Goal: Information Seeking & Learning: Compare options

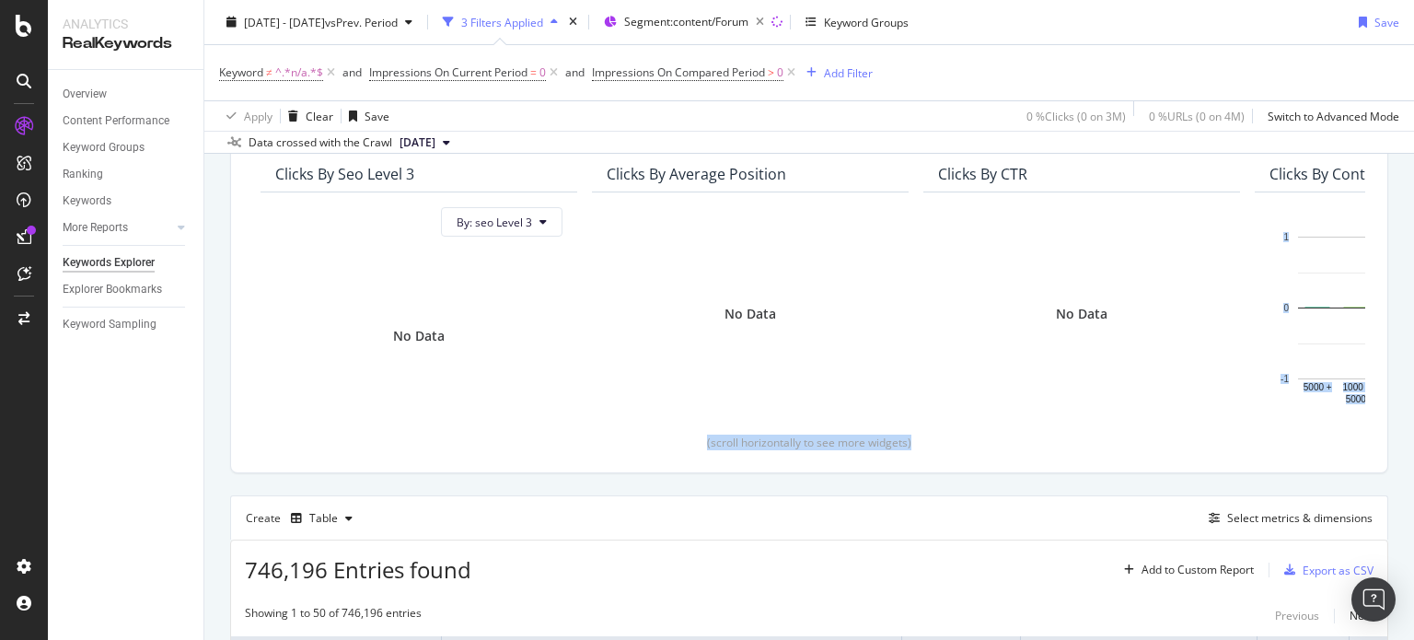
scroll to position [276, 0]
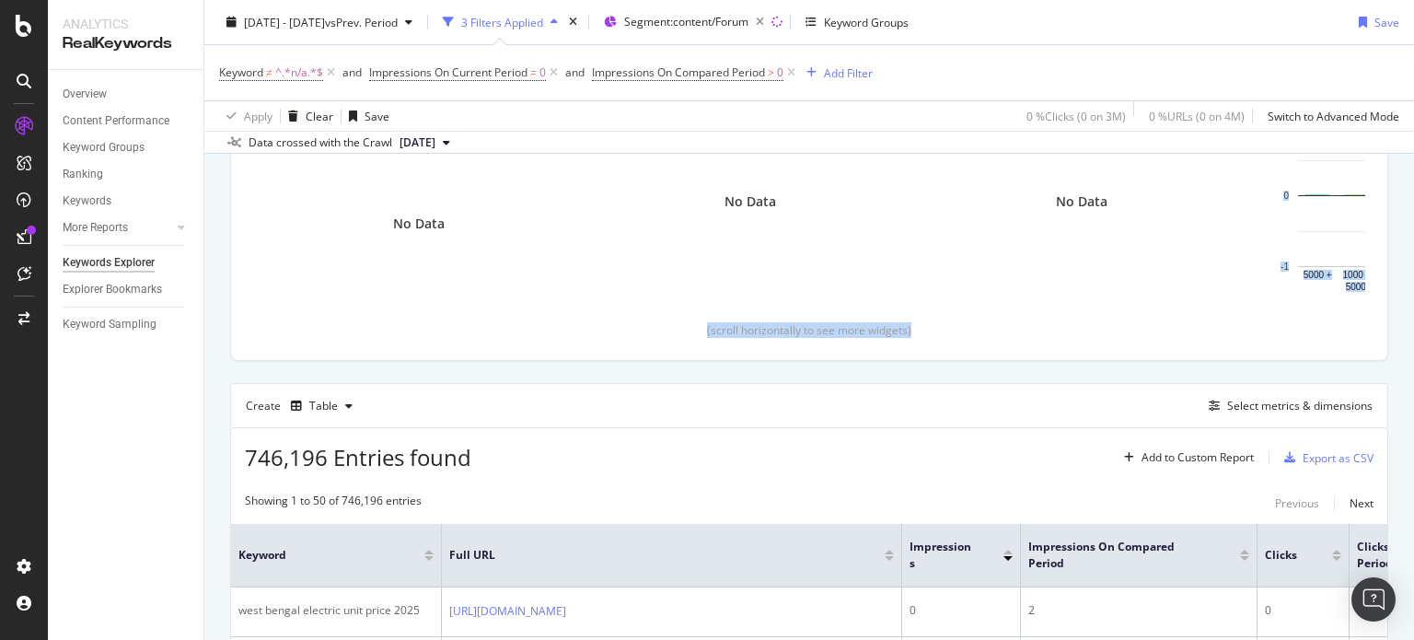
drag, startPoint x: 1413, startPoint y: 168, endPoint x: 1410, endPoint y: 141, distance: 27.8
click at [1410, 141] on div "Keywords Explorer nobroker [DATE] - [DATE] vs Prev. Period 3 Filters Applied Se…" at bounding box center [809, 320] width 1210 height 640
click at [1228, 404] on div "Select metrics & dimensions" at bounding box center [1299, 406] width 145 height 16
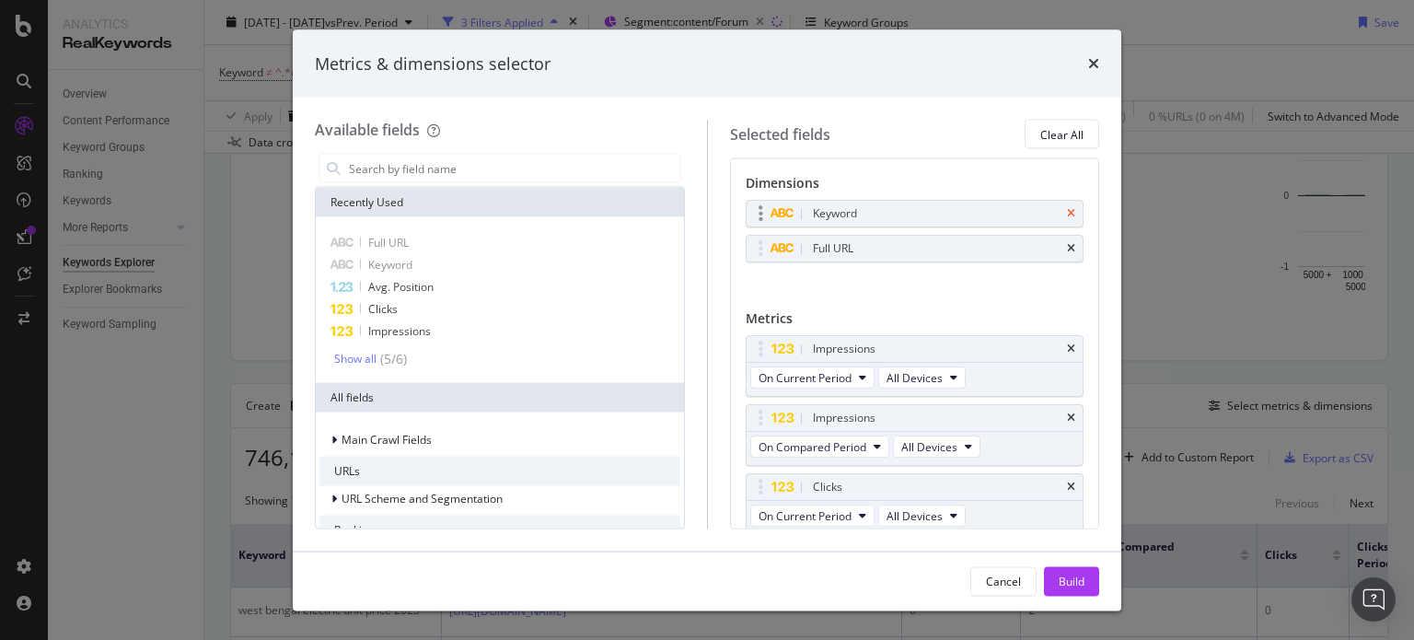
click at [1067, 216] on icon "times" at bounding box center [1071, 213] width 8 height 11
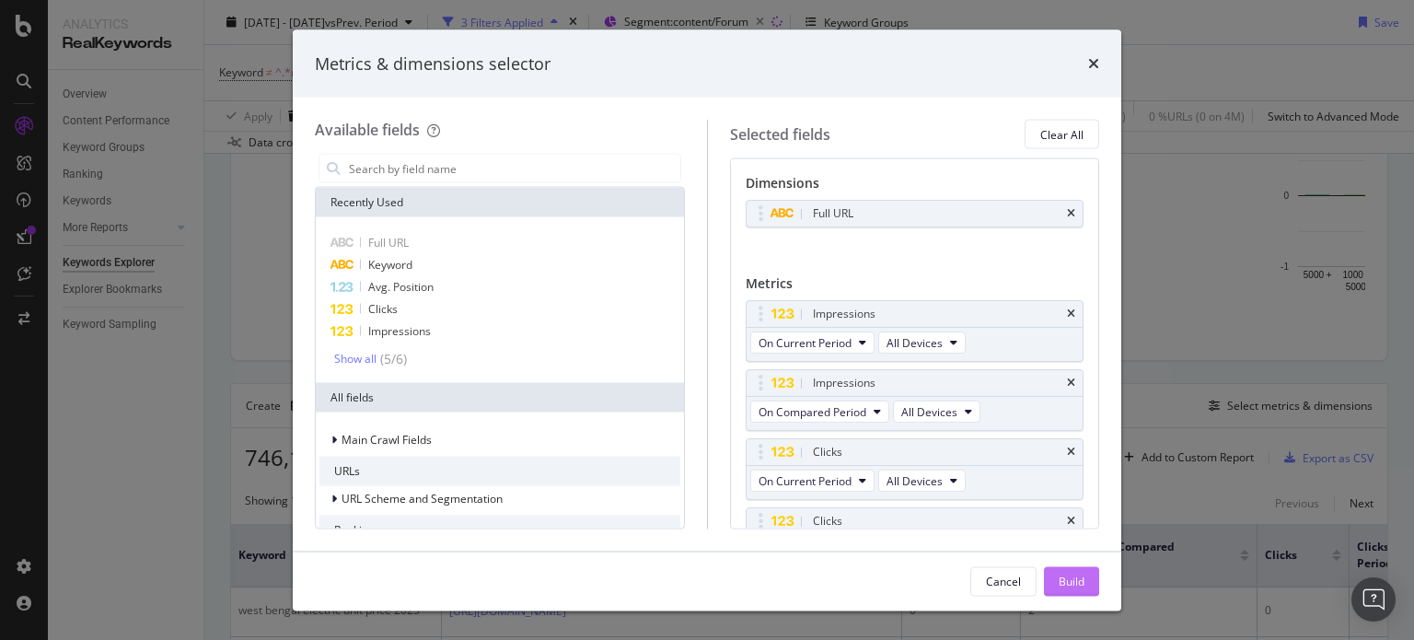
click at [1091, 582] on button "Build" at bounding box center [1071, 580] width 55 height 29
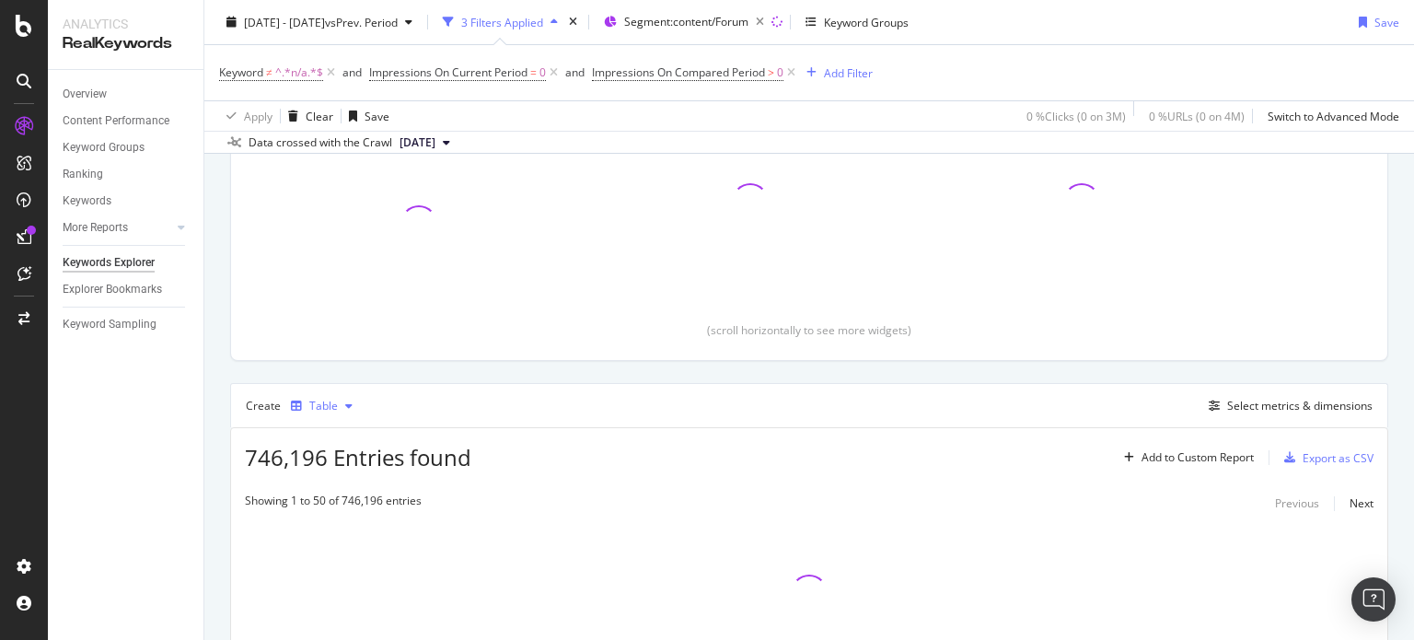
click at [326, 401] on div "Table" at bounding box center [323, 405] width 29 height 11
click at [776, 379] on div "Top Charts Clicks By seo Level 3 By: seo Level 3 Clicks By Average Position Cli…" at bounding box center [809, 340] width 1158 height 726
click at [1237, 406] on div "Select metrics & dimensions" at bounding box center [1299, 406] width 145 height 16
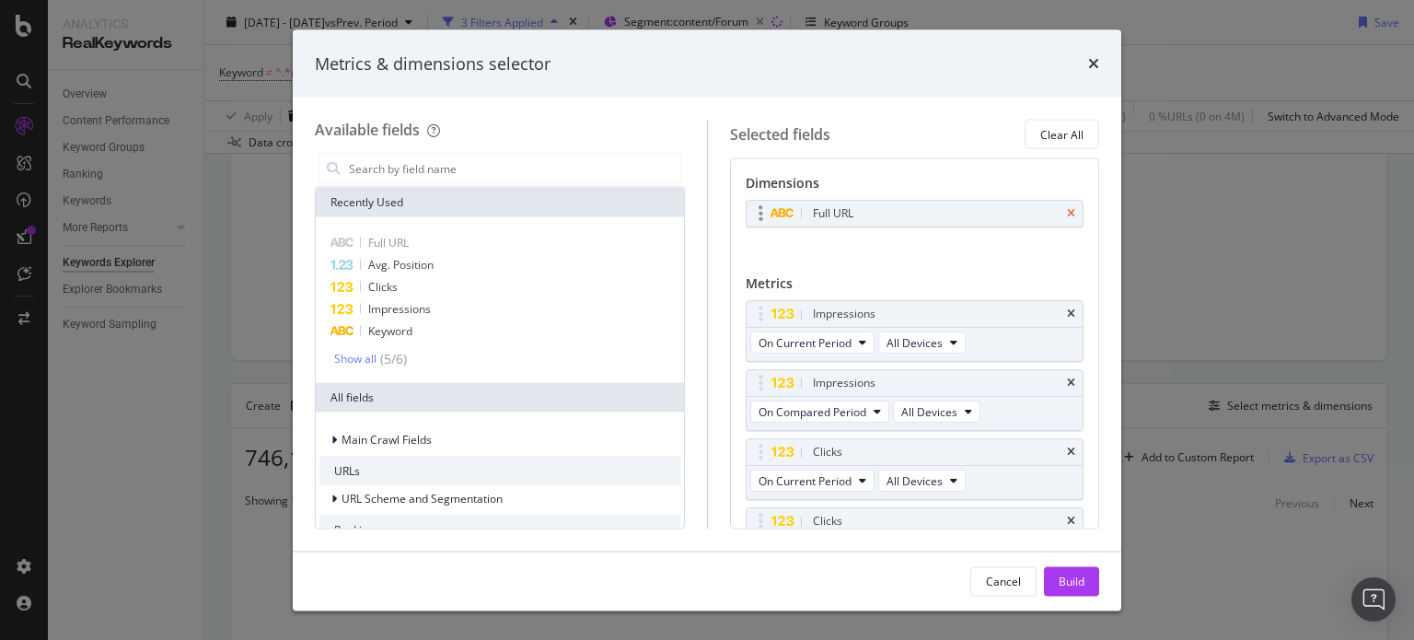
click at [1067, 215] on icon "times" at bounding box center [1071, 213] width 8 height 11
click at [504, 174] on input "modal" at bounding box center [513, 169] width 333 height 28
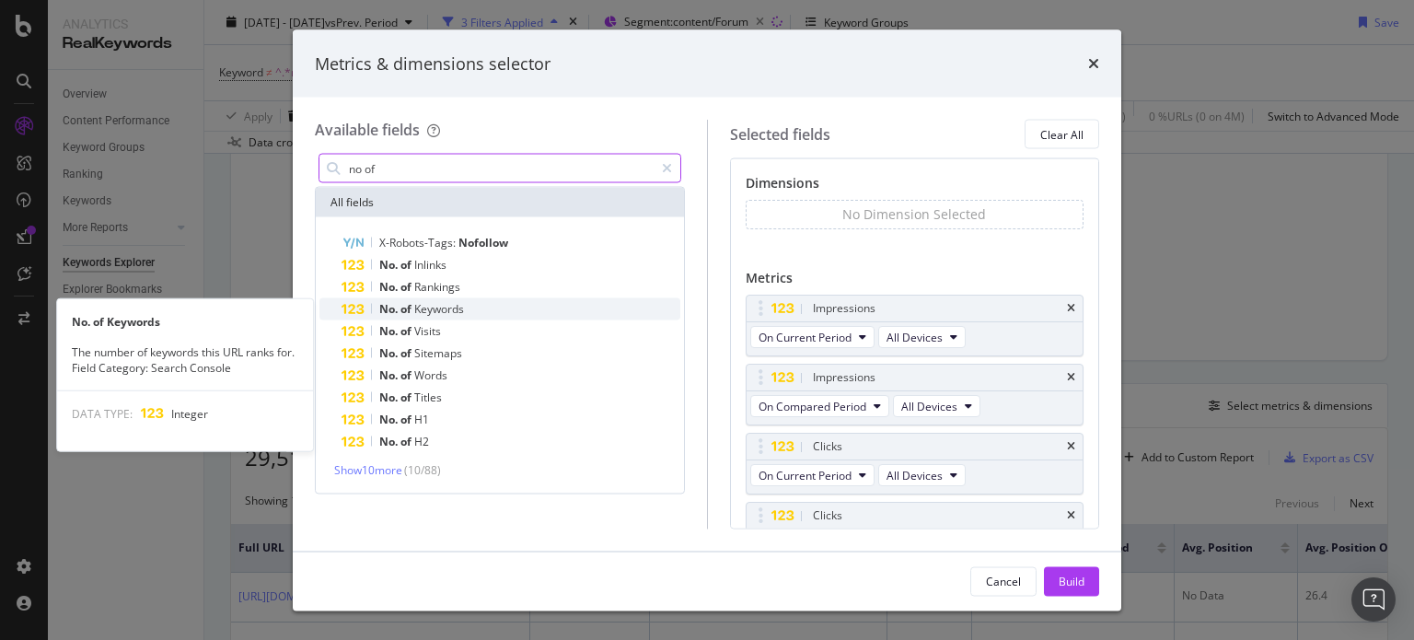
type input "no of"
click at [455, 302] on span "Keywords" at bounding box center [439, 309] width 50 height 16
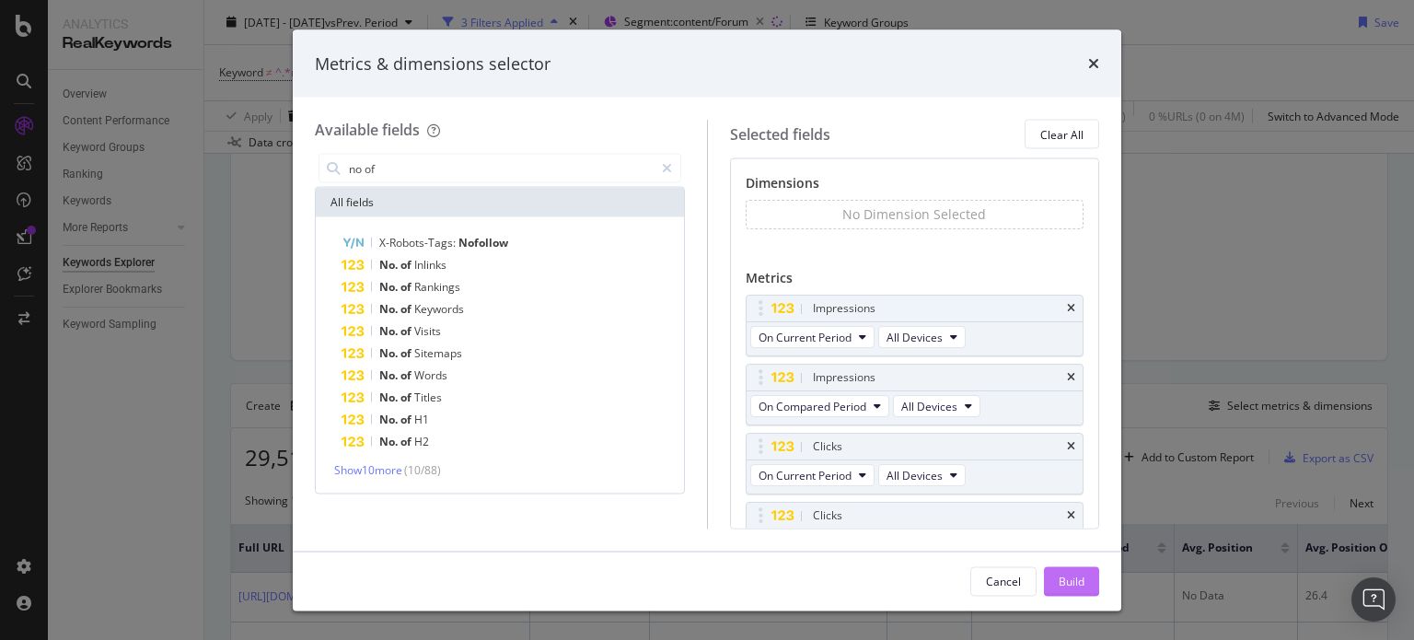
click at [1060, 589] on div "Build" at bounding box center [1072, 581] width 26 height 28
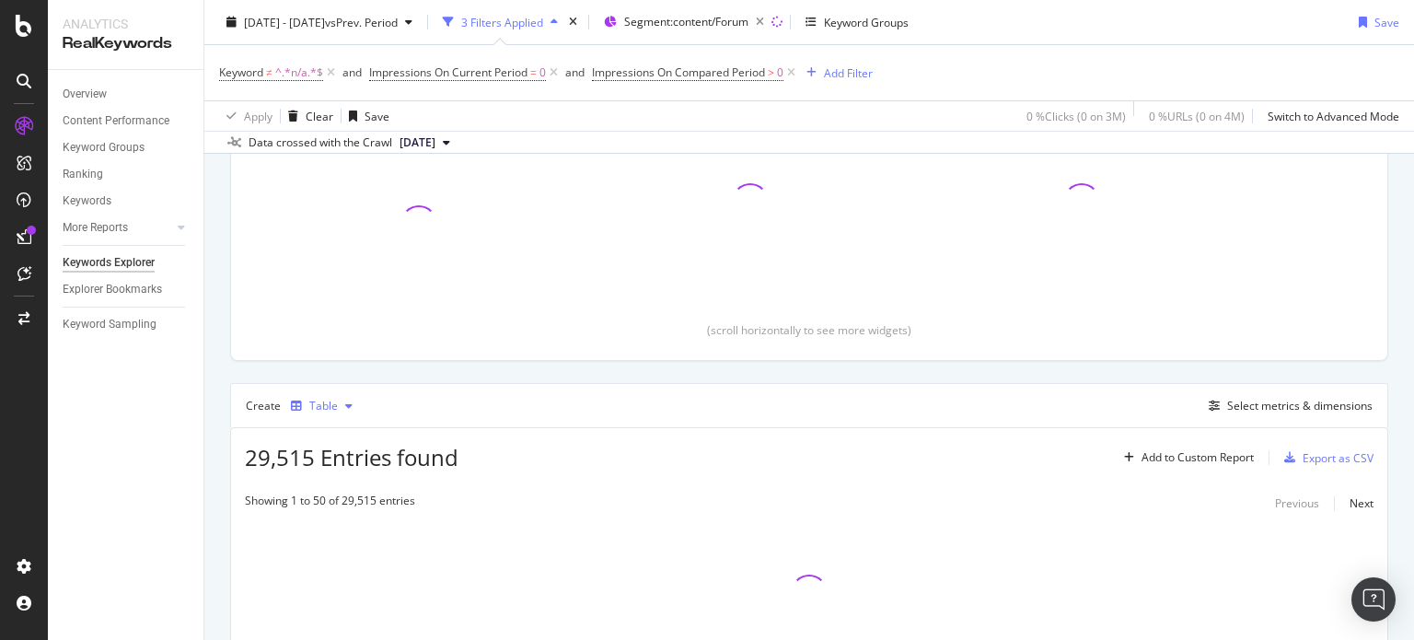
click at [288, 404] on div "button" at bounding box center [297, 405] width 26 height 11
click at [329, 460] on div "Trend" at bounding box center [343, 466] width 30 height 16
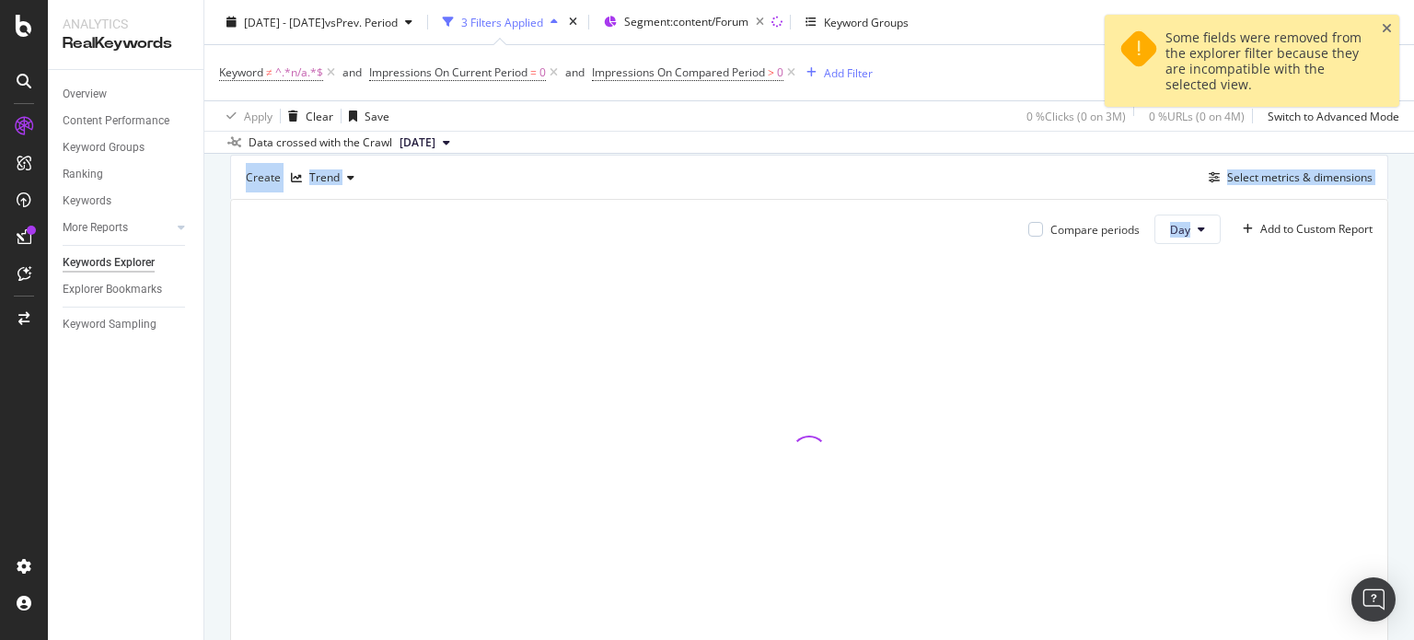
scroll to position [592, 0]
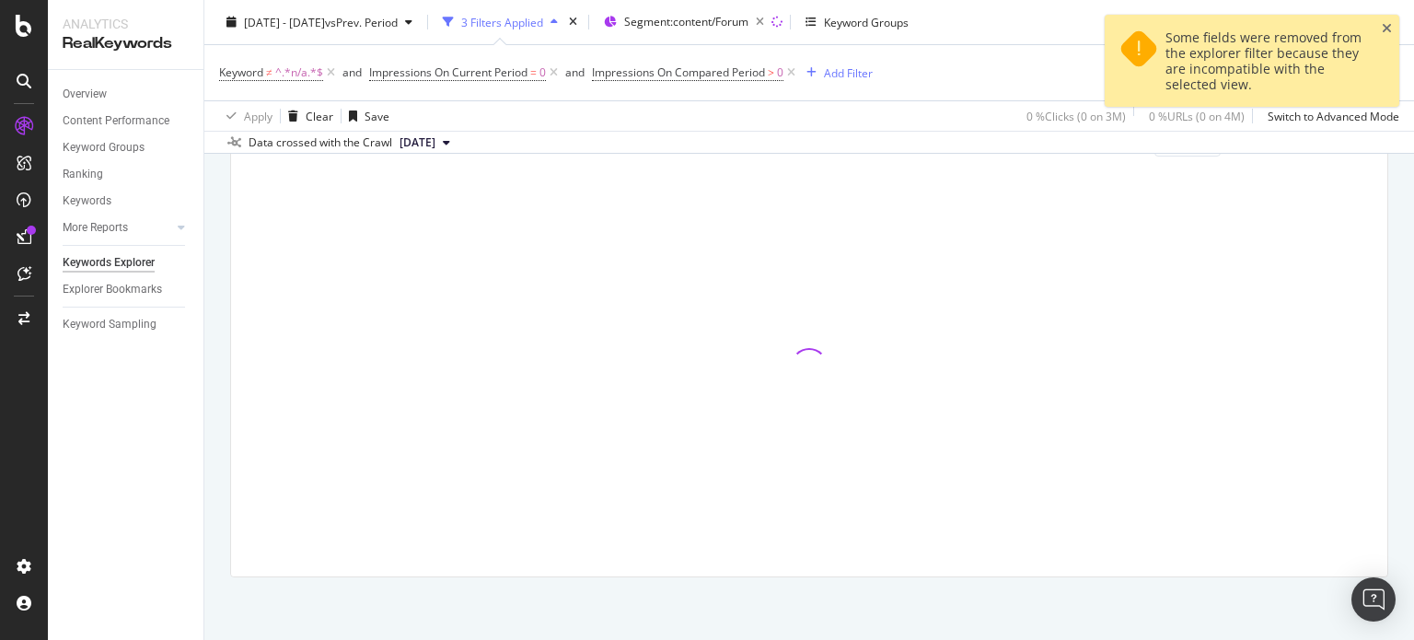
drag, startPoint x: 1413, startPoint y: 191, endPoint x: 1413, endPoint y: 367, distance: 175.8
click at [1413, 367] on div "Keywords Explorer nobroker [DATE] - [DATE] vs Prev. Period 3 Filters Applied Se…" at bounding box center [809, 320] width 1210 height 640
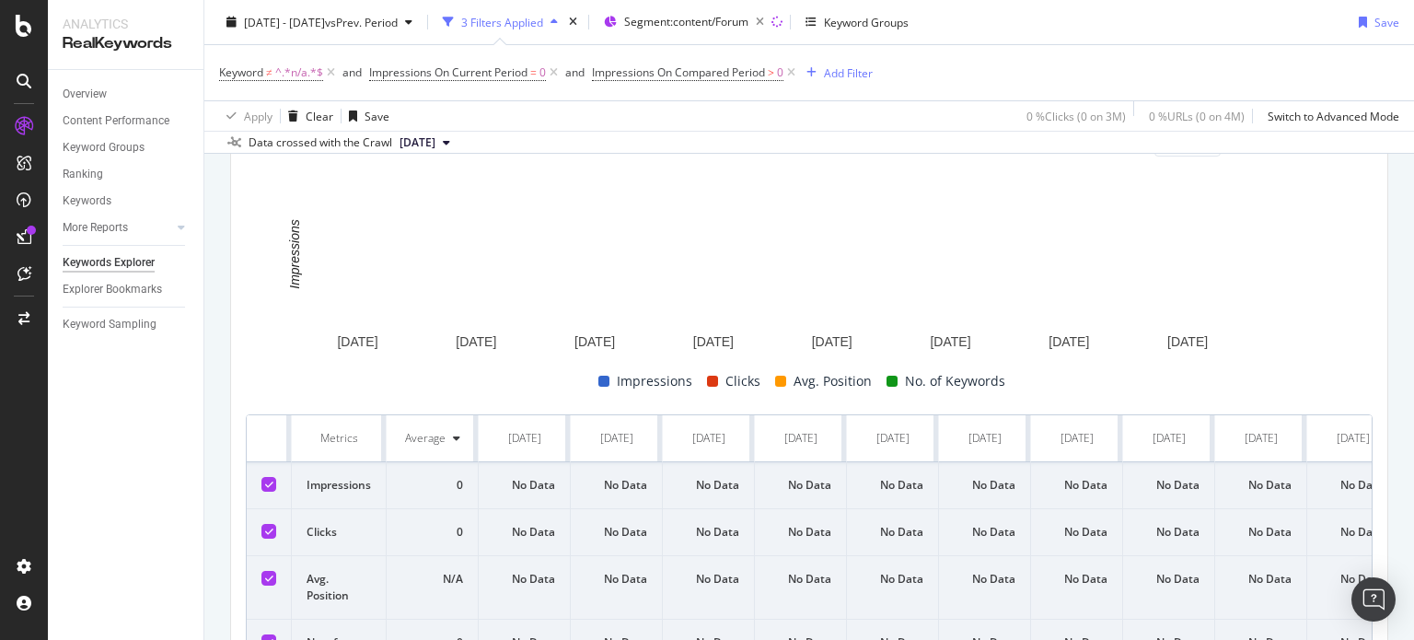
scroll to position [276, 0]
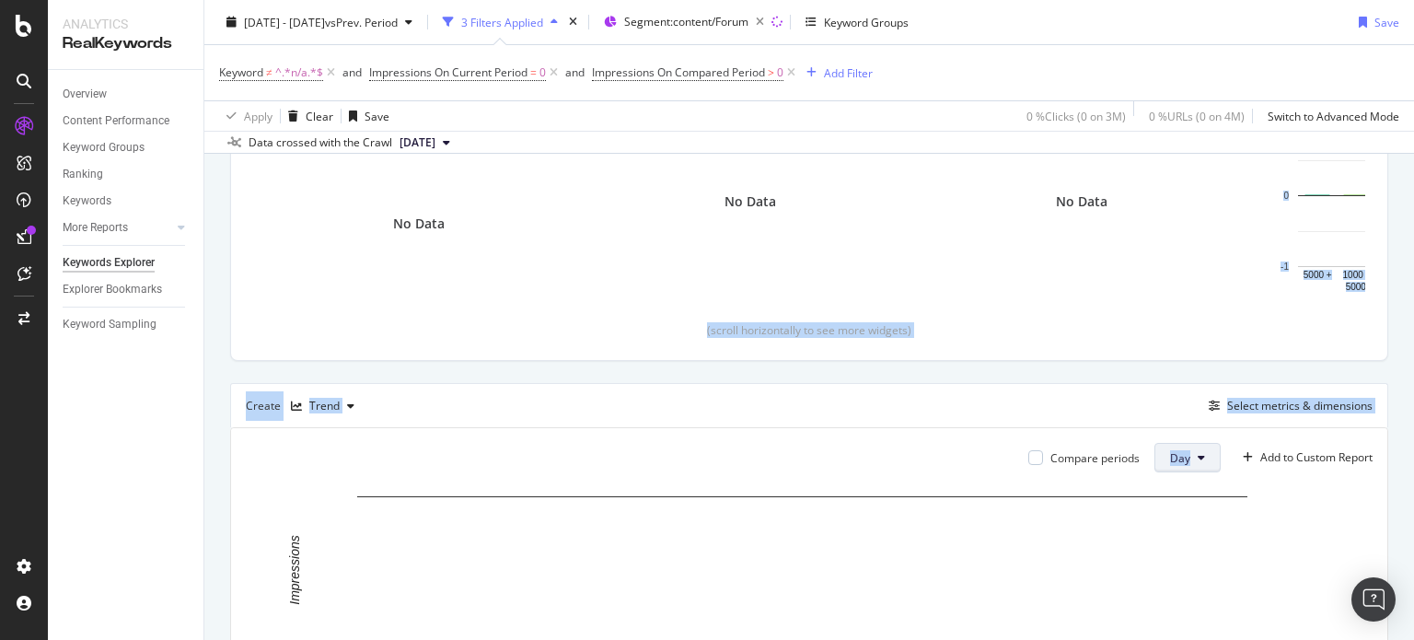
click at [1179, 457] on button "Day" at bounding box center [1187, 457] width 66 height 29
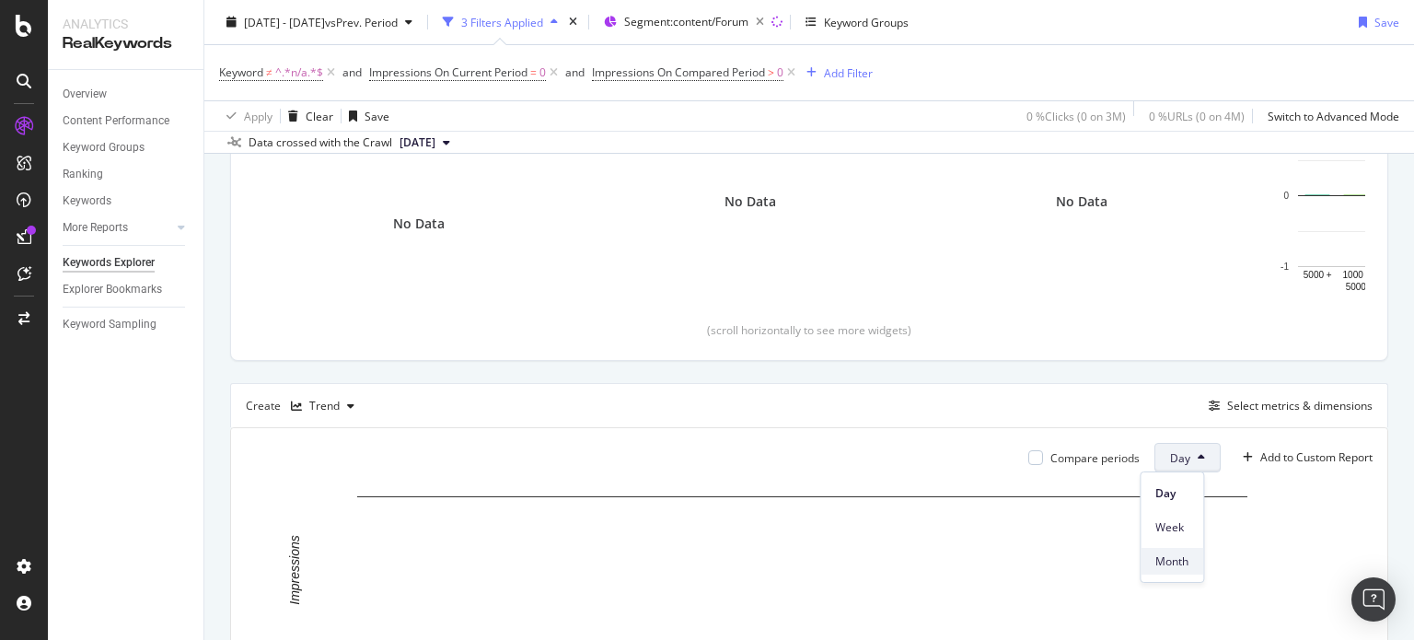
click at [1169, 556] on span "Month" at bounding box center [1171, 561] width 33 height 17
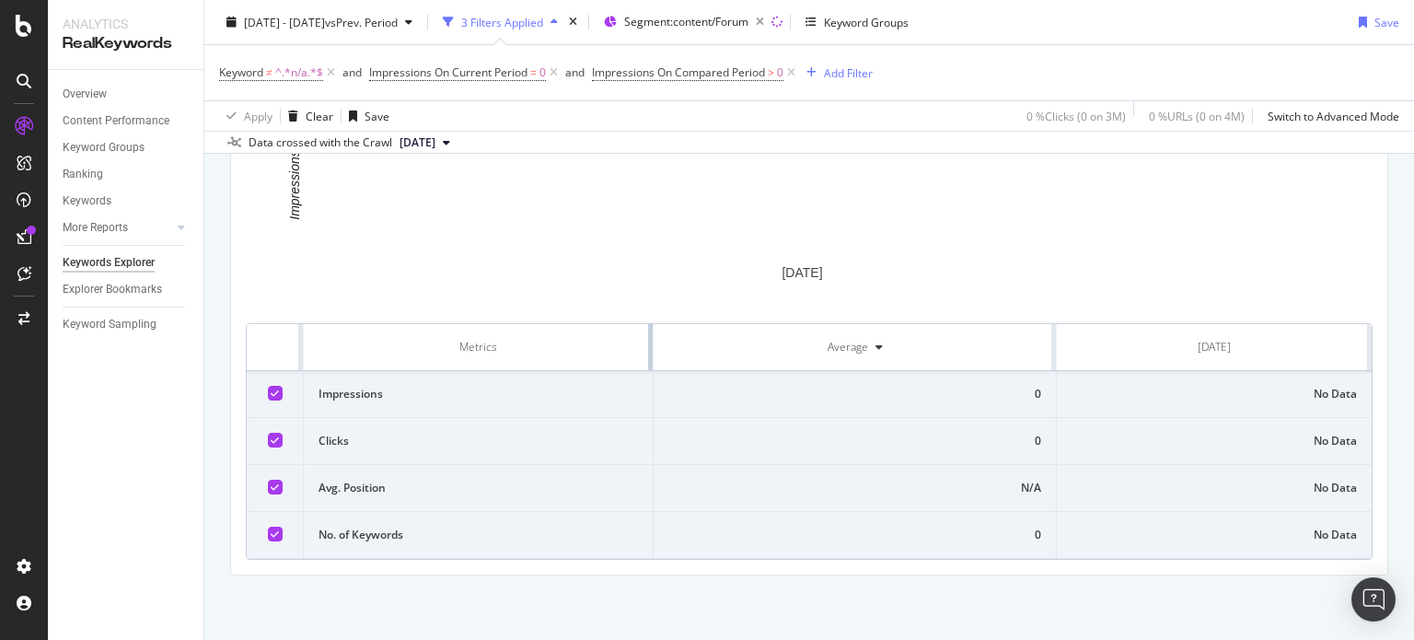
scroll to position [680, 0]
drag, startPoint x: 842, startPoint y: 331, endPoint x: 507, endPoint y: 341, distance: 335.2
click at [507, 341] on th "Metrics" at bounding box center [479, 347] width 350 height 47
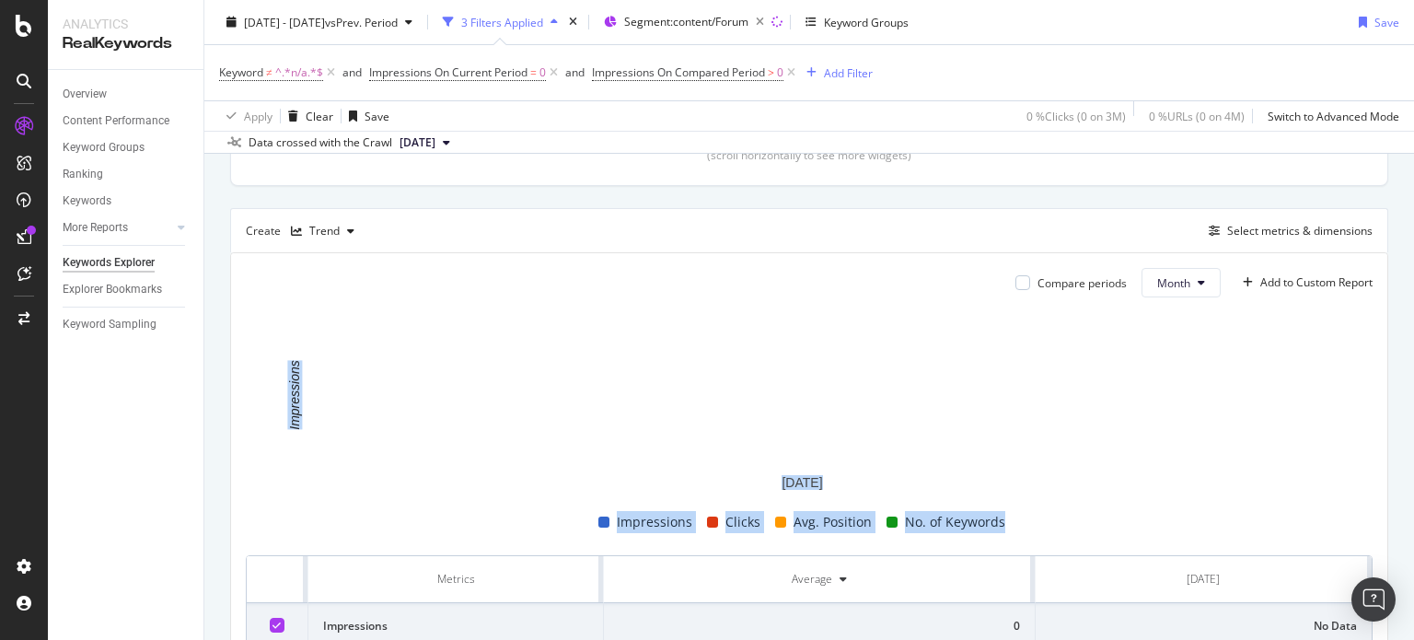
scroll to position [417, 0]
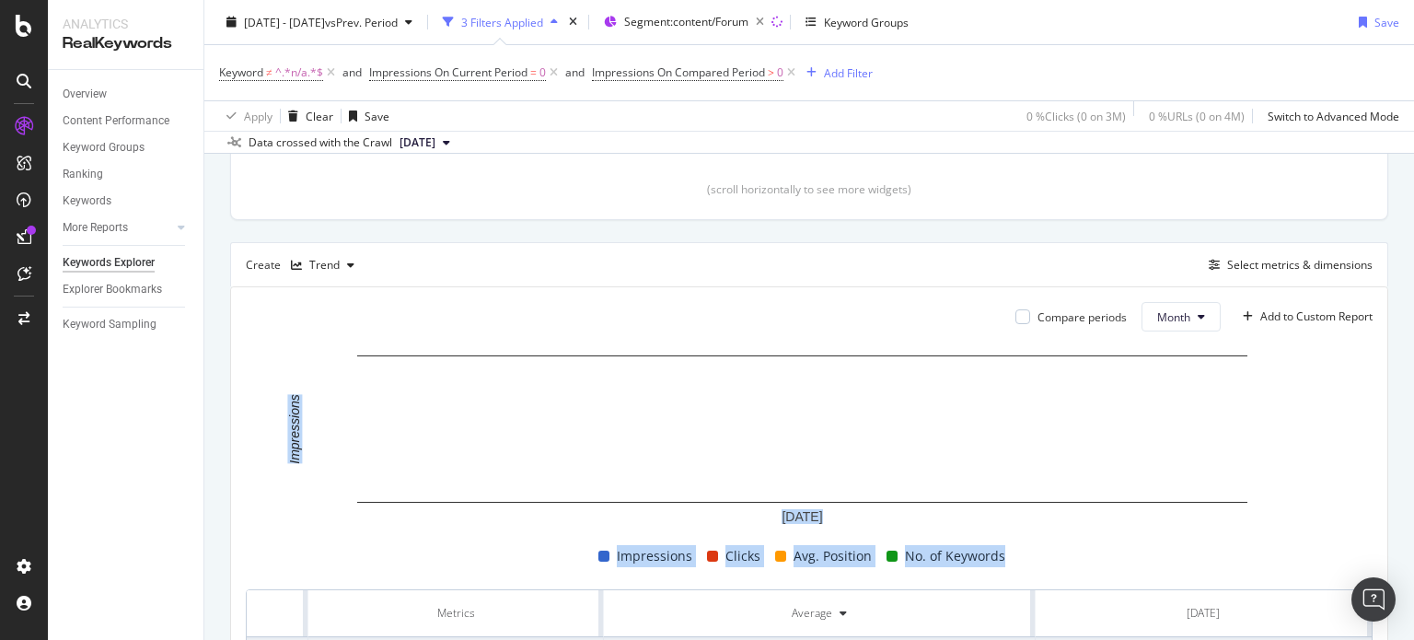
drag, startPoint x: 1413, startPoint y: 482, endPoint x: 1413, endPoint y: 363, distance: 119.7
click at [1413, 363] on div "Keywords Explorer nobroker [DATE] - [DATE] vs Prev. Period 3 Filters Applied Se…" at bounding box center [809, 320] width 1210 height 640
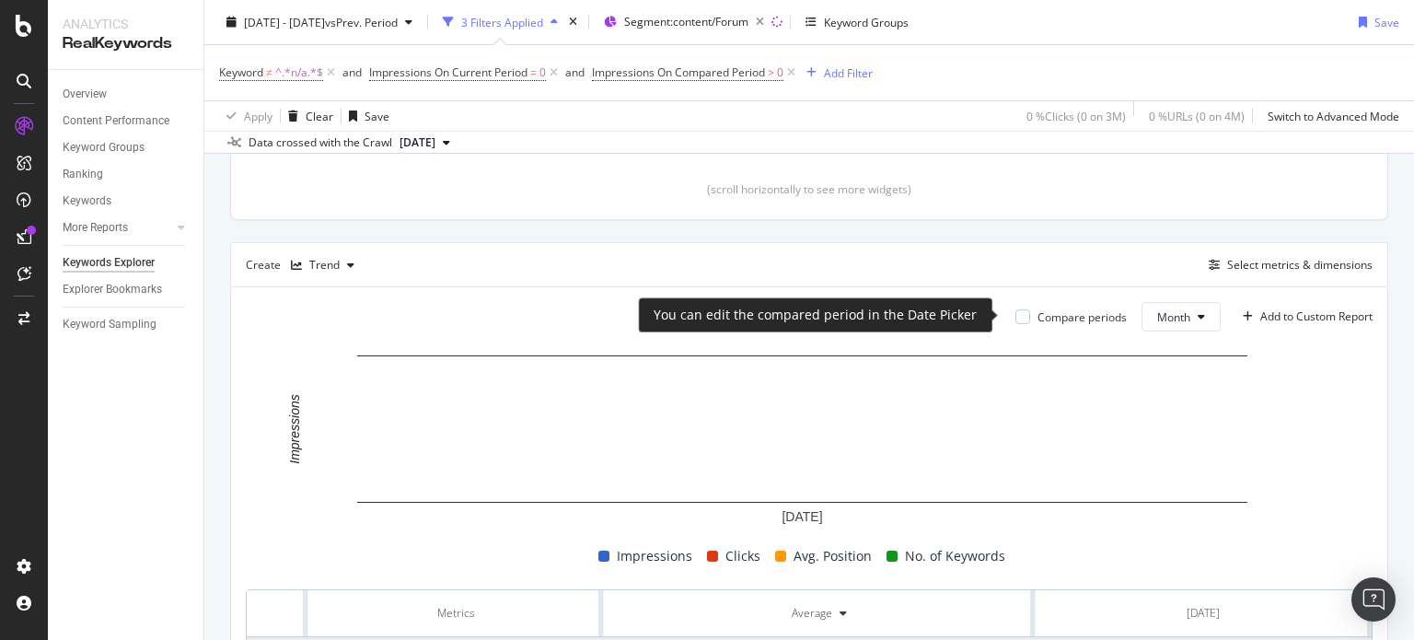
click at [1016, 316] on div "Compare periods" at bounding box center [1070, 317] width 111 height 16
click at [1015, 316] on div at bounding box center [1022, 316] width 15 height 15
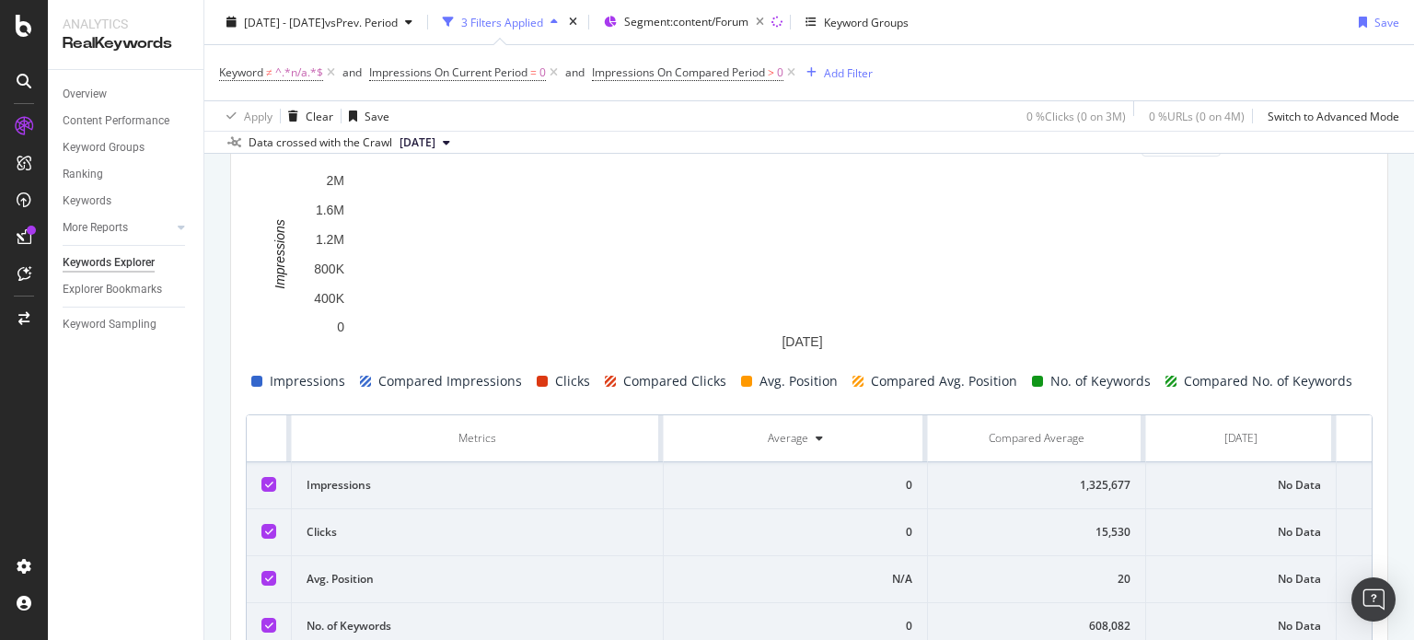
scroll to position [694, 0]
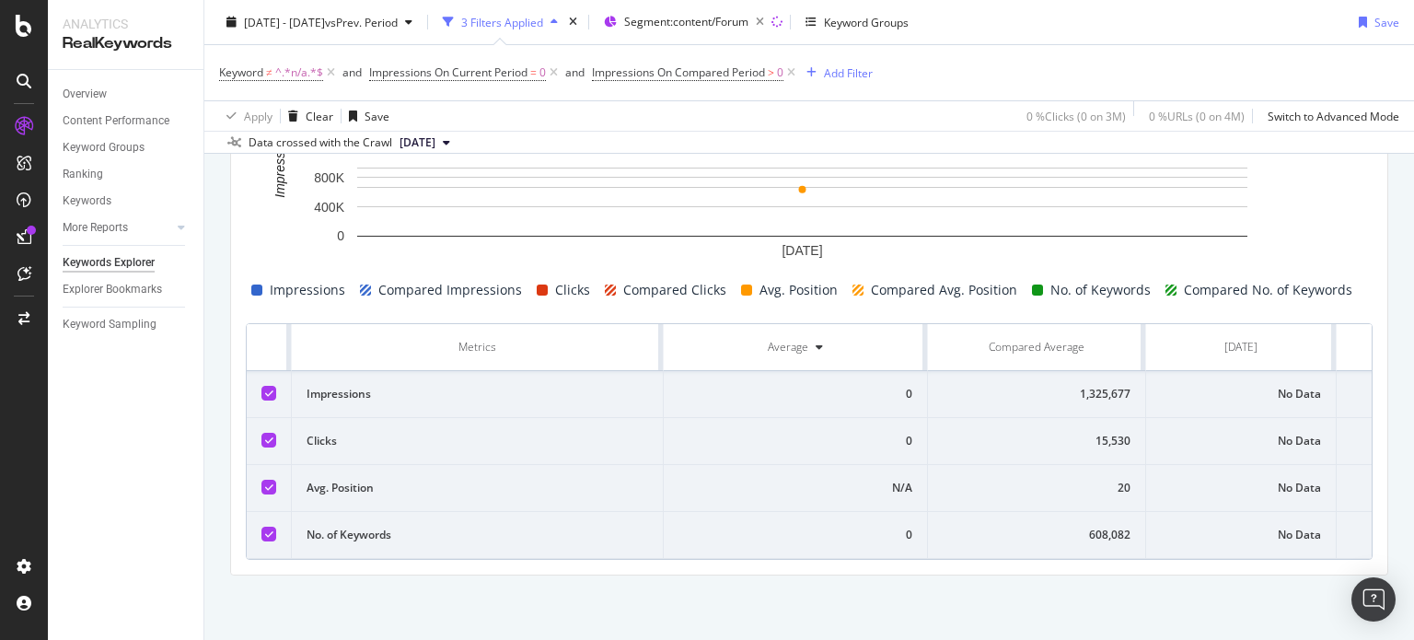
click at [664, 325] on th "Average" at bounding box center [796, 347] width 264 height 47
click at [655, 328] on th "Metrics" at bounding box center [478, 347] width 372 height 47
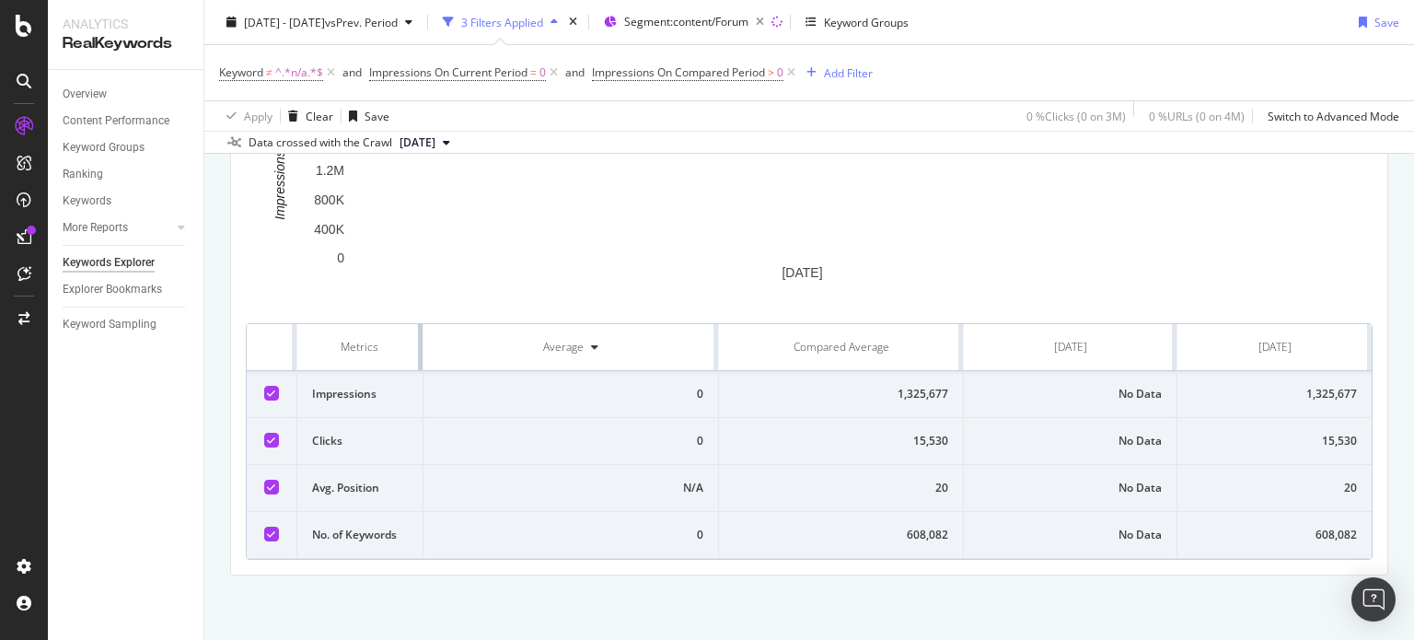
drag, startPoint x: 659, startPoint y: 327, endPoint x: 393, endPoint y: 356, distance: 267.7
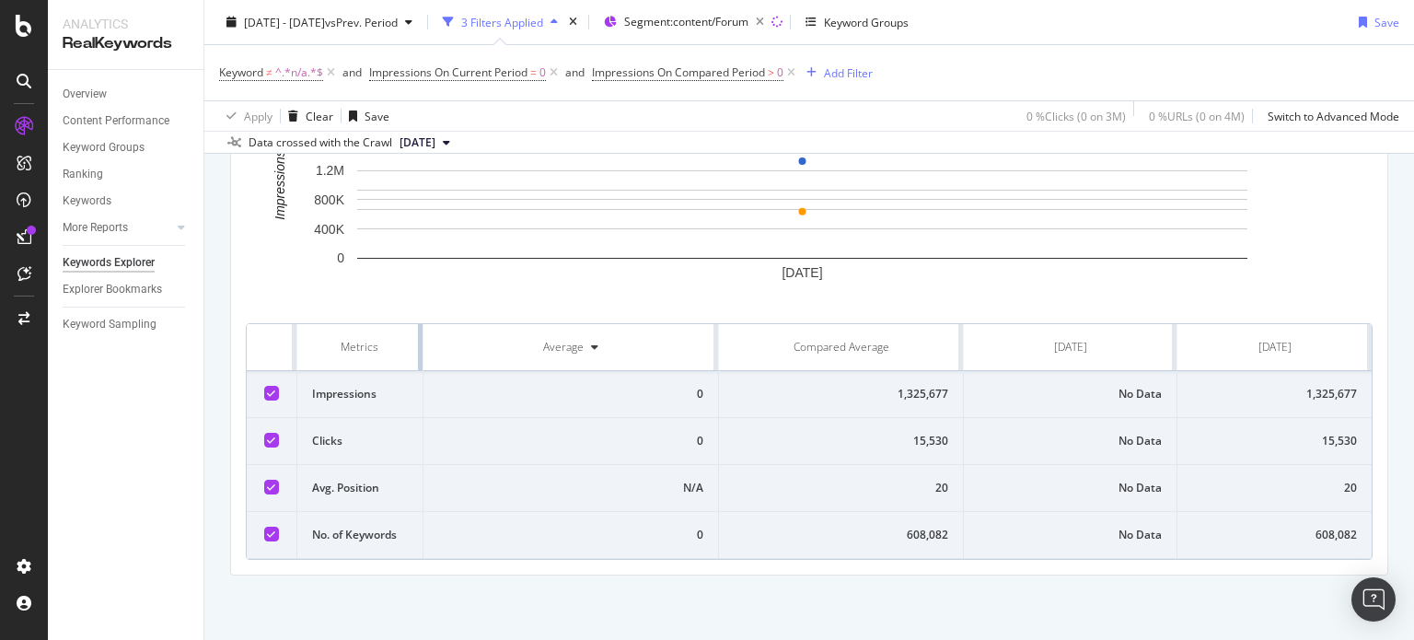
click at [393, 356] on th "Metrics" at bounding box center [360, 347] width 126 height 47
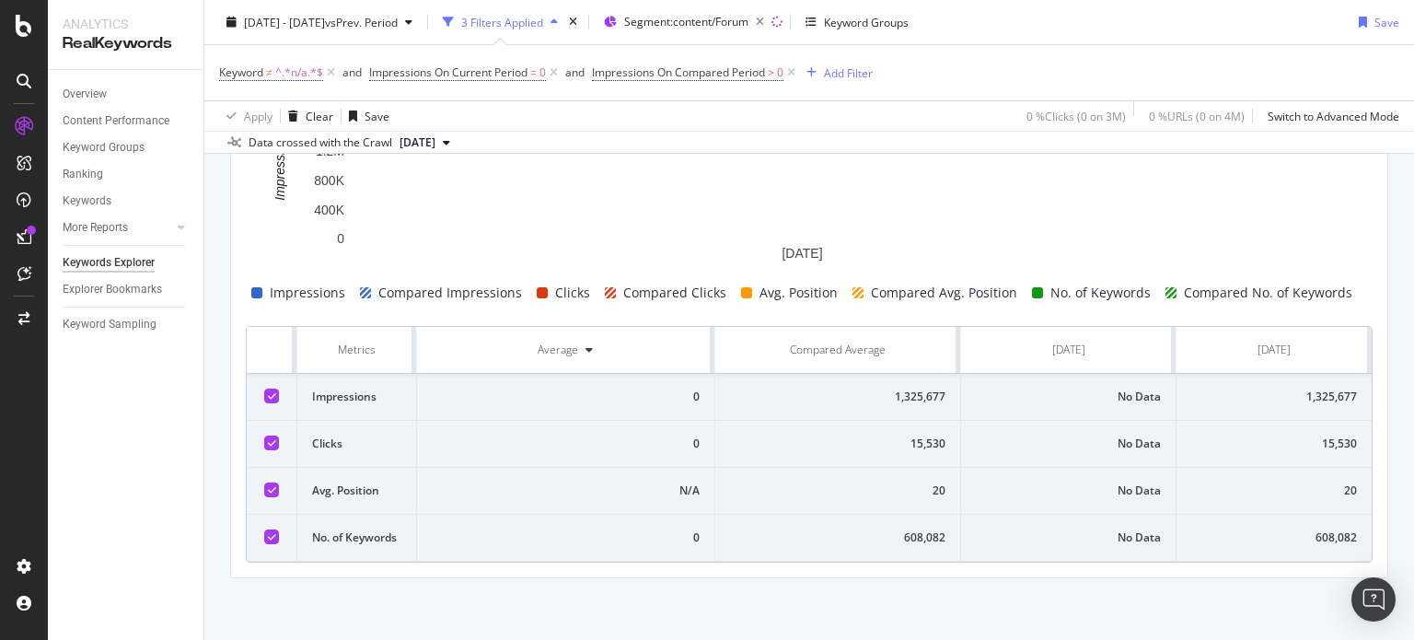
drag, startPoint x: 750, startPoint y: 443, endPoint x: 1178, endPoint y: 472, distance: 429.1
click at [1178, 472] on td "20" at bounding box center [1273, 491] width 195 height 47
click at [1153, 423] on td "No Data" at bounding box center [1068, 444] width 215 height 47
drag, startPoint x: 1304, startPoint y: 439, endPoint x: 1355, endPoint y: 442, distance: 50.7
click at [1355, 442] on td "15,530" at bounding box center [1273, 444] width 195 height 47
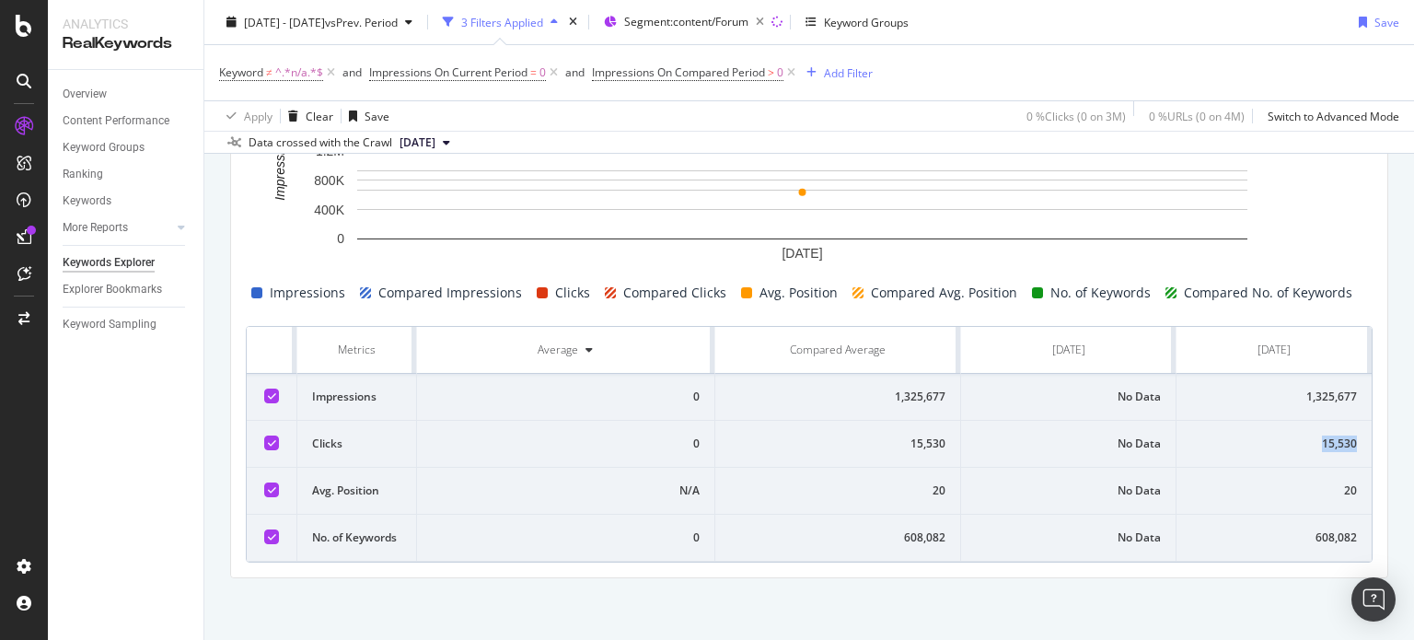
click at [1355, 442] on td "15,530" at bounding box center [1273, 444] width 195 height 47
click at [1313, 442] on div "15,530" at bounding box center [1274, 443] width 166 height 17
drag, startPoint x: 257, startPoint y: 340, endPoint x: 1375, endPoint y: 533, distance: 1135.0
click at [1375, 533] on div "By URL Top Charts Clicks By seo Level 3 By: seo Level 3 No Data Clicks By Avera…" at bounding box center [809, 80] width 1210 height 1123
copy thead
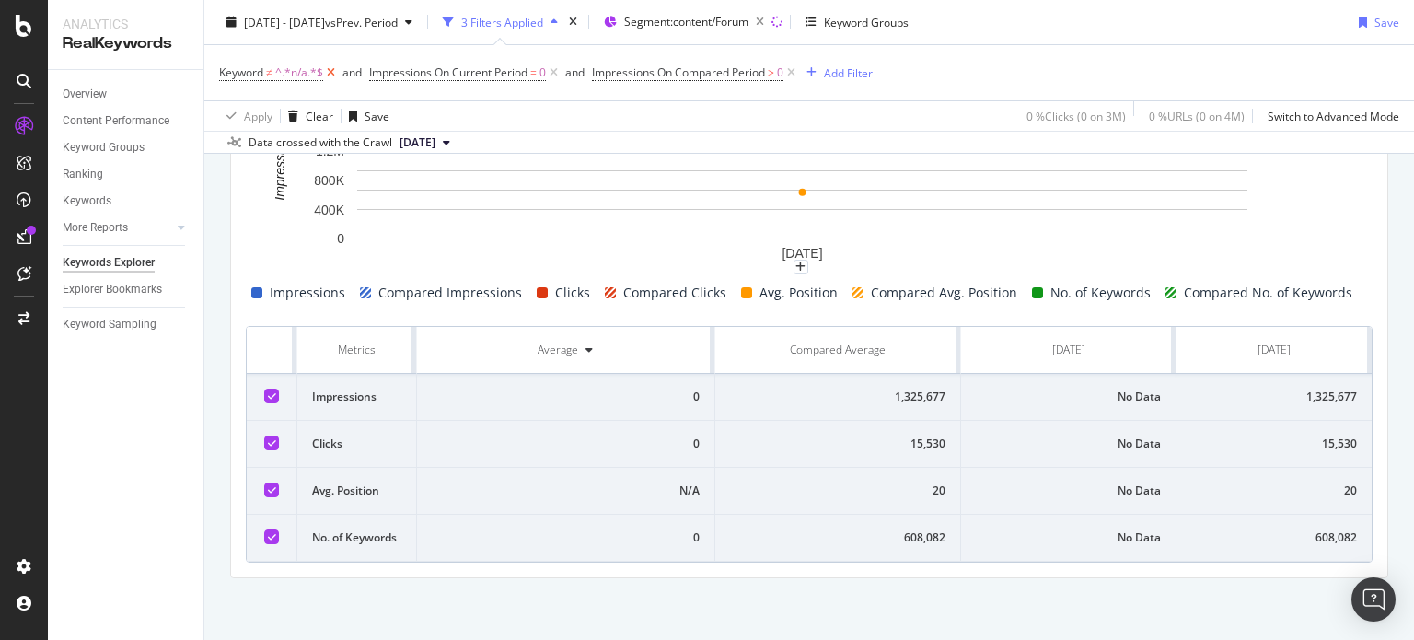
click at [332, 75] on icon at bounding box center [331, 73] width 16 height 18
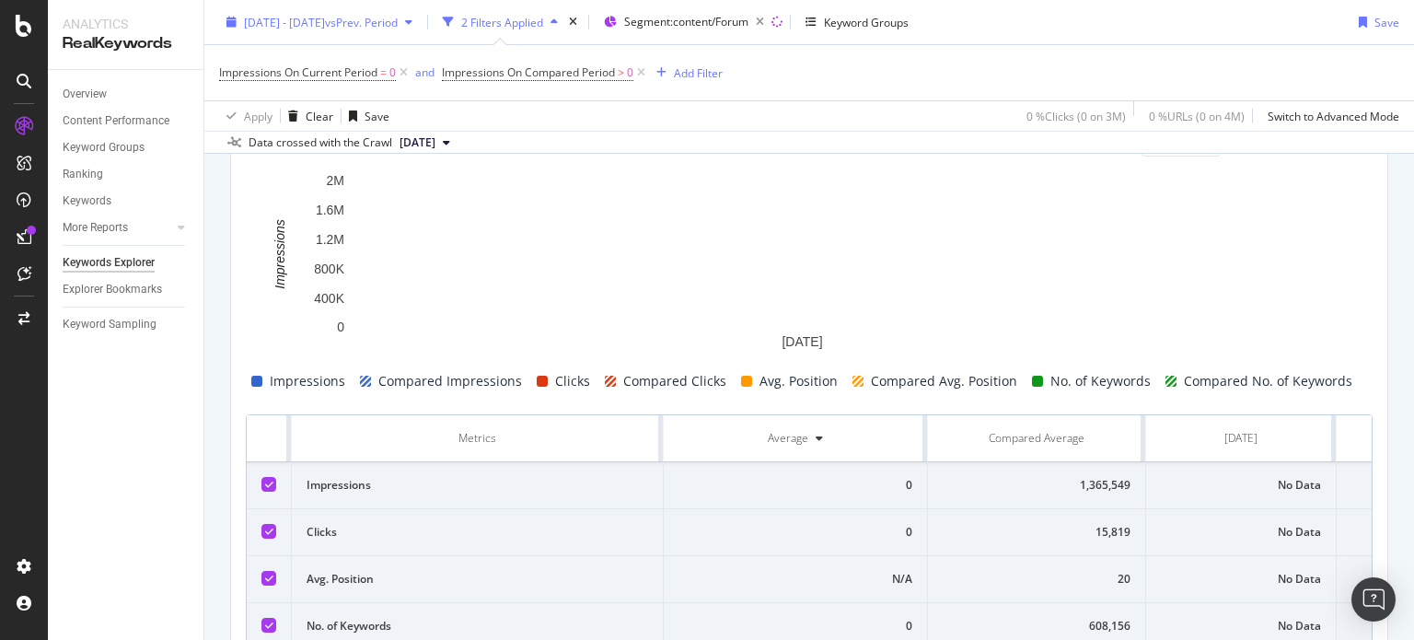
scroll to position [694, 0]
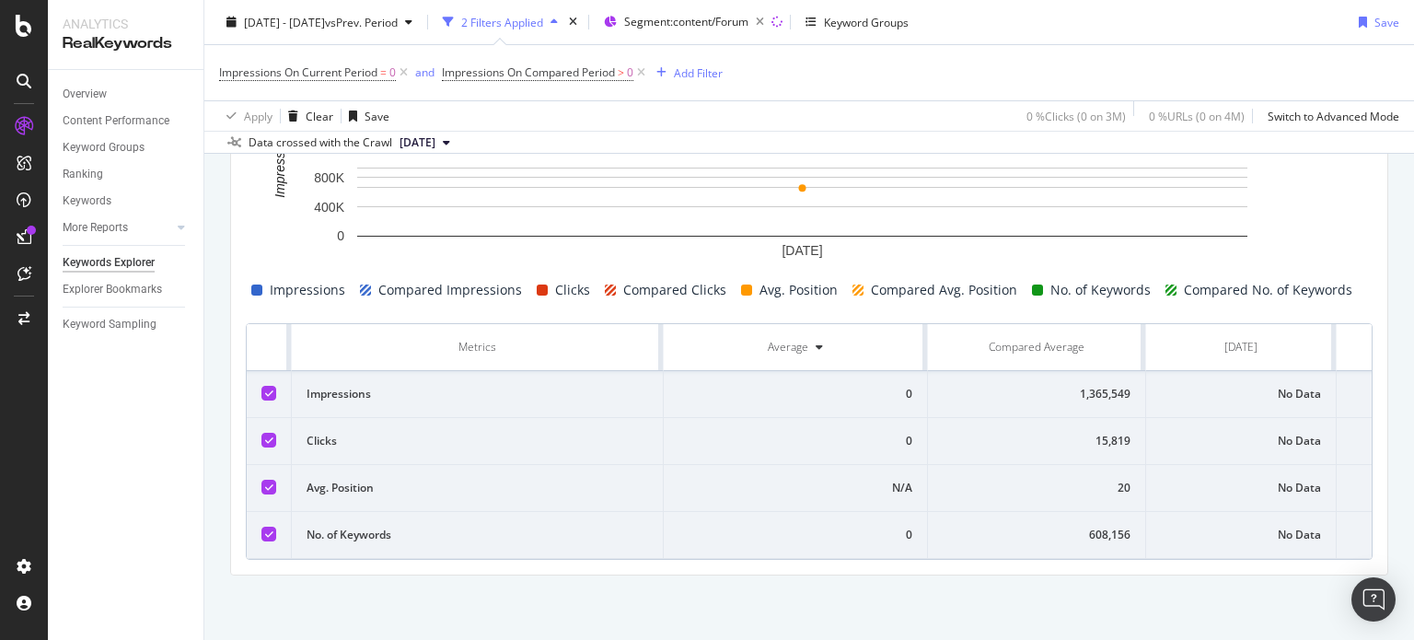
drag, startPoint x: 654, startPoint y: 334, endPoint x: 552, endPoint y: 325, distance: 101.7
click at [552, 325] on th "Metrics" at bounding box center [478, 347] width 372 height 47
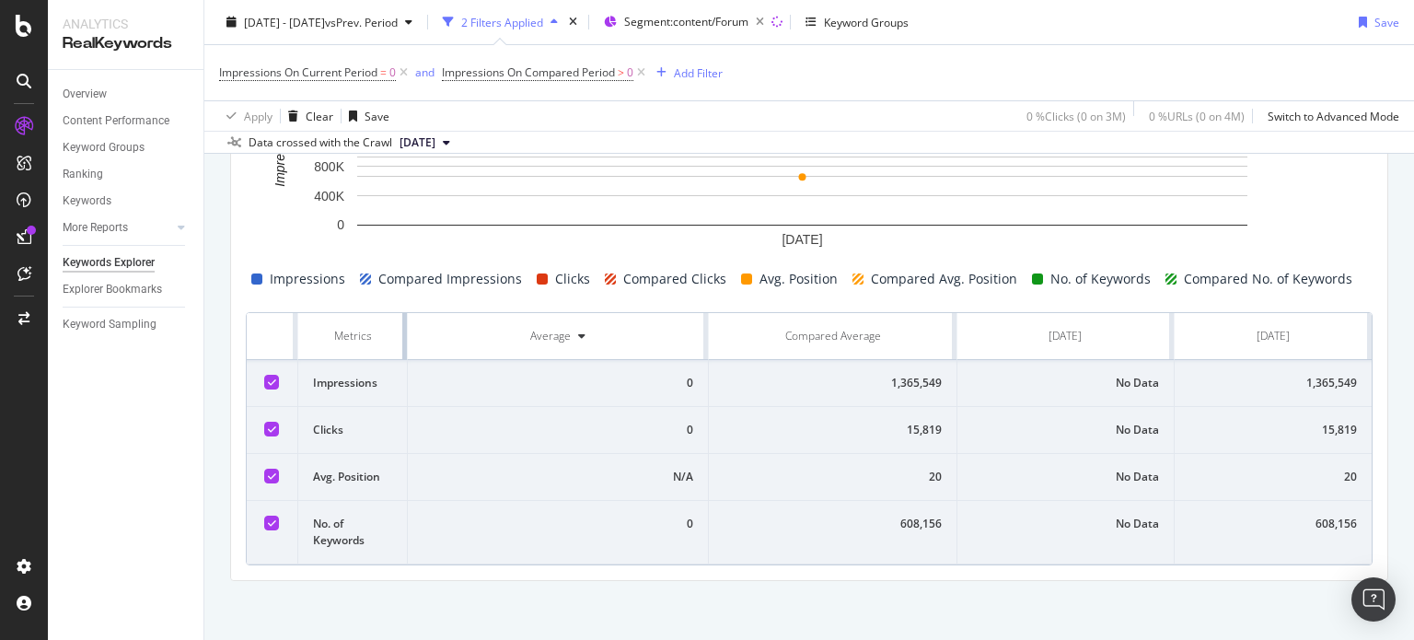
drag, startPoint x: 659, startPoint y: 323, endPoint x: 384, endPoint y: 335, distance: 275.5
click at [384, 335] on th "Metrics" at bounding box center [353, 336] width 110 height 47
click at [345, 71] on span "Impressions On Current Period" at bounding box center [298, 72] width 158 height 16
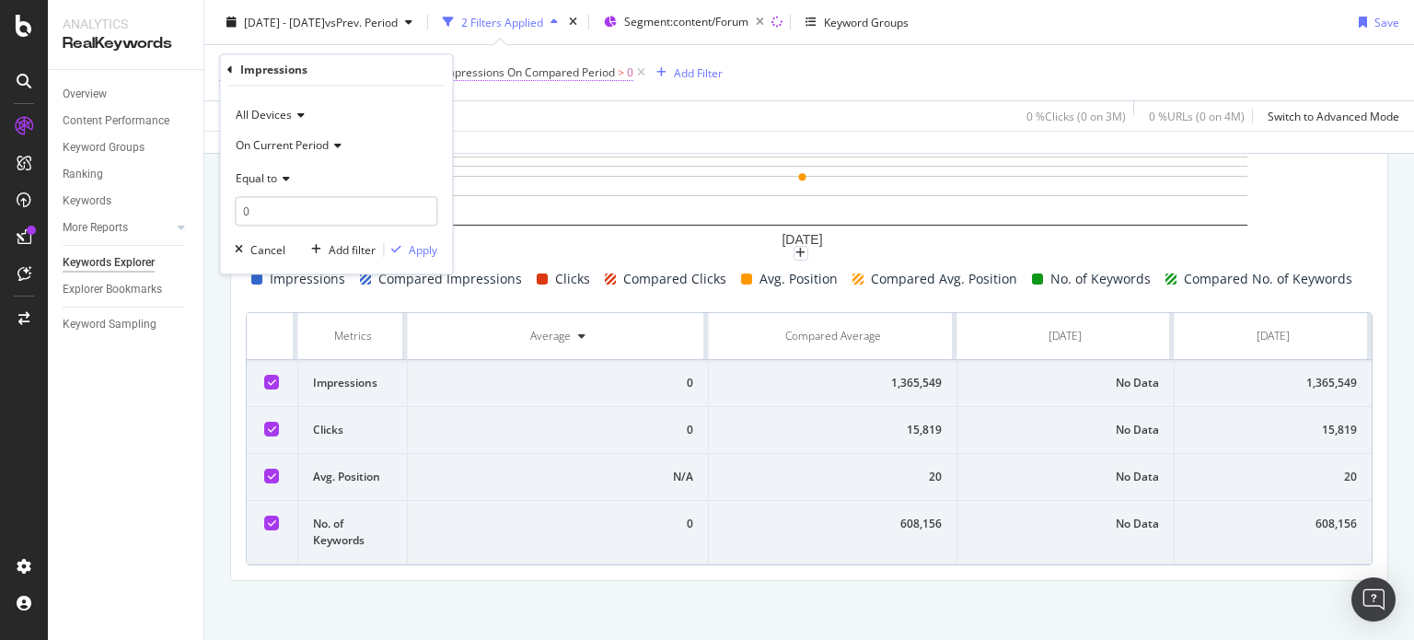
click at [567, 76] on span "Impressions On Compared Period" at bounding box center [528, 72] width 173 height 16
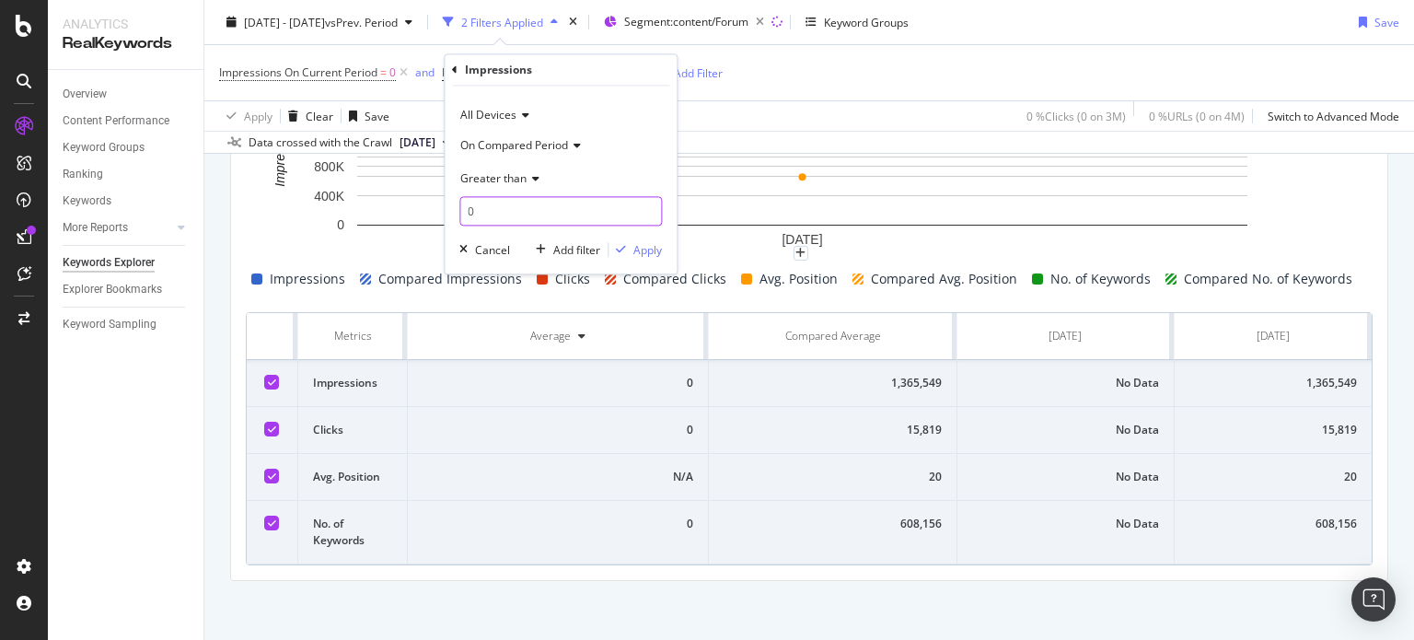
click at [496, 207] on input "0" at bounding box center [560, 211] width 203 height 29
click at [501, 180] on span "Greater than" at bounding box center [493, 178] width 66 height 16
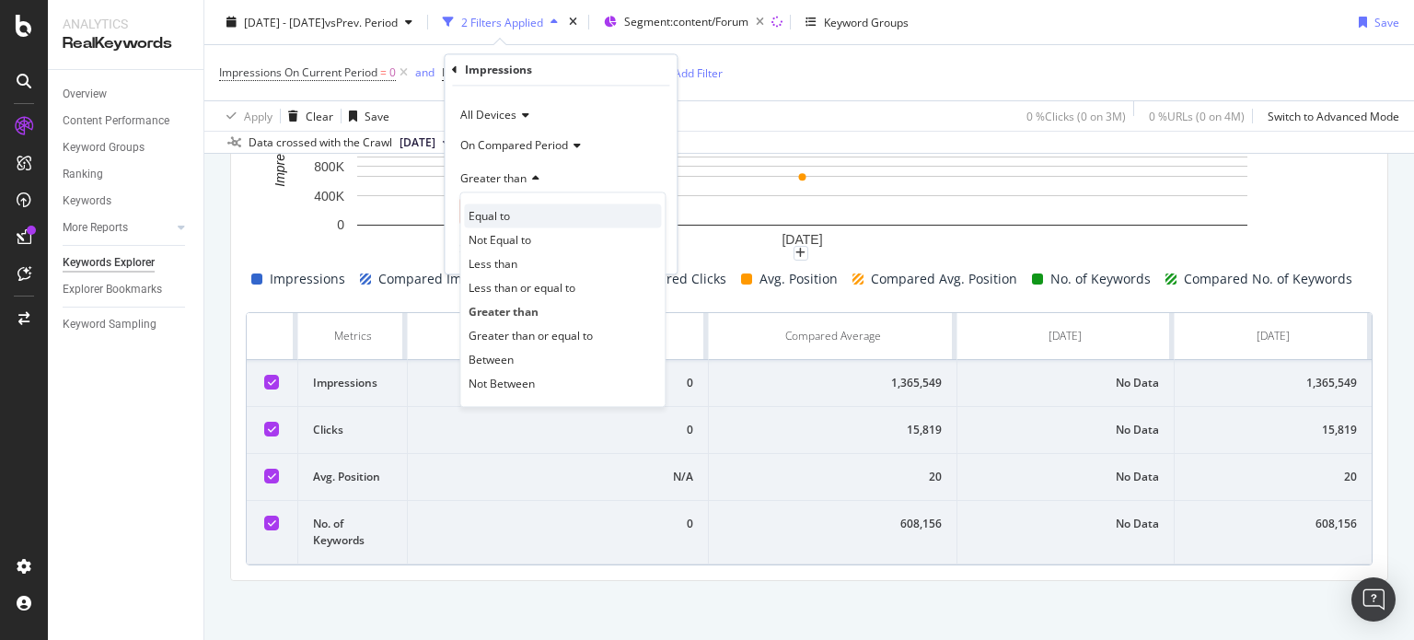
click at [498, 226] on div "Equal to" at bounding box center [562, 216] width 197 height 24
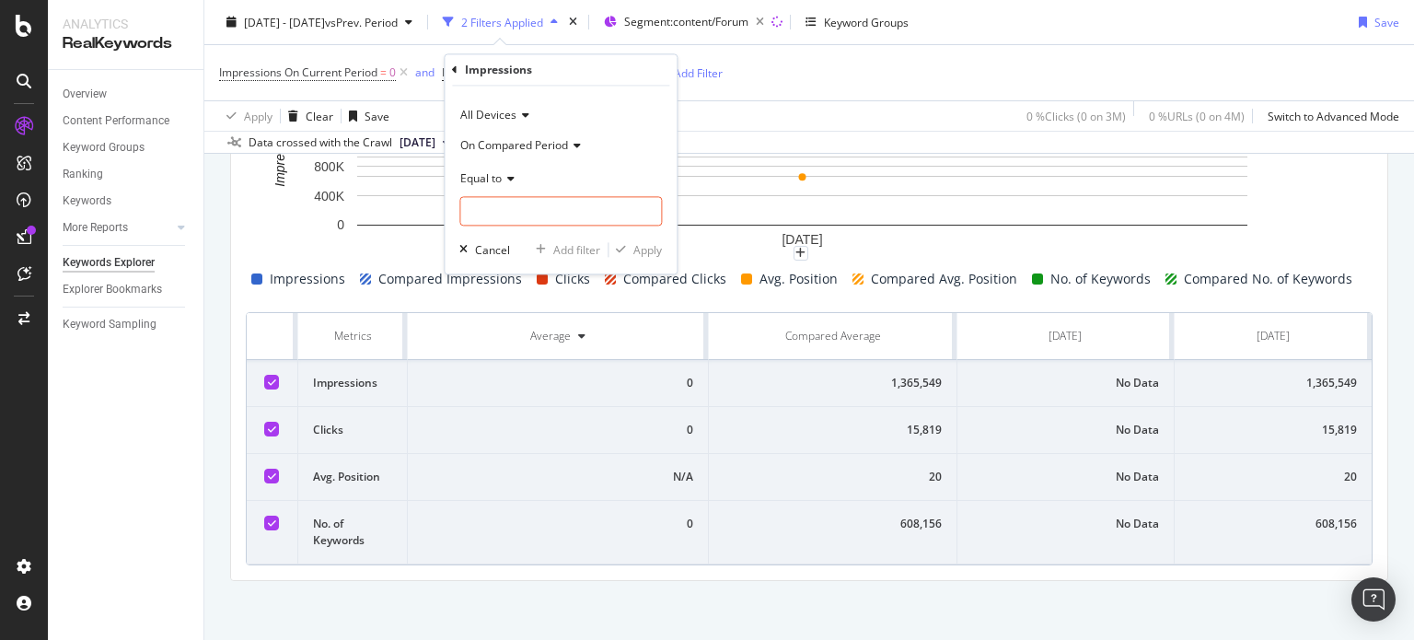
click at [482, 176] on span "Equal to" at bounding box center [480, 178] width 41 height 16
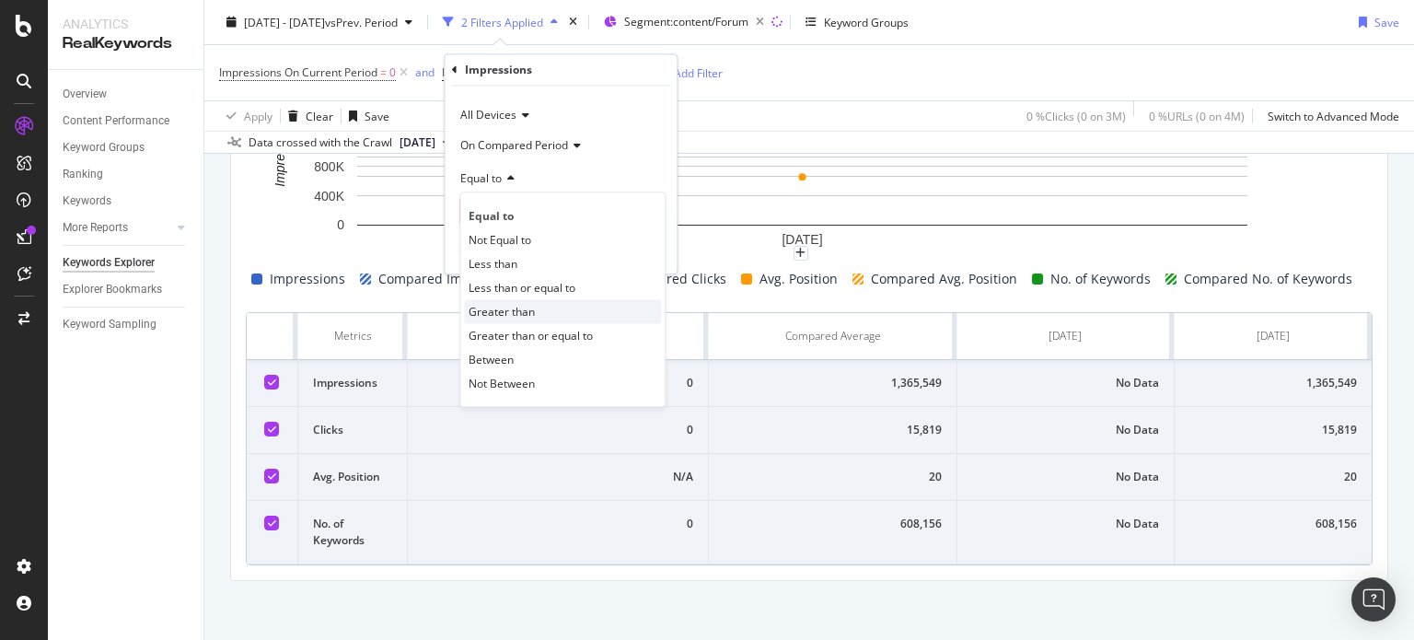
click at [506, 310] on span "Greater than" at bounding box center [502, 312] width 66 height 16
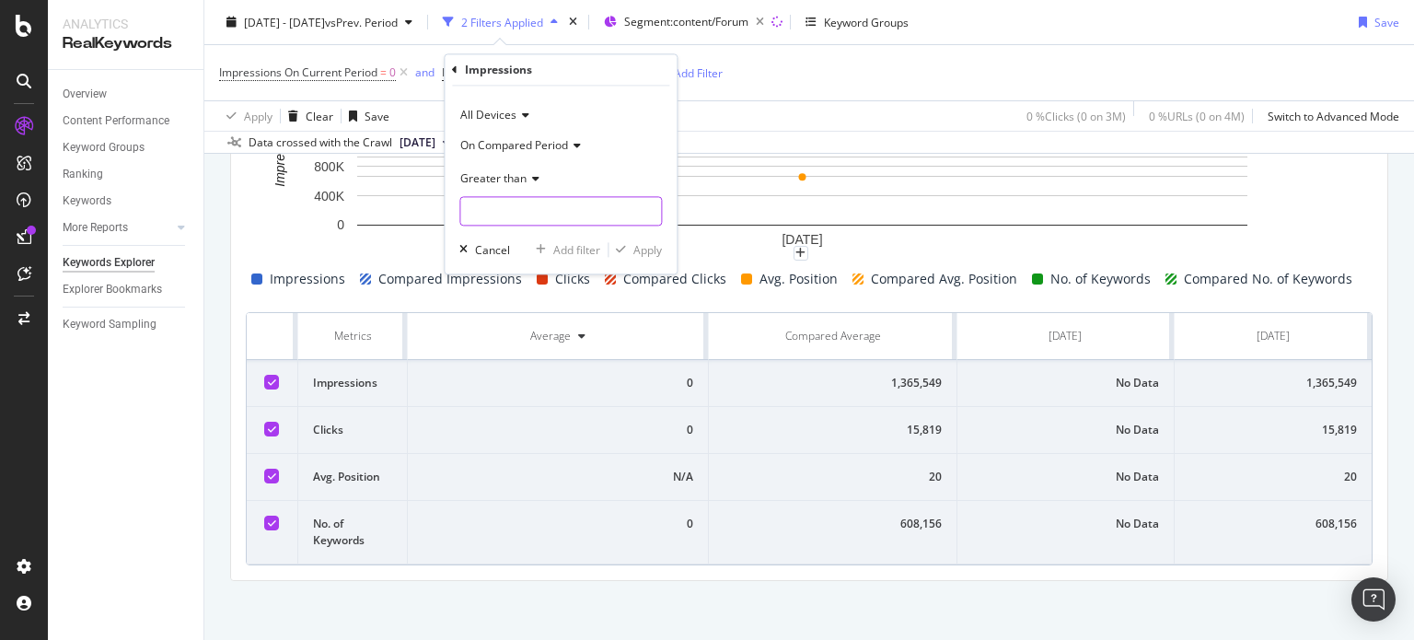
click at [492, 213] on input "number" at bounding box center [560, 211] width 203 height 29
type input "0"
click at [626, 242] on div "Apply" at bounding box center [634, 250] width 53 height 17
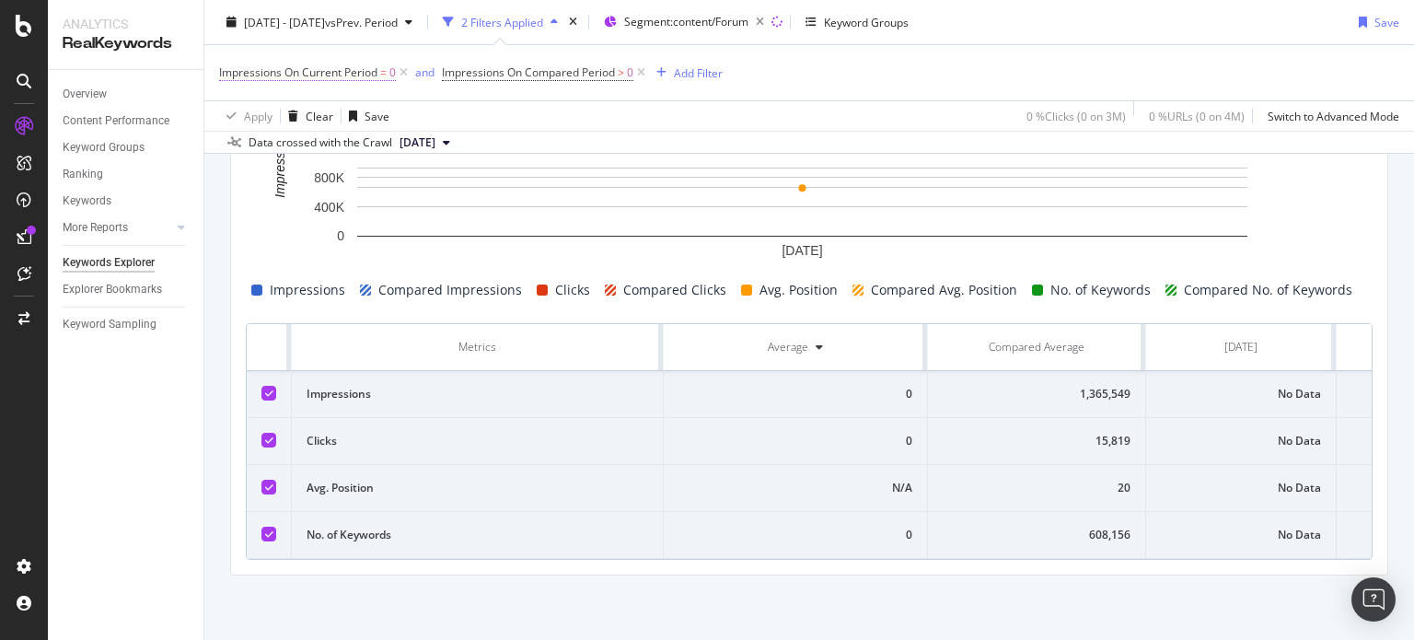
click at [342, 78] on span "Impressions On Current Period" at bounding box center [298, 72] width 158 height 16
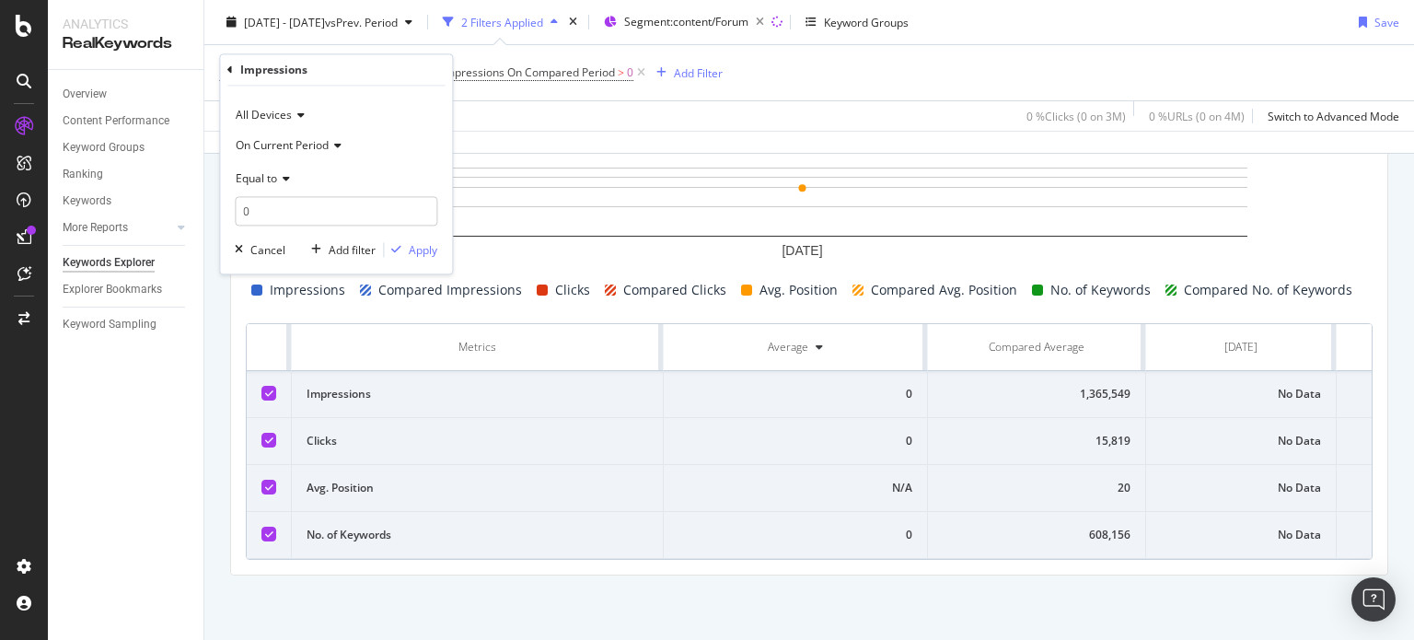
click at [271, 183] on span "Equal to" at bounding box center [256, 178] width 41 height 16
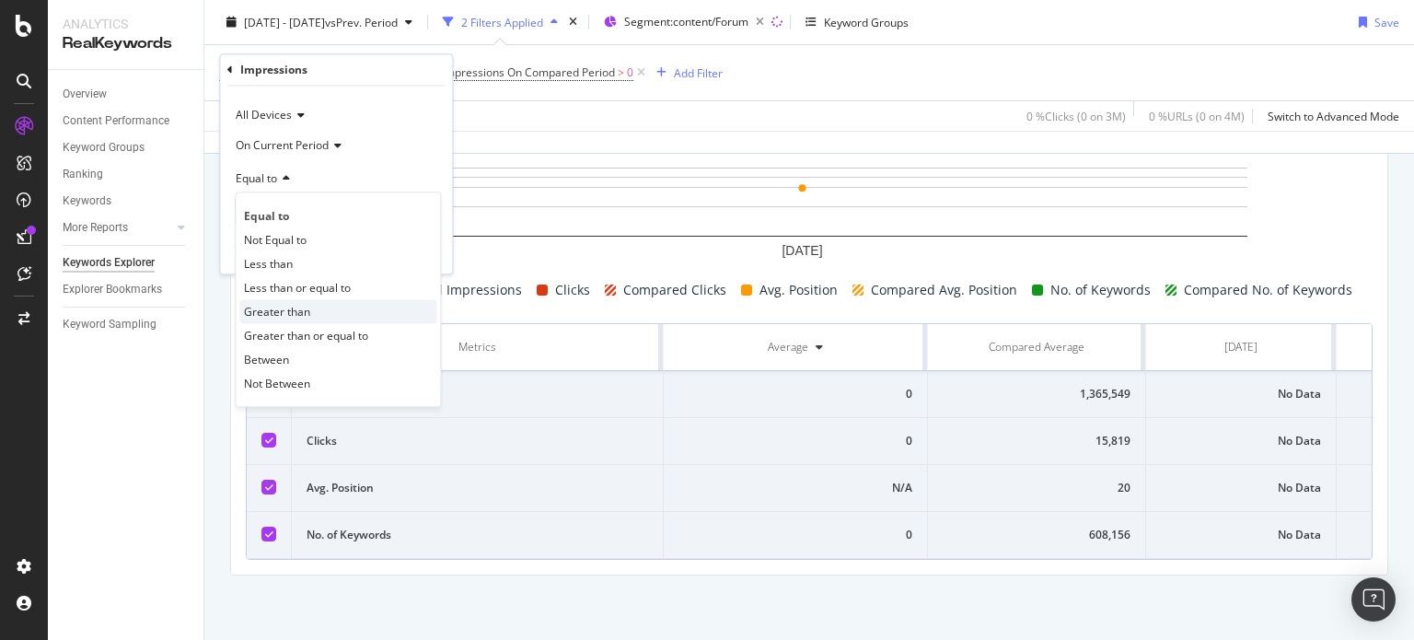
click at [295, 315] on span "Greater than" at bounding box center [277, 312] width 66 height 16
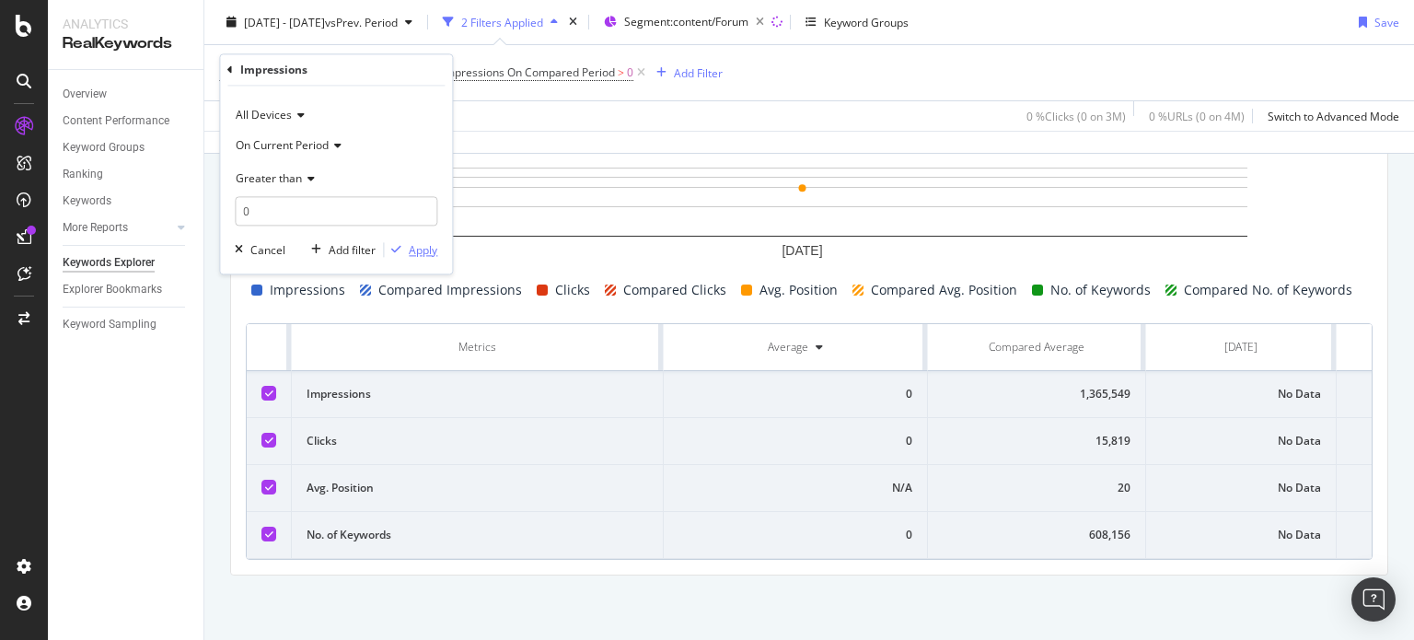
click at [423, 253] on div "Apply" at bounding box center [423, 250] width 29 height 16
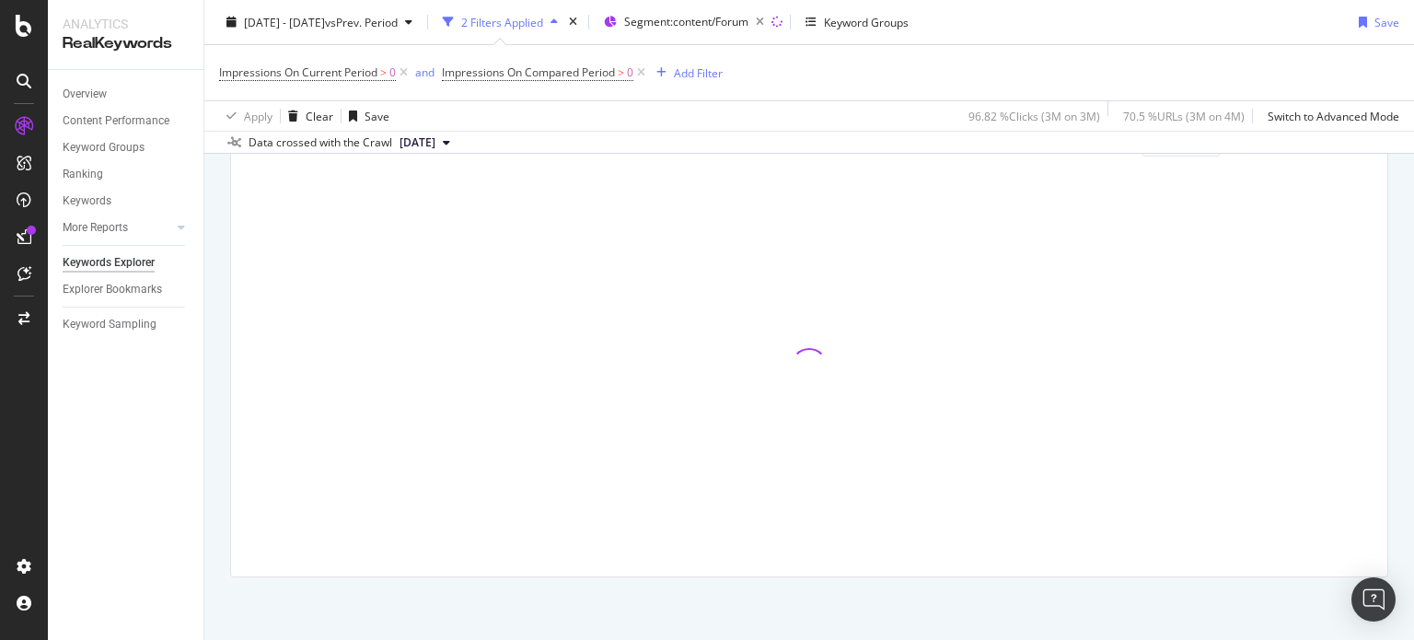
scroll to position [694, 0]
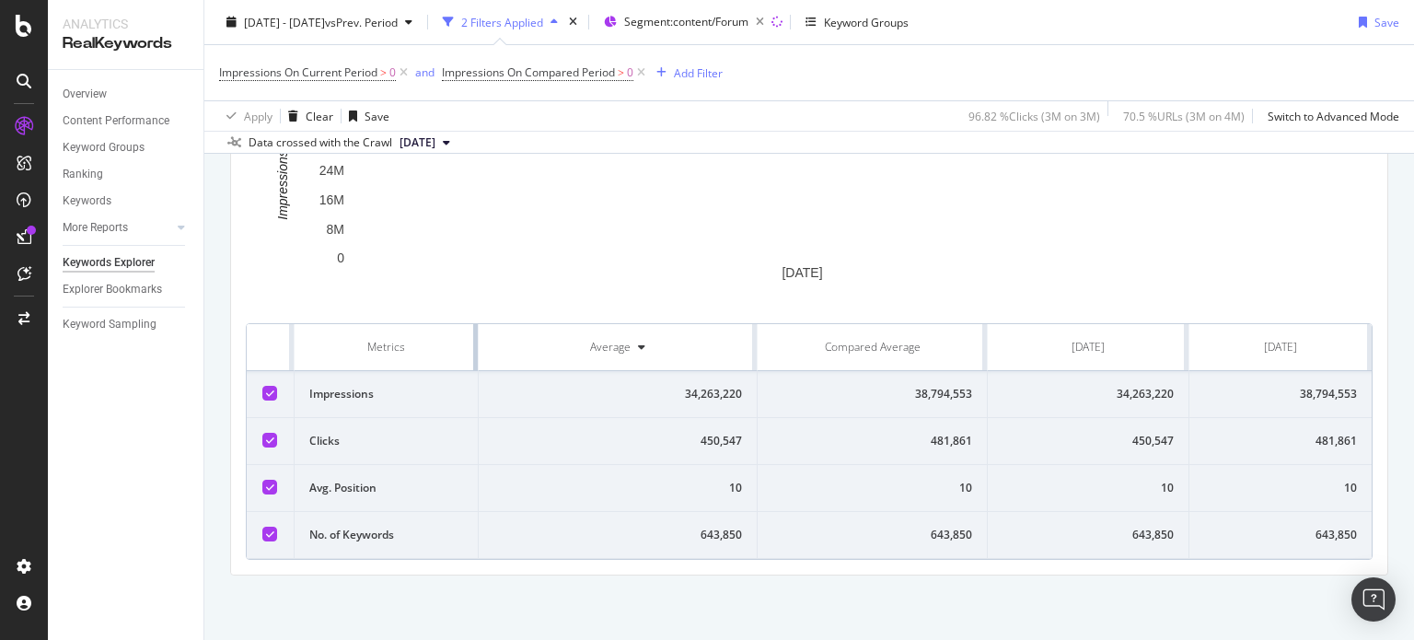
drag, startPoint x: 657, startPoint y: 325, endPoint x: 409, endPoint y: 353, distance: 250.2
click at [409, 353] on th "Metrics" at bounding box center [387, 347] width 185 height 47
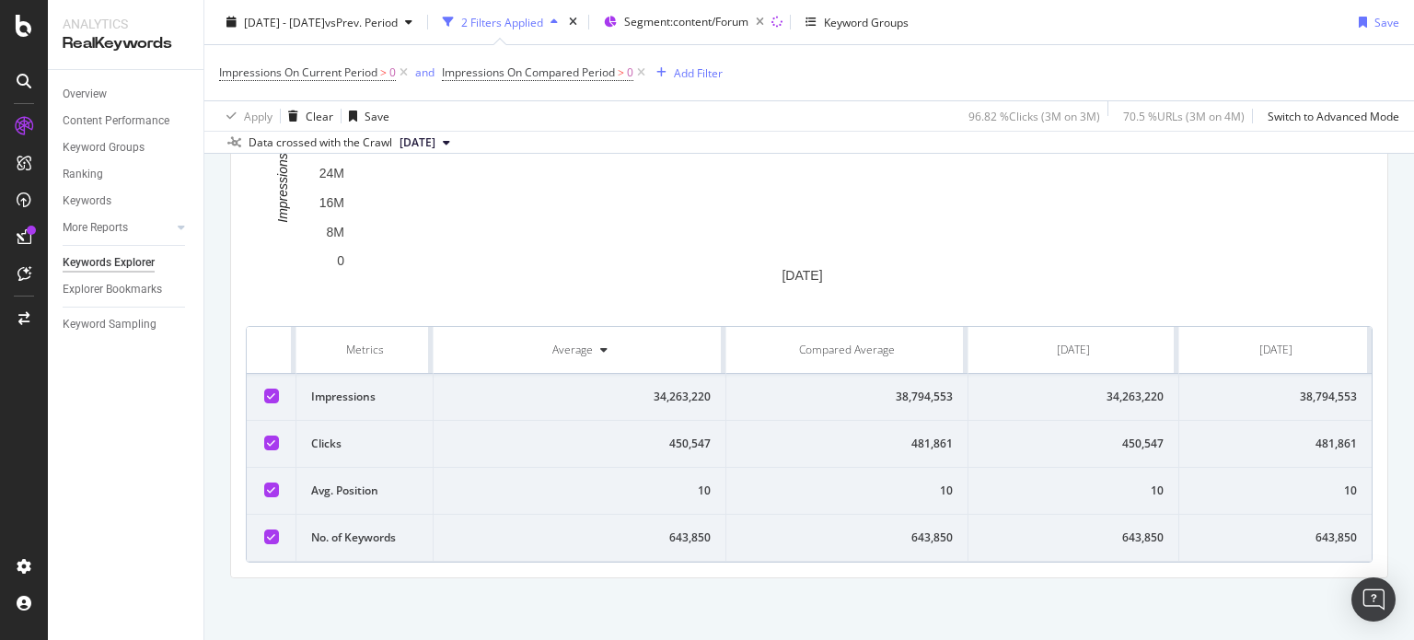
scroll to position [680, 0]
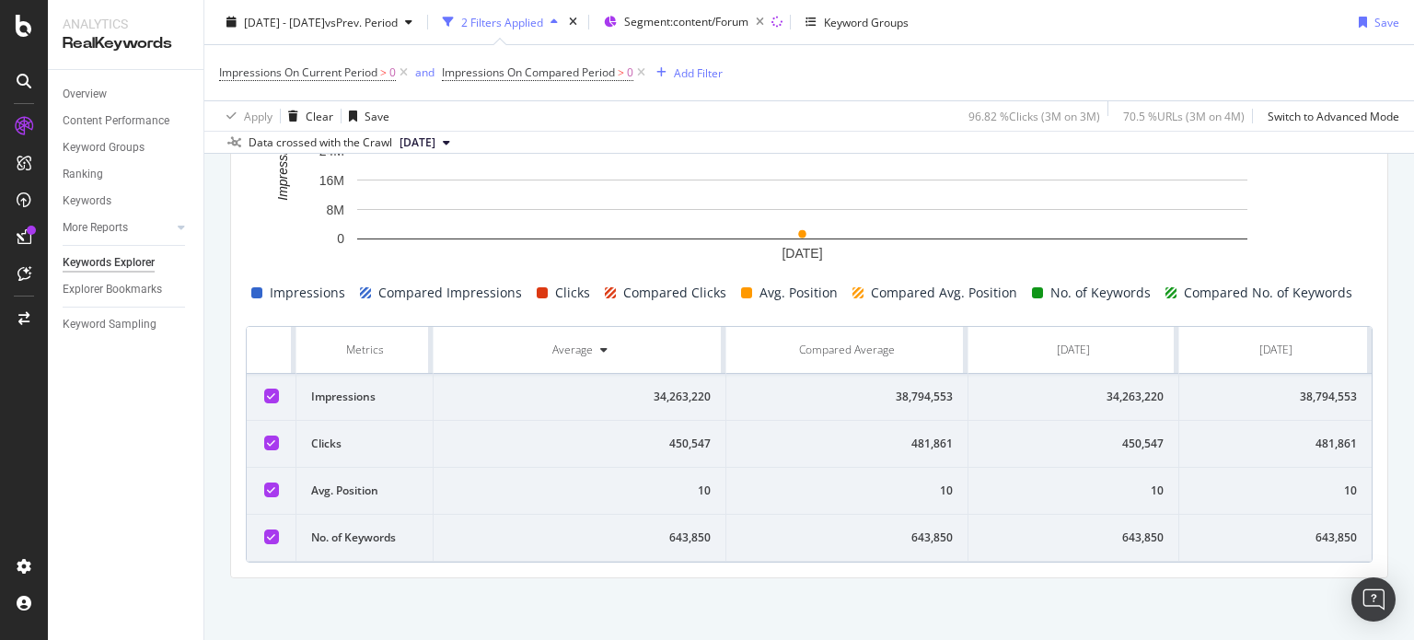
drag, startPoint x: 255, startPoint y: 345, endPoint x: 1369, endPoint y: 559, distance: 1134.1
click at [1369, 559] on div "Current: [DATE] - [DATE] vs Previous : [DATE] - [DATE] Compare periods Month Ad…" at bounding box center [809, 300] width 1156 height 553
copy thead
click at [684, 74] on div "Add Filter" at bounding box center [698, 72] width 49 height 16
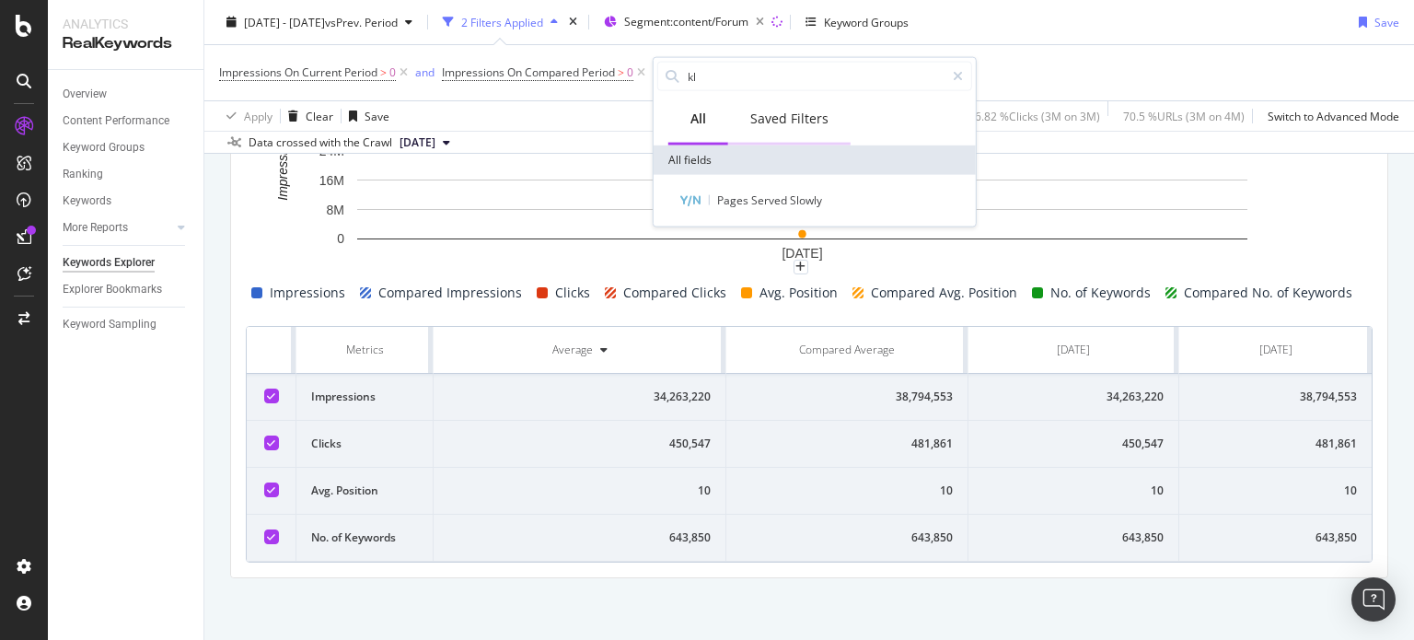
type input "k"
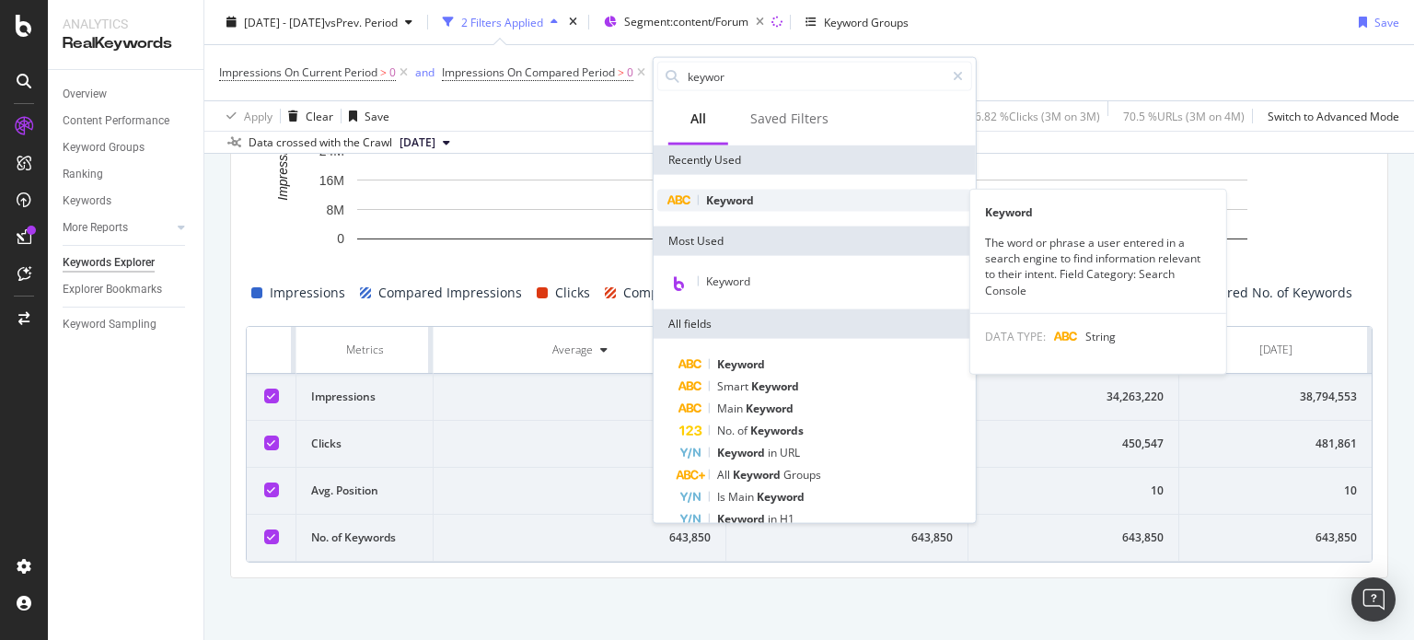
type input "keywor"
click at [748, 202] on span "Keyword" at bounding box center [730, 200] width 48 height 16
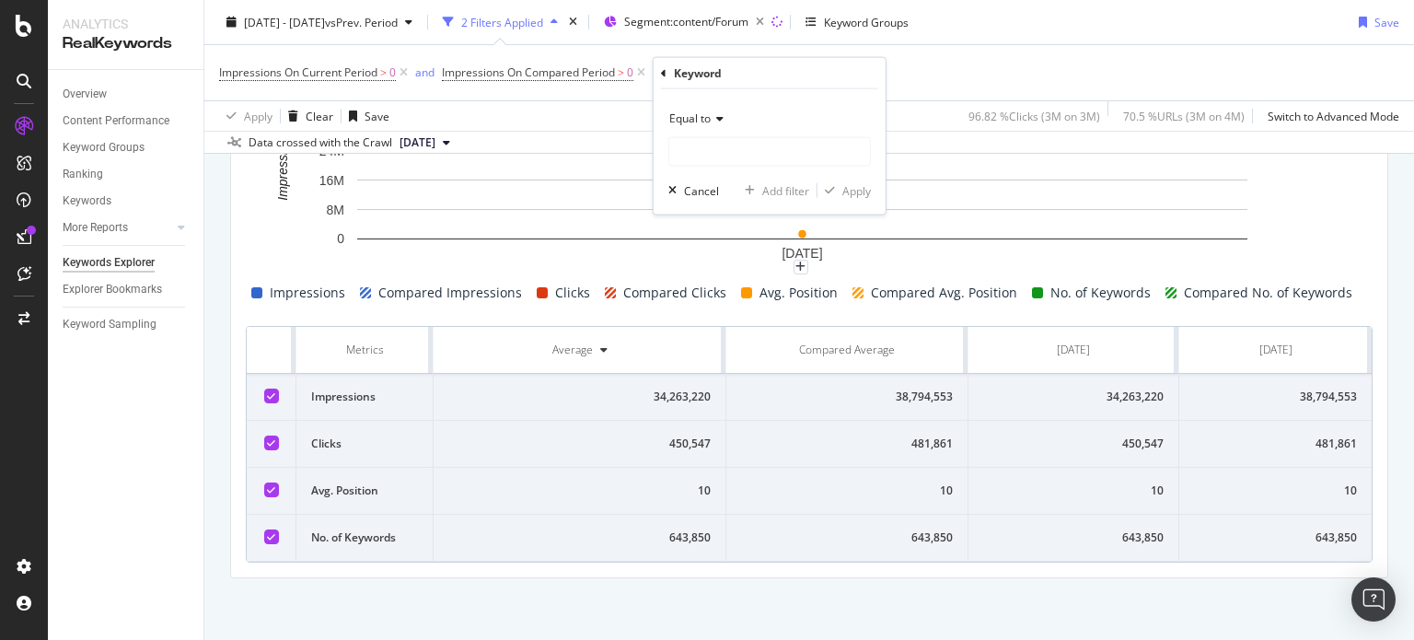
click at [680, 127] on div "Equal to" at bounding box center [769, 118] width 203 height 29
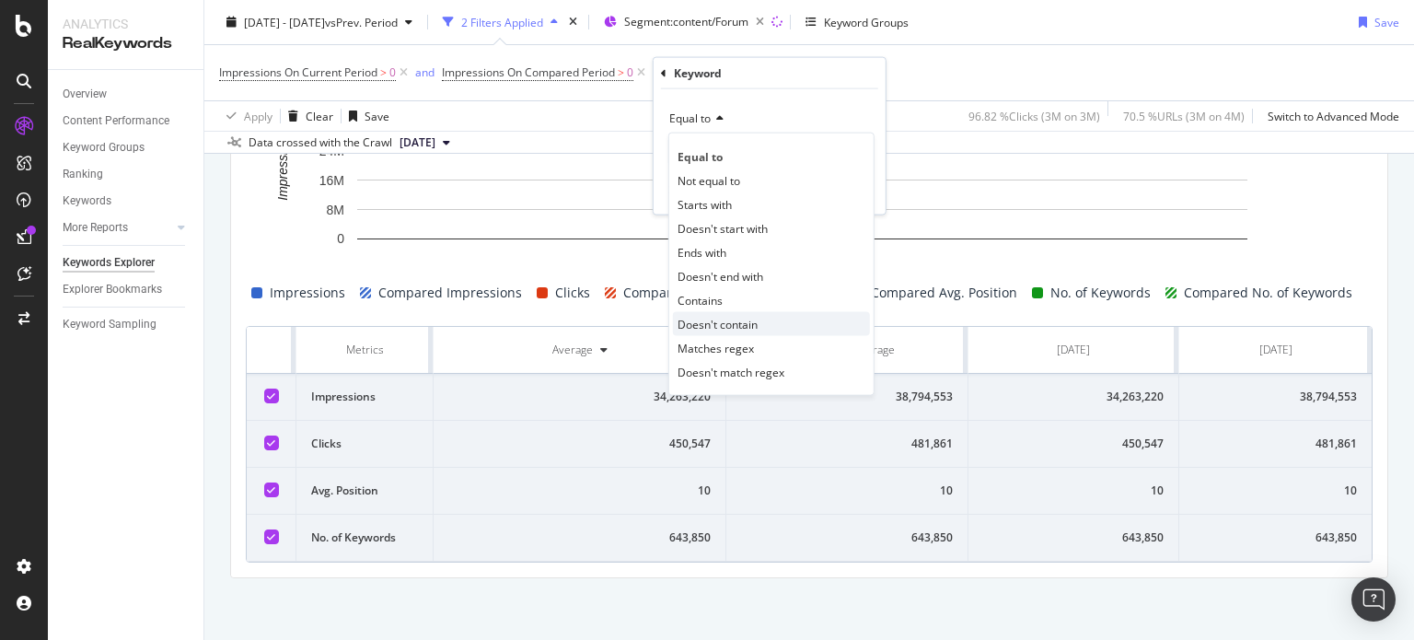
click at [736, 322] on span "Doesn't contain" at bounding box center [718, 324] width 80 height 16
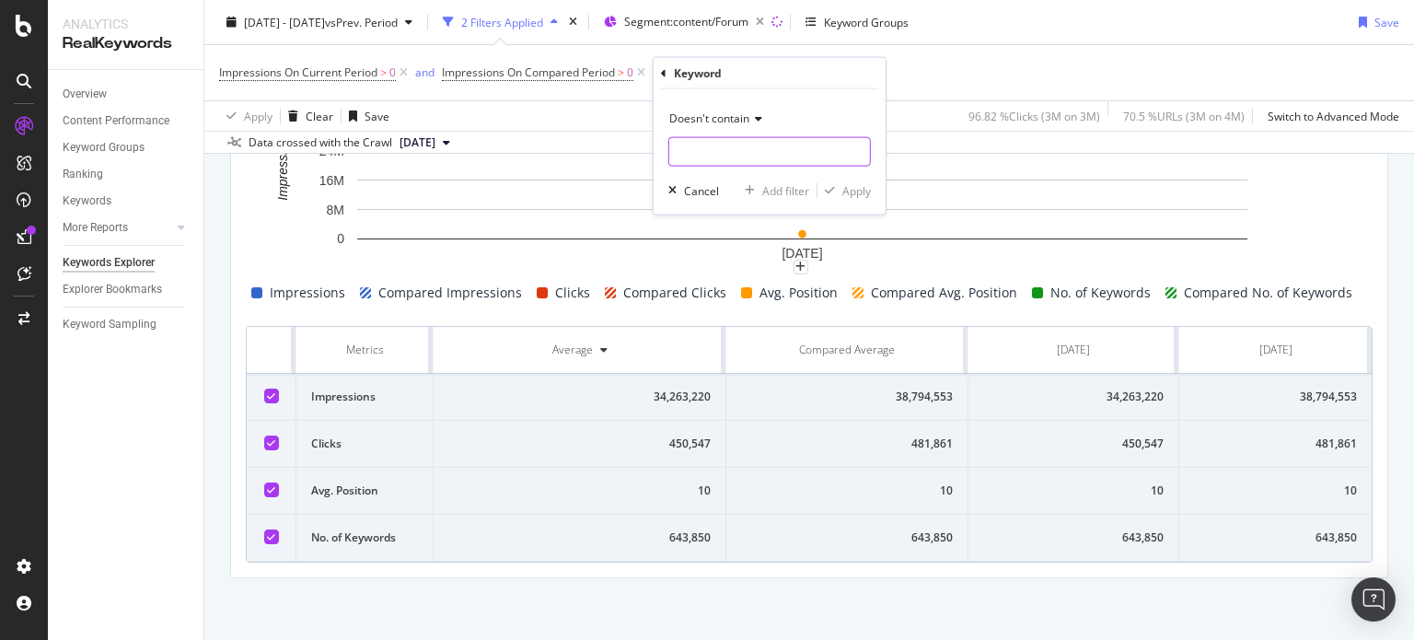
click at [690, 157] on input "text" at bounding box center [769, 151] width 201 height 29
type input "n/a"
click at [840, 185] on div "button" at bounding box center [829, 190] width 25 height 11
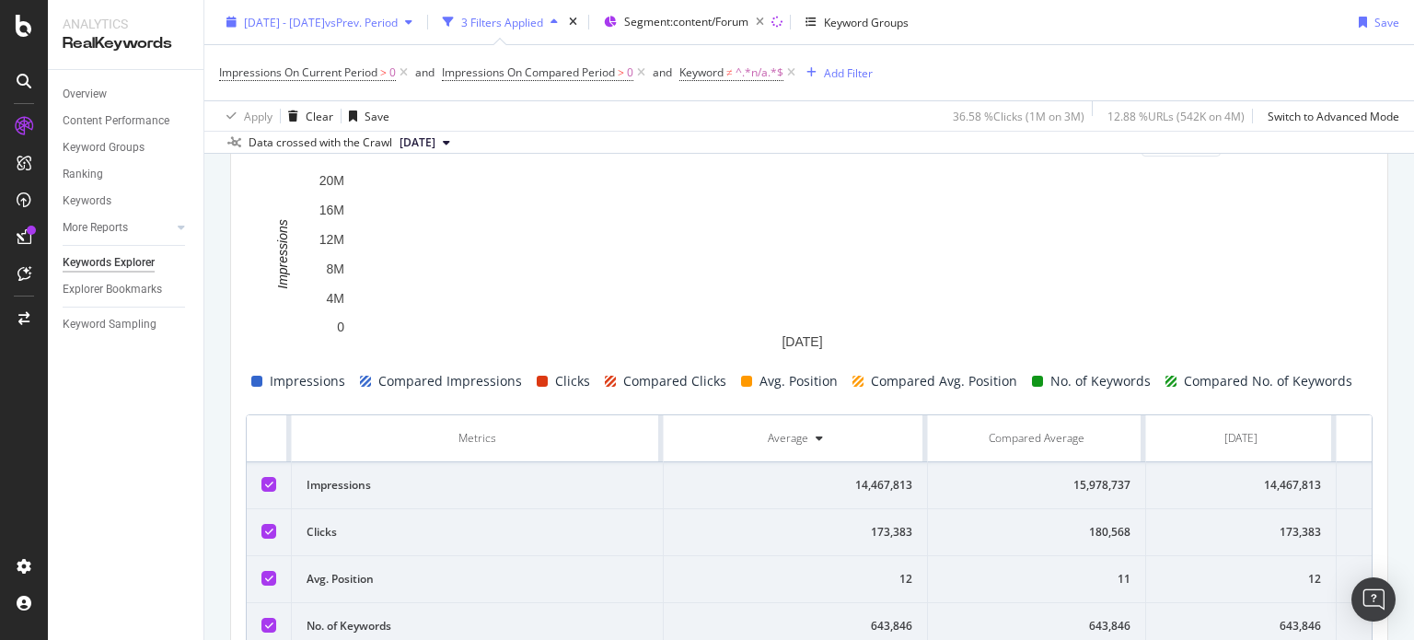
scroll to position [680, 0]
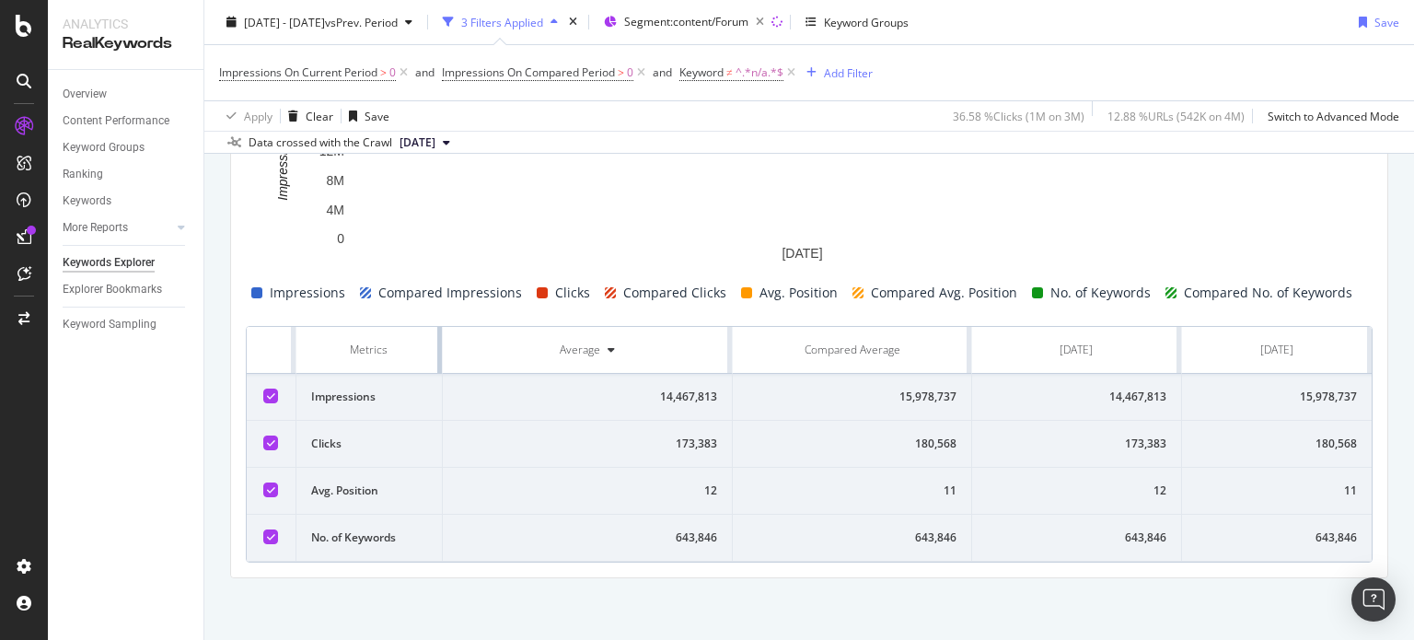
drag, startPoint x: 659, startPoint y: 340, endPoint x: 365, endPoint y: 344, distance: 293.7
click at [365, 344] on th "Metrics" at bounding box center [369, 350] width 146 height 47
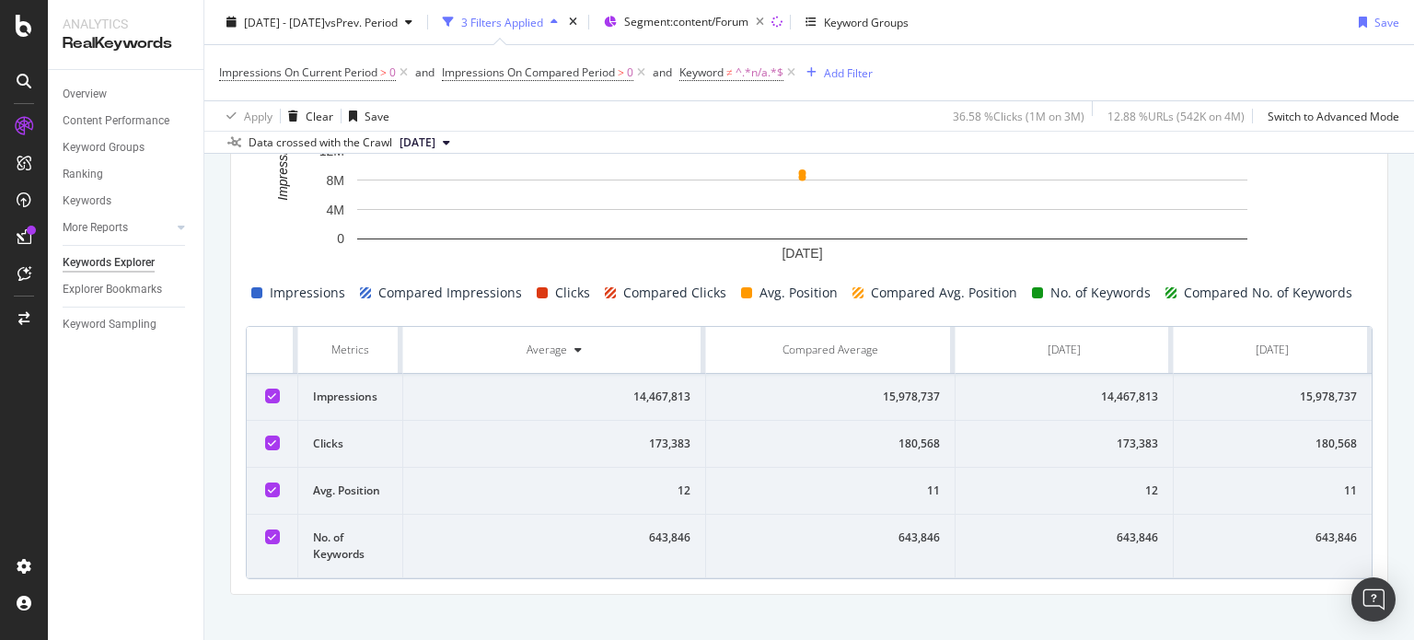
drag, startPoint x: 261, startPoint y: 333, endPoint x: 1287, endPoint y: 587, distance: 1056.5
click at [1287, 587] on div "Current: [DATE] - [DATE] vs Previous : [DATE] - [DATE] Compare periods Month Ad…" at bounding box center [809, 309] width 1156 height 570
copy thead
click at [340, 74] on span "Impressions On Current Period" at bounding box center [298, 72] width 158 height 16
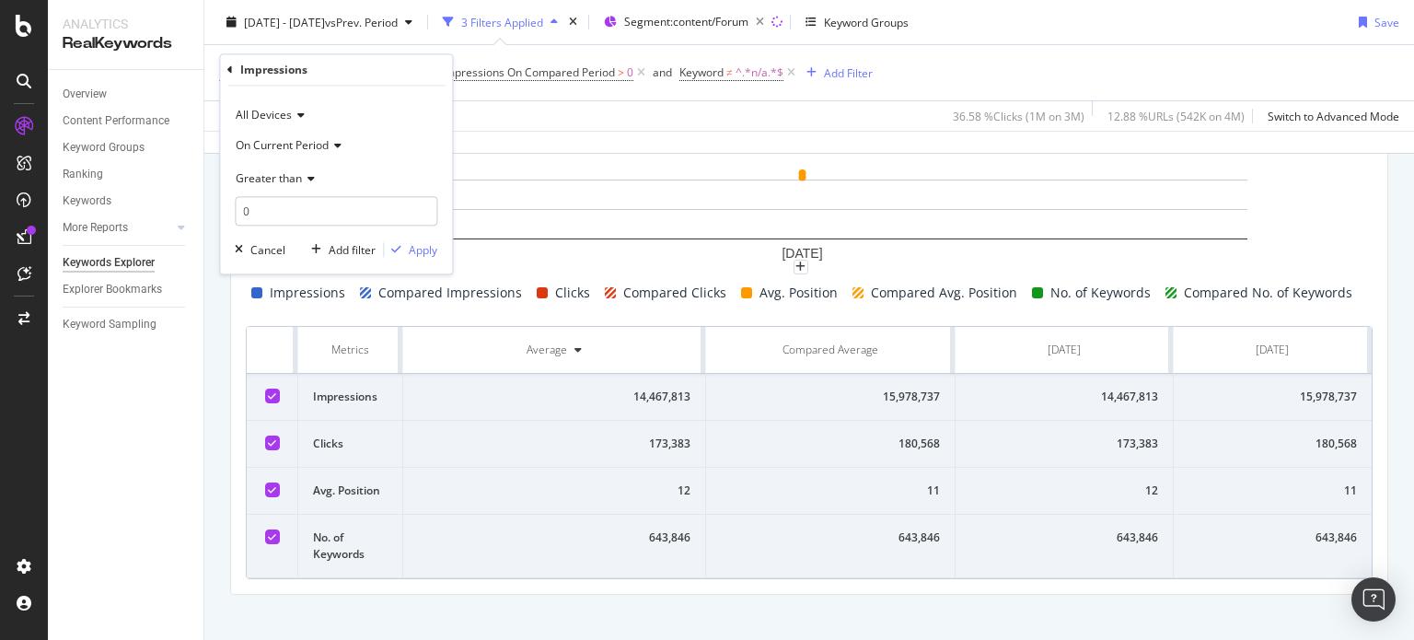
click at [299, 180] on span "Greater than" at bounding box center [269, 178] width 66 height 16
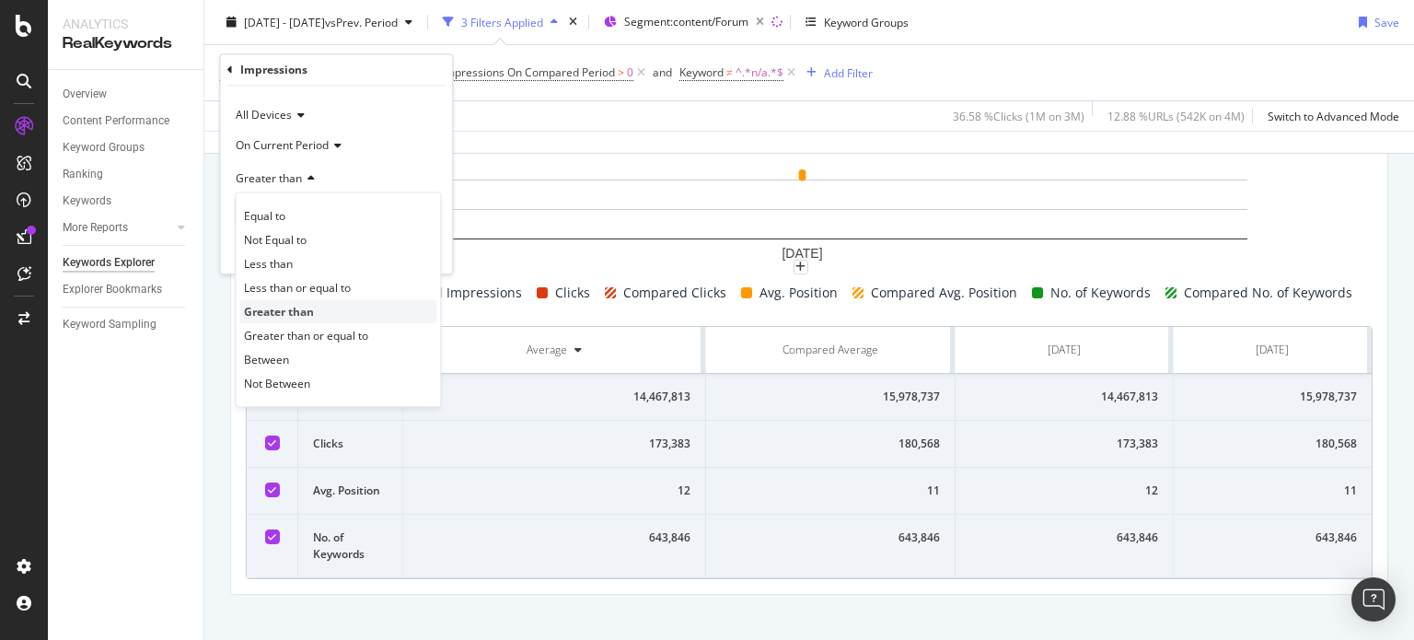
click at [291, 319] on div "Greater than" at bounding box center [337, 312] width 197 height 24
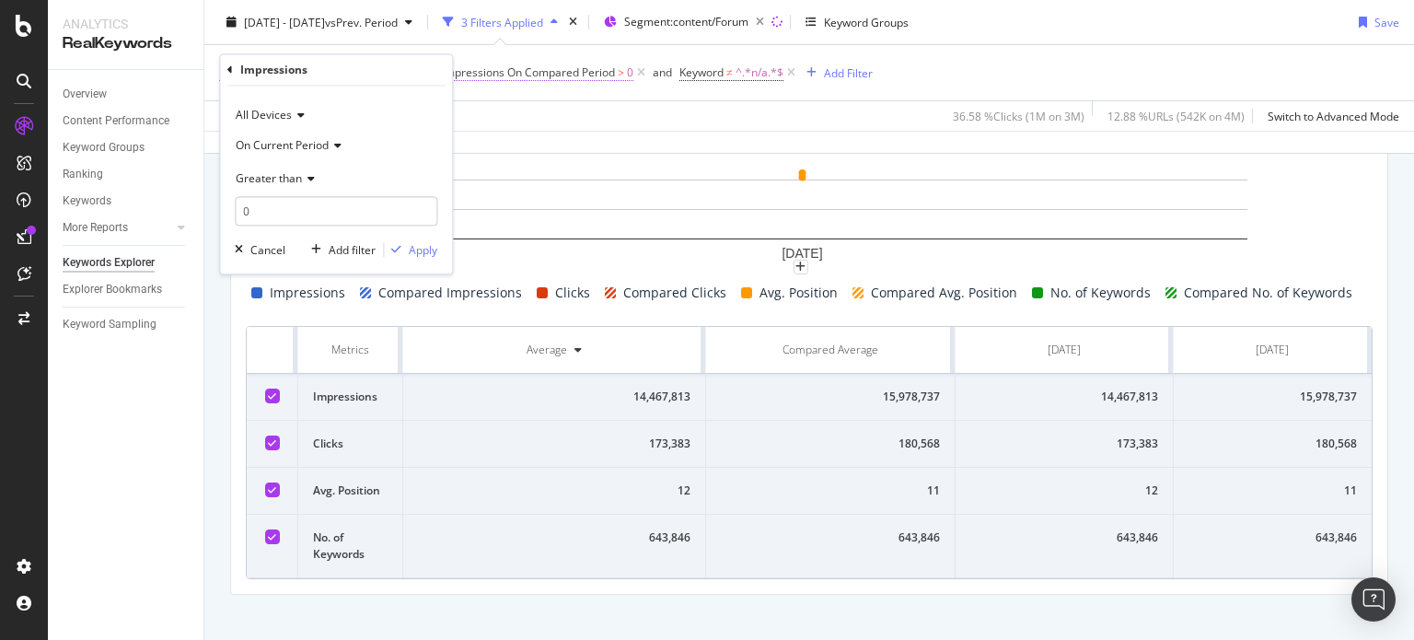
click at [604, 73] on span "Impressions On Compared Period" at bounding box center [528, 72] width 173 height 16
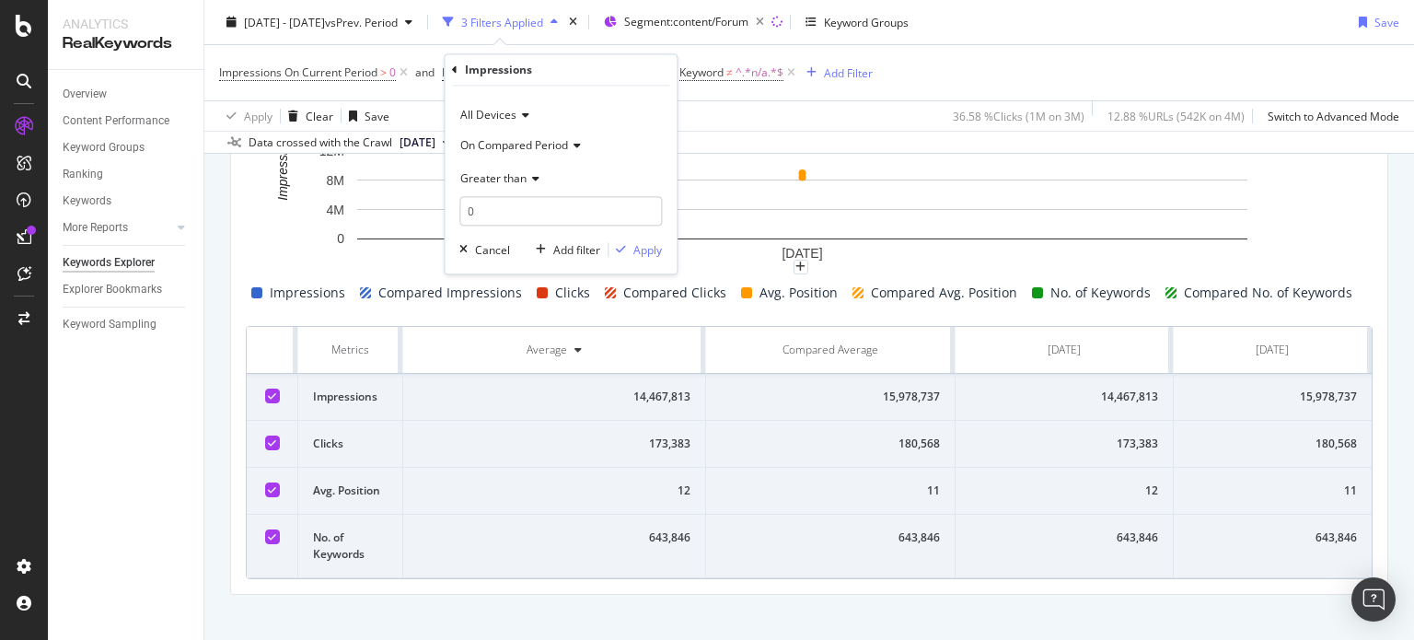
click at [517, 175] on span "Greater than" at bounding box center [493, 178] width 66 height 16
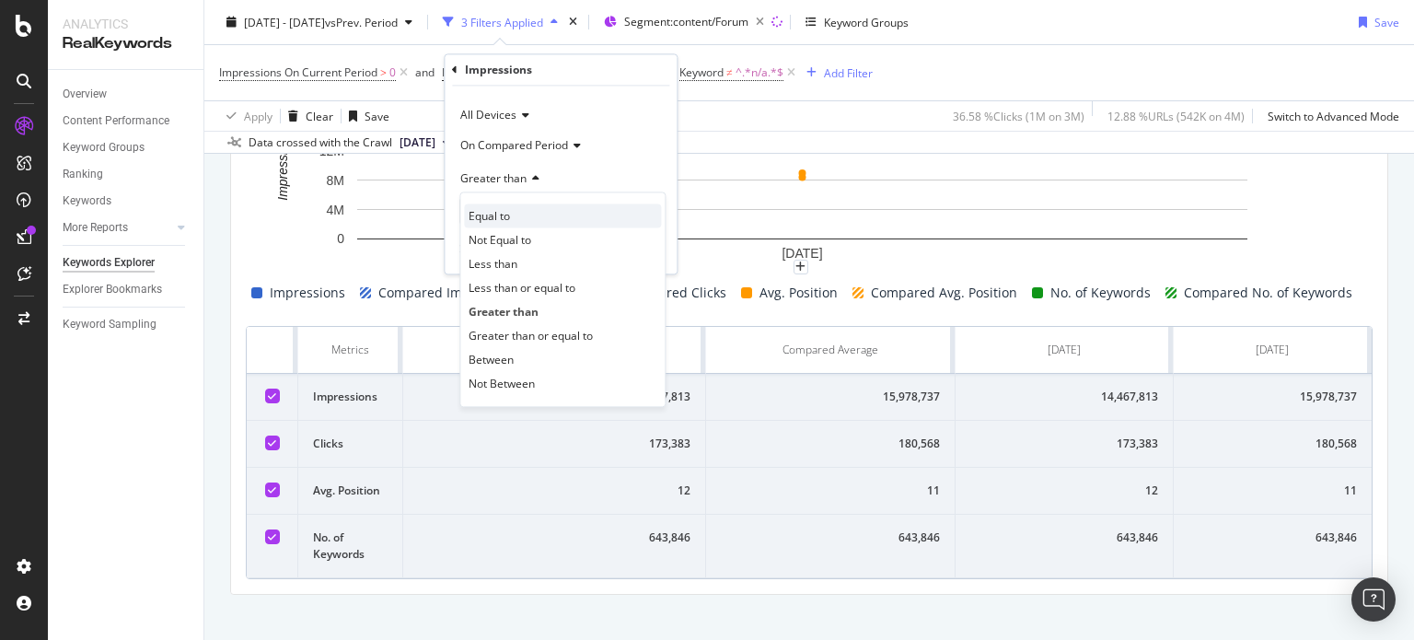
click at [493, 213] on span "Equal to" at bounding box center [489, 216] width 41 height 16
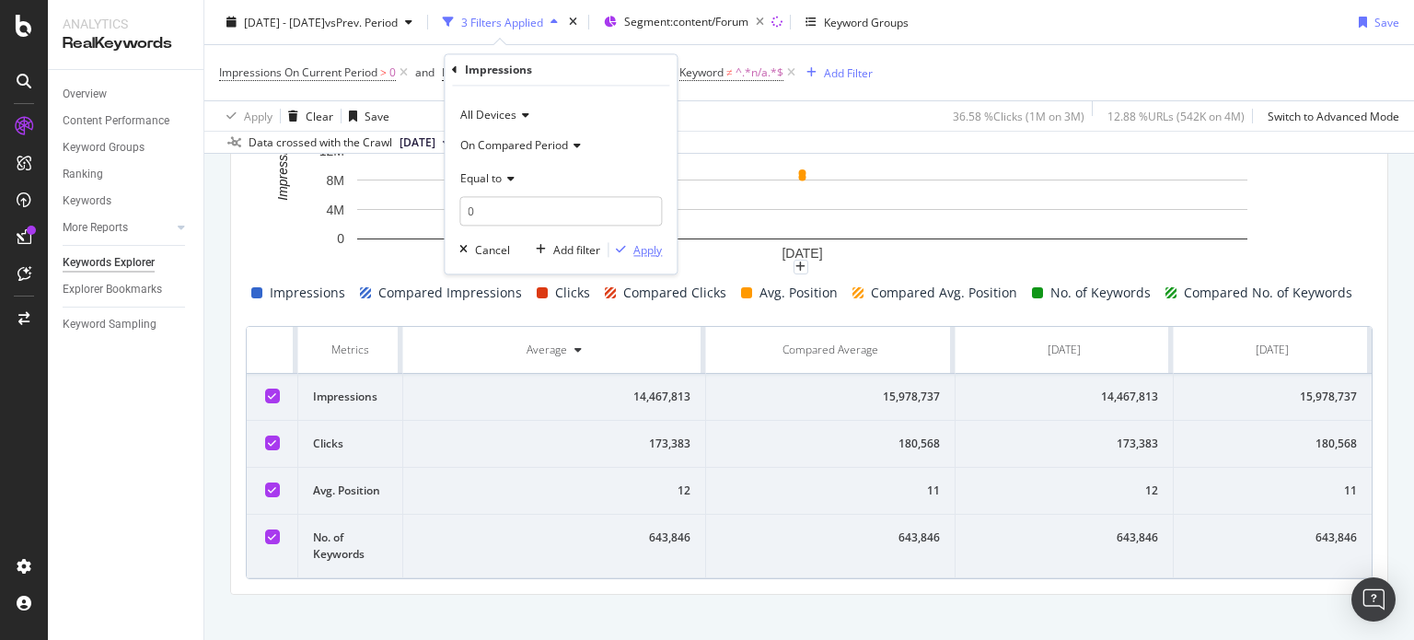
click at [650, 251] on div "Apply" at bounding box center [647, 250] width 29 height 16
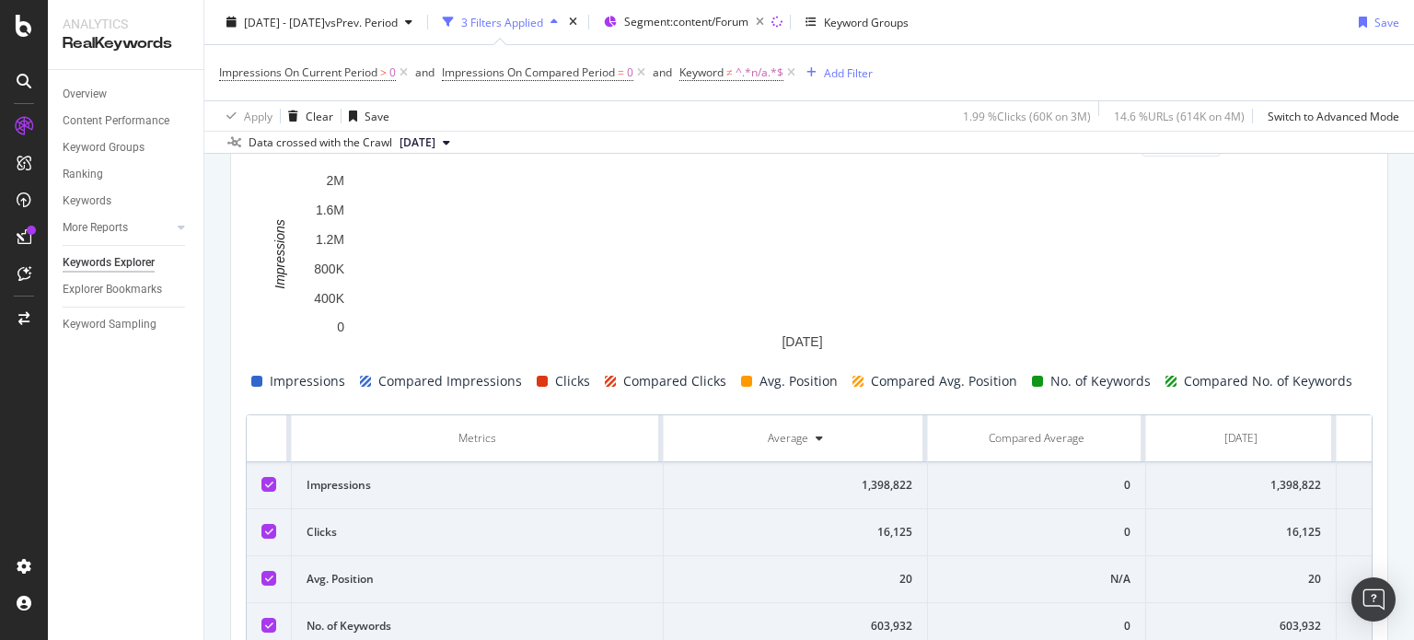
scroll to position [680, 0]
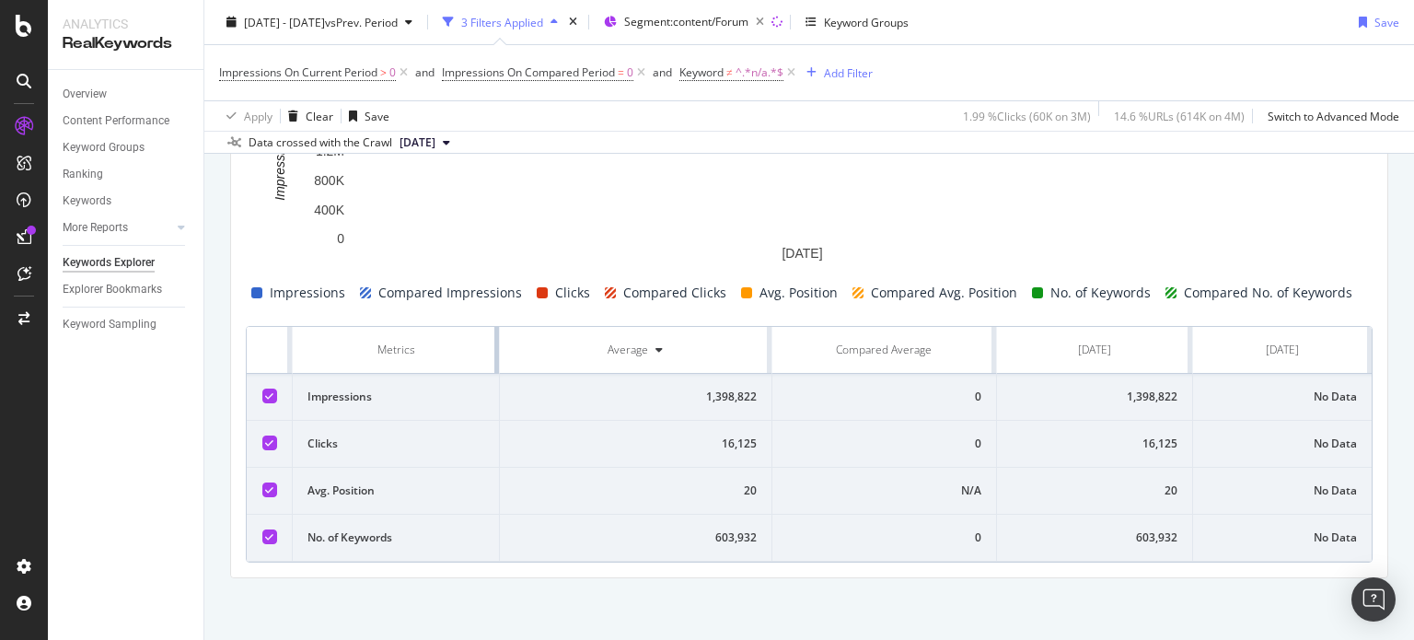
drag, startPoint x: 660, startPoint y: 341, endPoint x: 411, endPoint y: 359, distance: 249.2
click at [411, 359] on th "Metrics" at bounding box center [396, 350] width 207 height 47
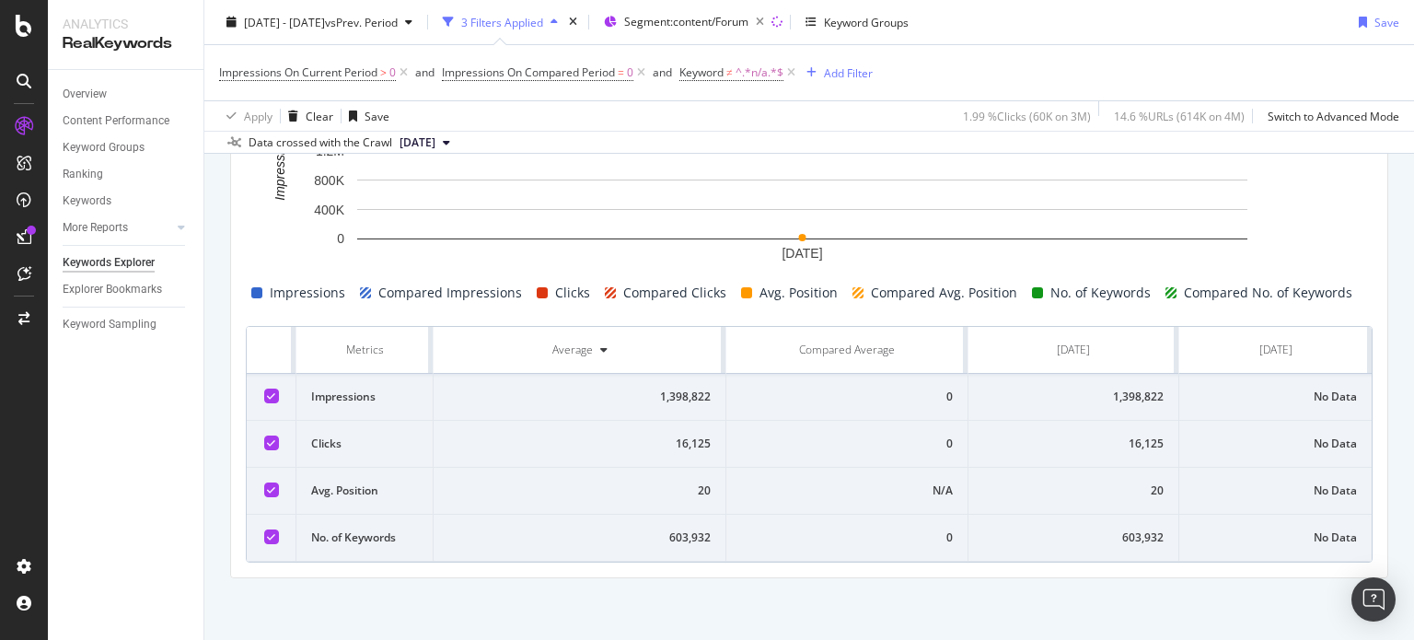
drag, startPoint x: 431, startPoint y: 352, endPoint x: 1408, endPoint y: 532, distance: 993.2
click at [1408, 532] on div "Keywords Explorer nobroker [DATE] - [DATE] vs Prev. Period 3 Filters Applied Se…" at bounding box center [809, 320] width 1210 height 640
copy thead
click at [797, 76] on icon at bounding box center [791, 73] width 16 height 18
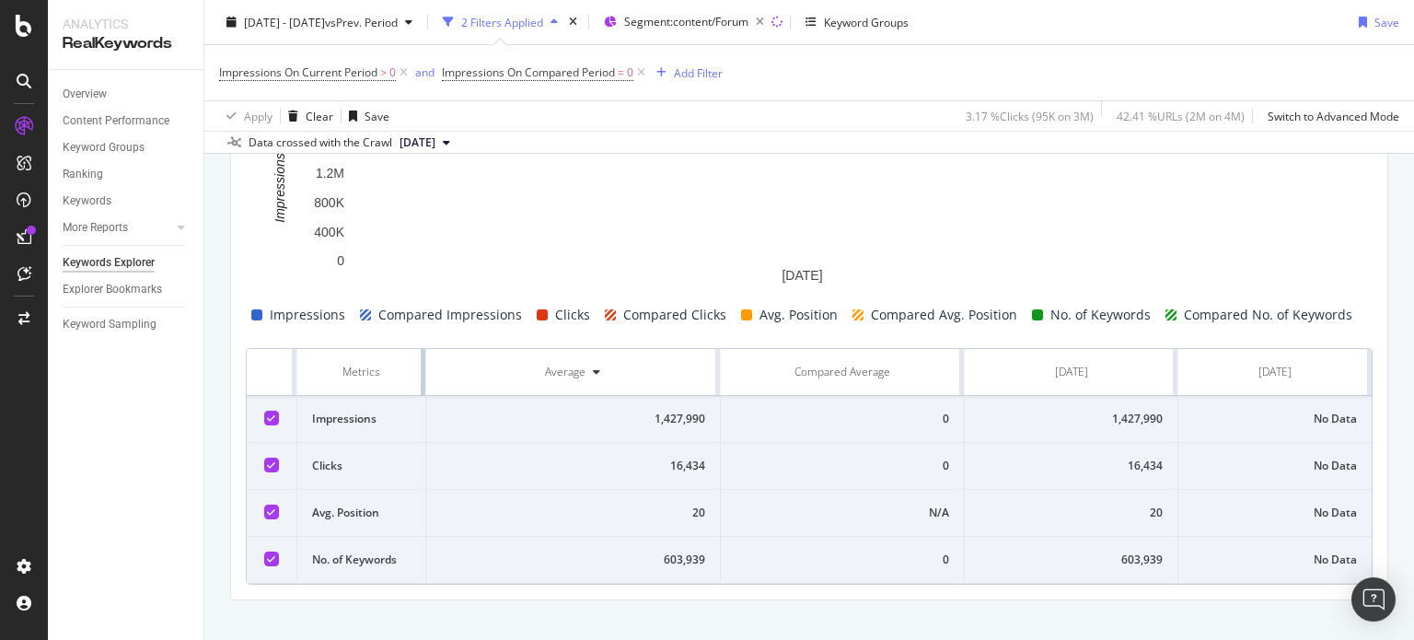
scroll to position [680, 0]
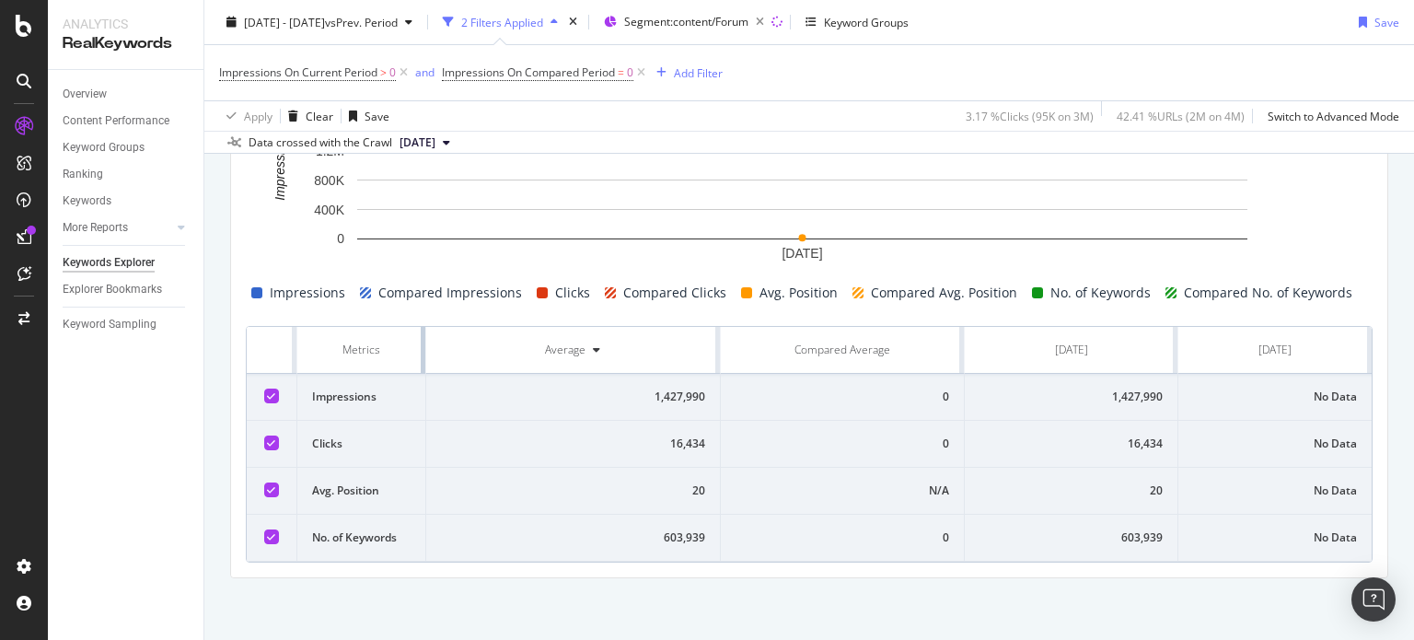
drag, startPoint x: 659, startPoint y: 349, endPoint x: 402, endPoint y: 345, distance: 256.9
click at [402, 345] on th "Metrics" at bounding box center [361, 350] width 129 height 47
drag, startPoint x: 257, startPoint y: 342, endPoint x: 1396, endPoint y: 524, distance: 1153.2
click at [1396, 524] on div "By URL Top Charts Clicks By seo Level 3 By: seo Level 3 No Data Clicks By Avera…" at bounding box center [809, 80] width 1210 height 1123
copy thead
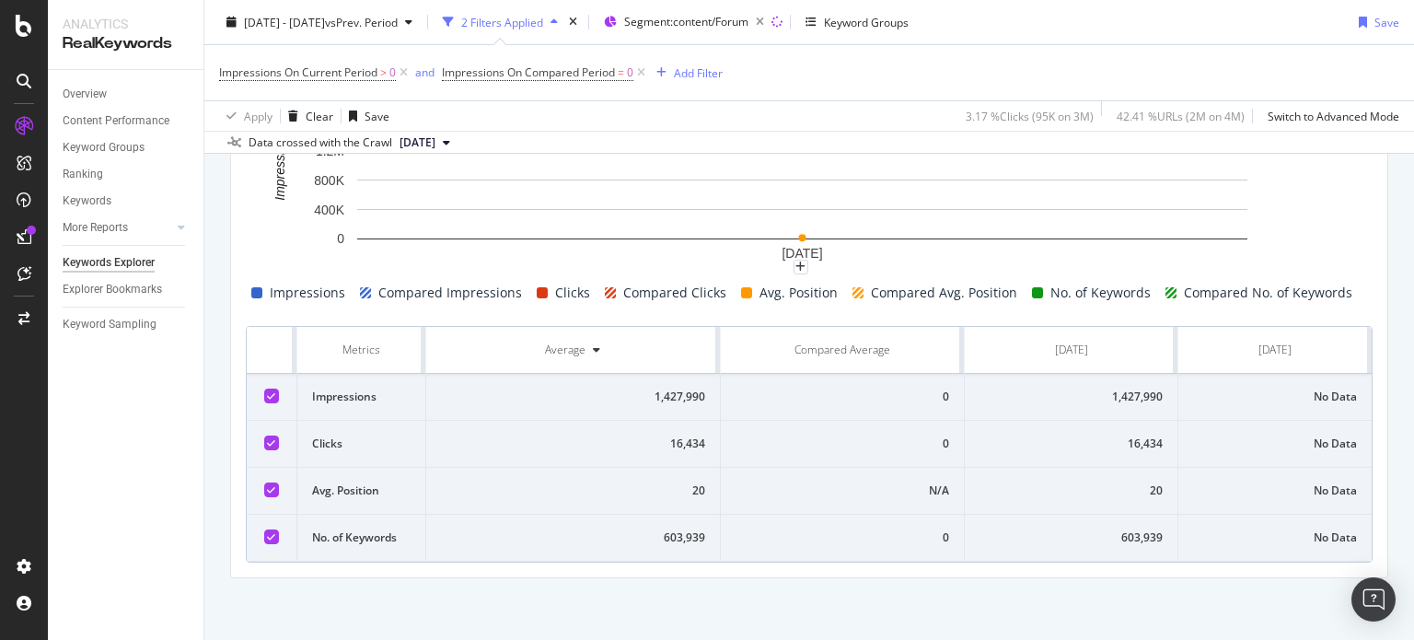
click at [770, 61] on div "Impressions On Current Period > 0 and Impressions On Compared Period = 0 Add Fi…" at bounding box center [809, 72] width 1180 height 55
click at [402, 79] on icon at bounding box center [404, 73] width 16 height 18
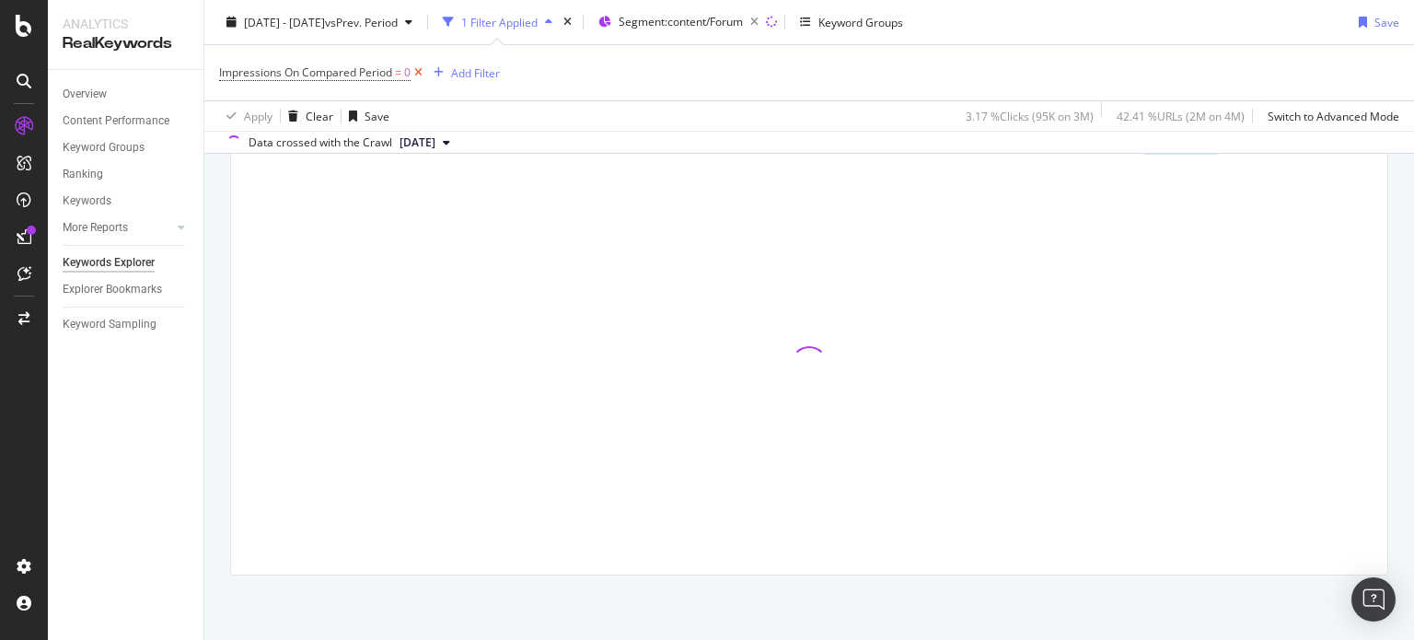
scroll to position [592, 0]
click at [423, 73] on icon at bounding box center [419, 73] width 16 height 18
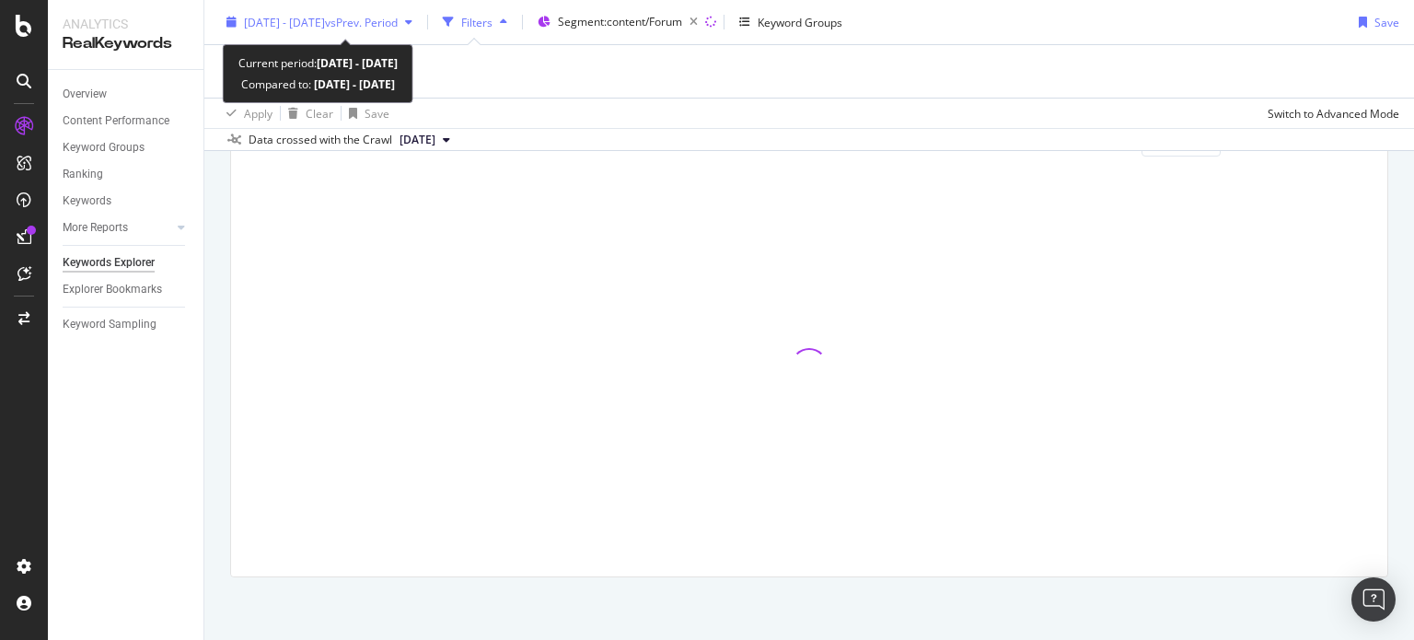
click at [325, 25] on span "[DATE] - [DATE]" at bounding box center [284, 22] width 81 height 16
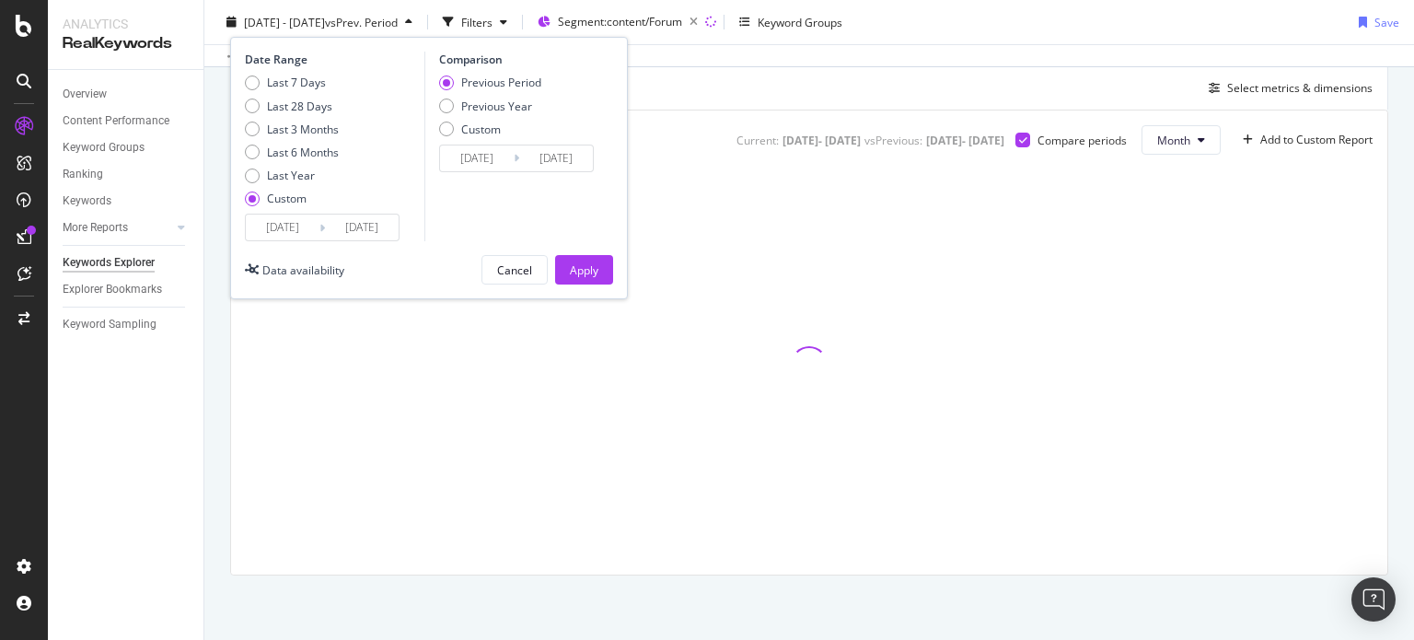
scroll to position [505, 0]
click at [347, 222] on input "[DATE]" at bounding box center [362, 227] width 74 height 26
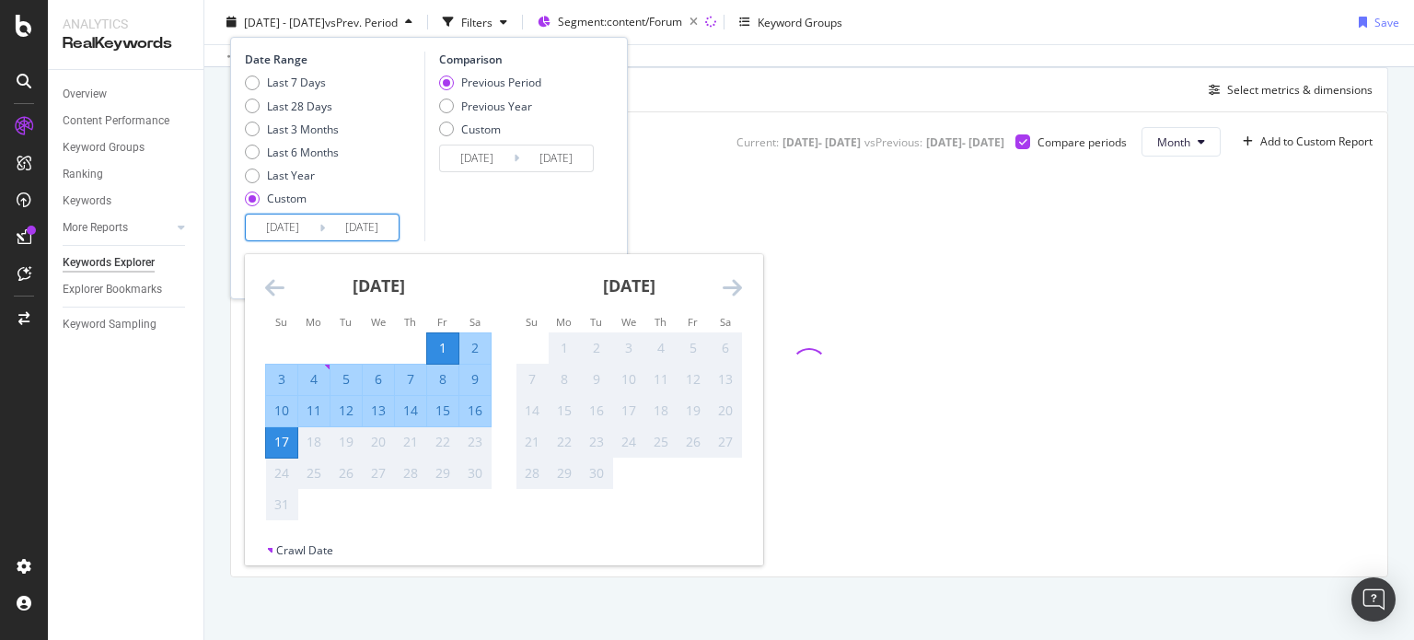
click at [515, 221] on div "Comparison Previous Period Previous Year Custom [DATE] Navigate forward to inte…" at bounding box center [511, 147] width 175 height 190
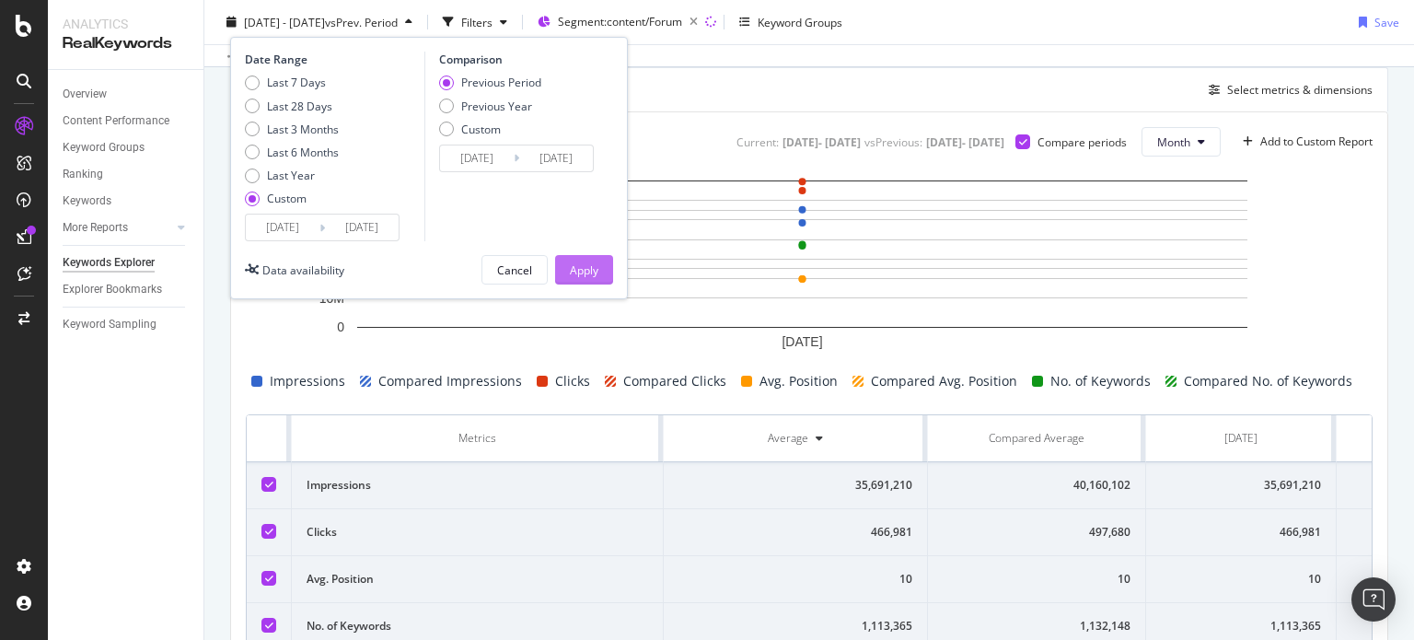
click at [600, 258] on button "Apply" at bounding box center [584, 269] width 58 height 29
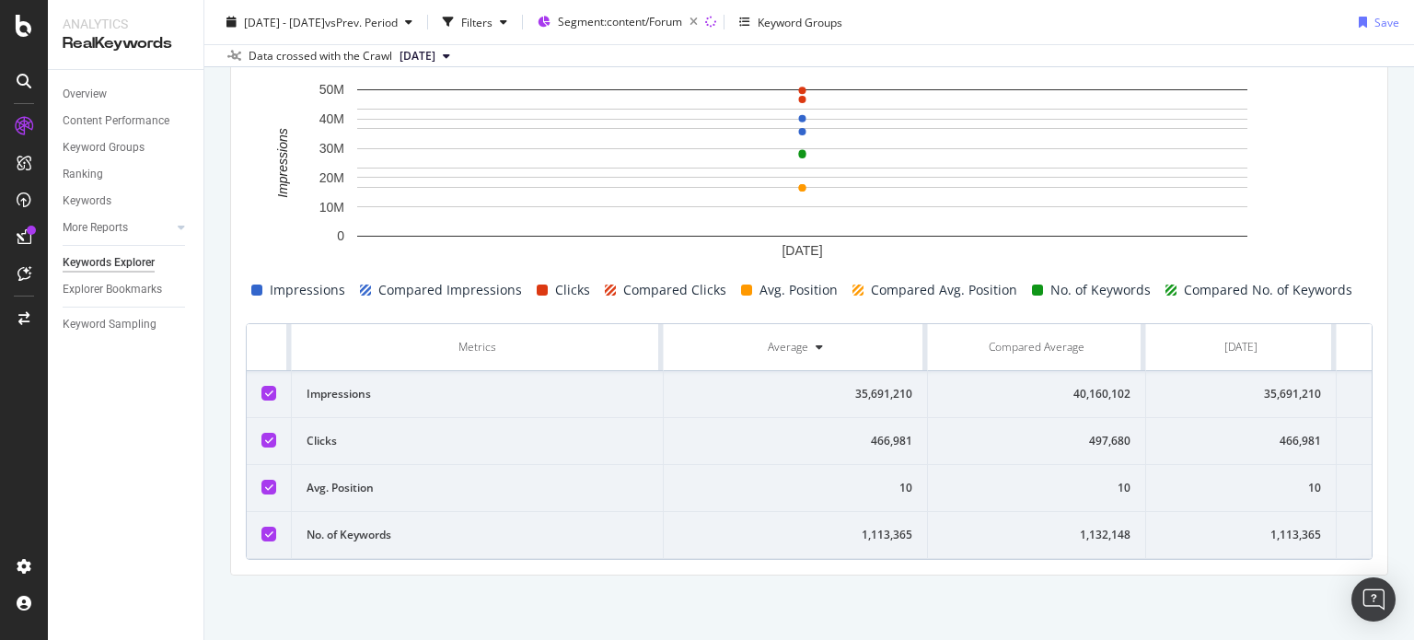
scroll to position [0, 151]
click at [655, 333] on th "Metrics" at bounding box center [477, 347] width 372 height 47
click at [663, 333] on th "Average" at bounding box center [795, 347] width 264 height 47
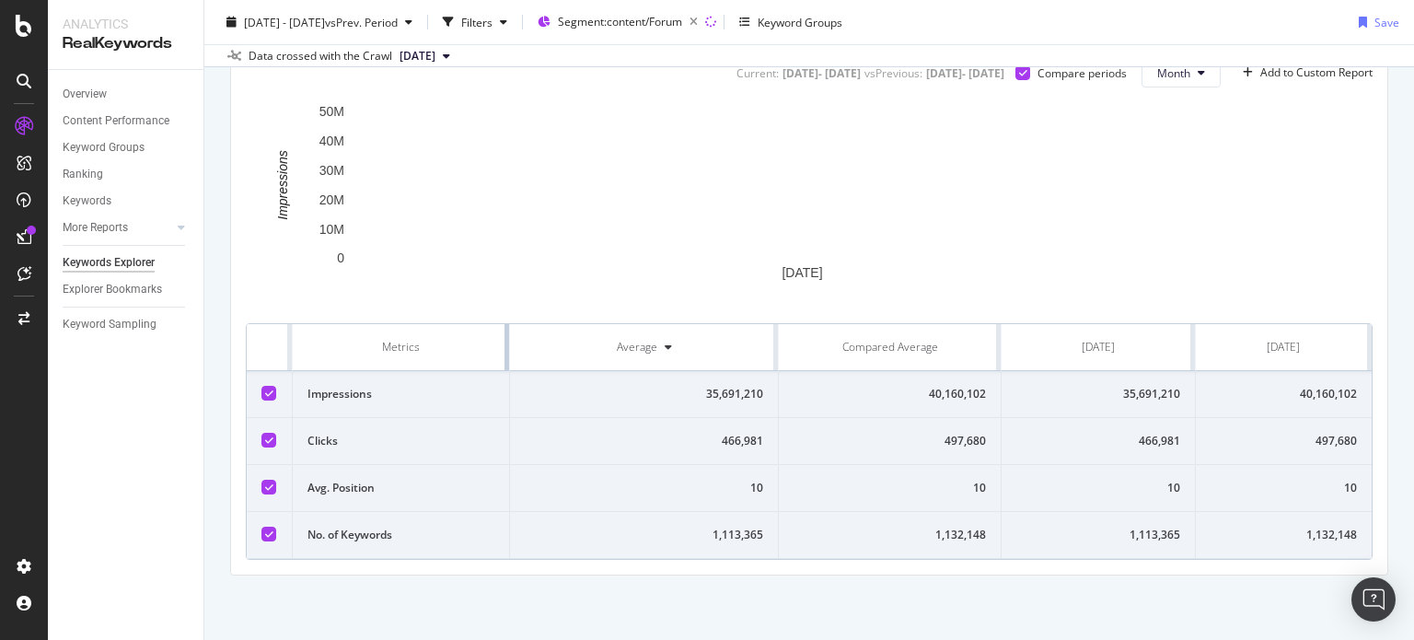
scroll to position [0, 0]
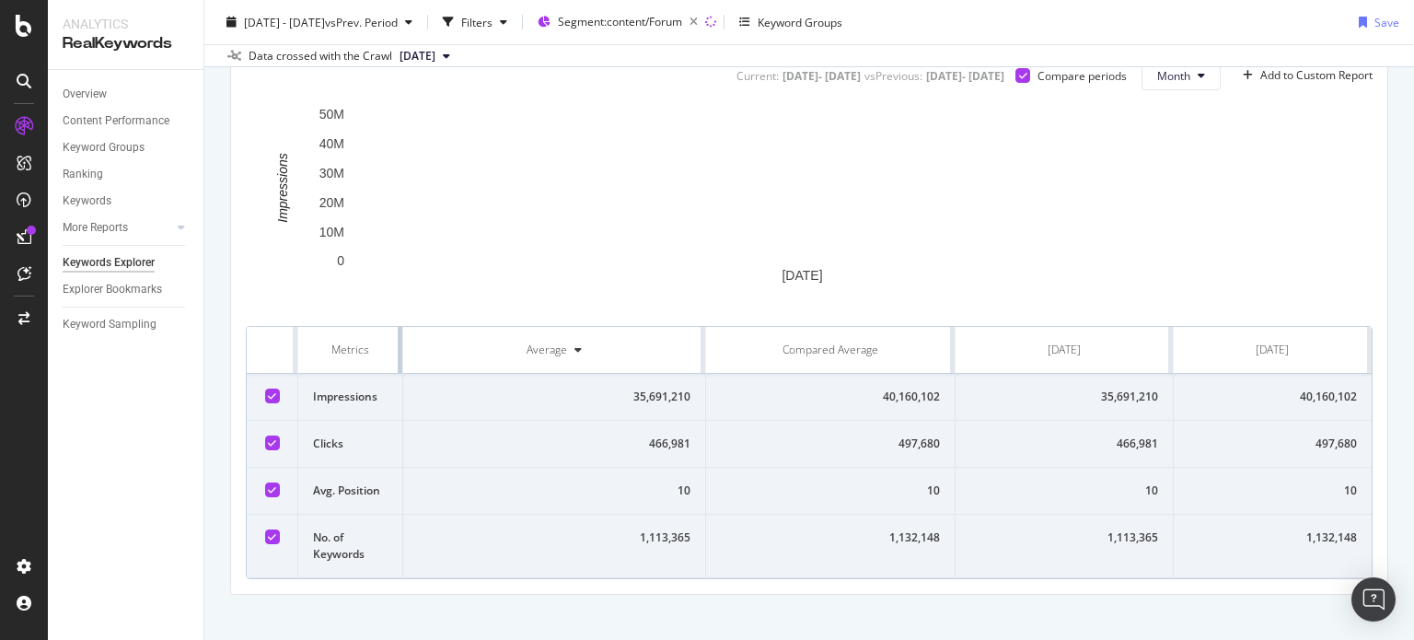
drag, startPoint x: 658, startPoint y: 334, endPoint x: 302, endPoint y: 342, distance: 356.3
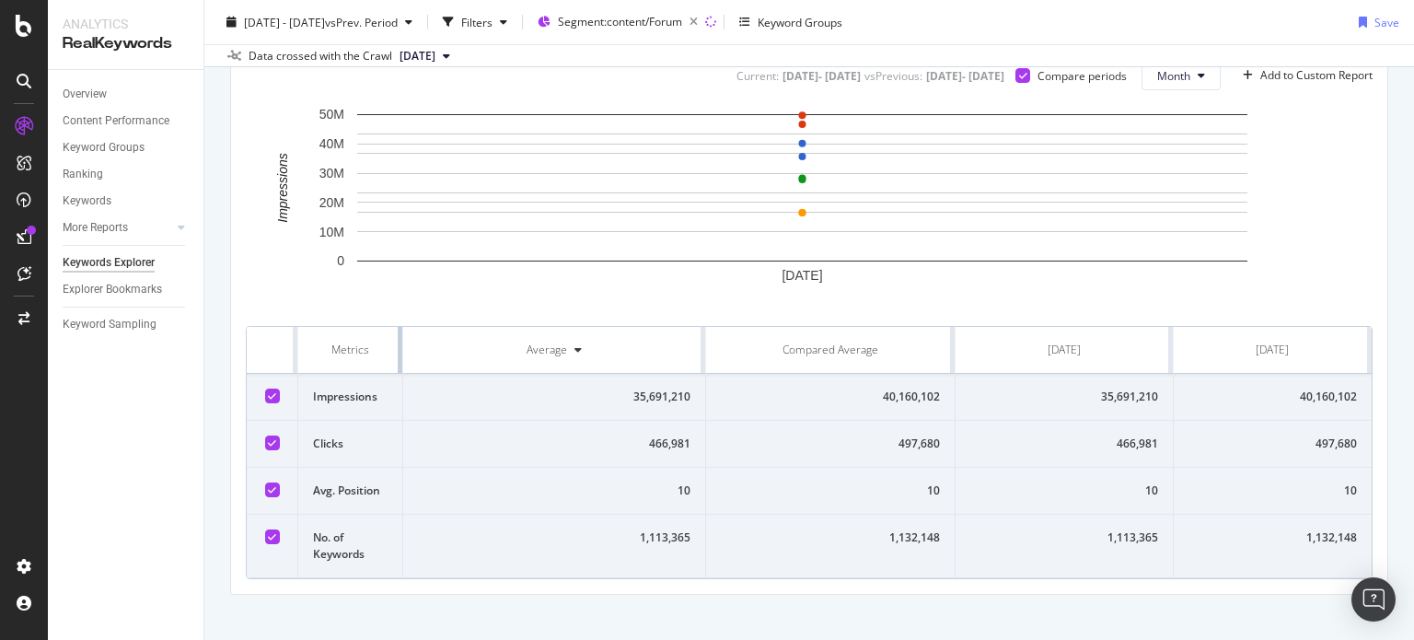
click at [302, 342] on th "Metrics" at bounding box center [350, 350] width 105 height 47
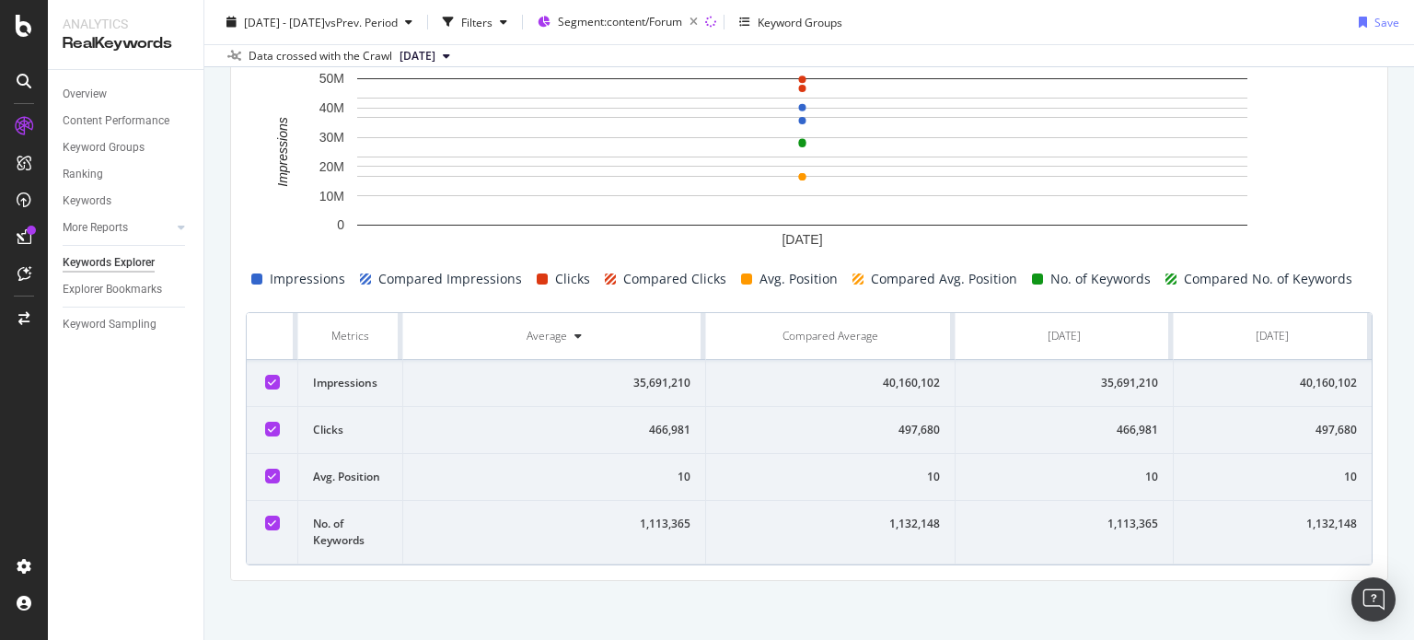
click at [1111, 434] on div "466,981" at bounding box center [1064, 430] width 188 height 17
drag, startPoint x: 1084, startPoint y: 434, endPoint x: 1170, endPoint y: 422, distance: 86.4
click at [1170, 422] on tr "Clicks 466,981 497,680 466,981 497,680" at bounding box center [809, 430] width 1125 height 47
copy div "466,981"
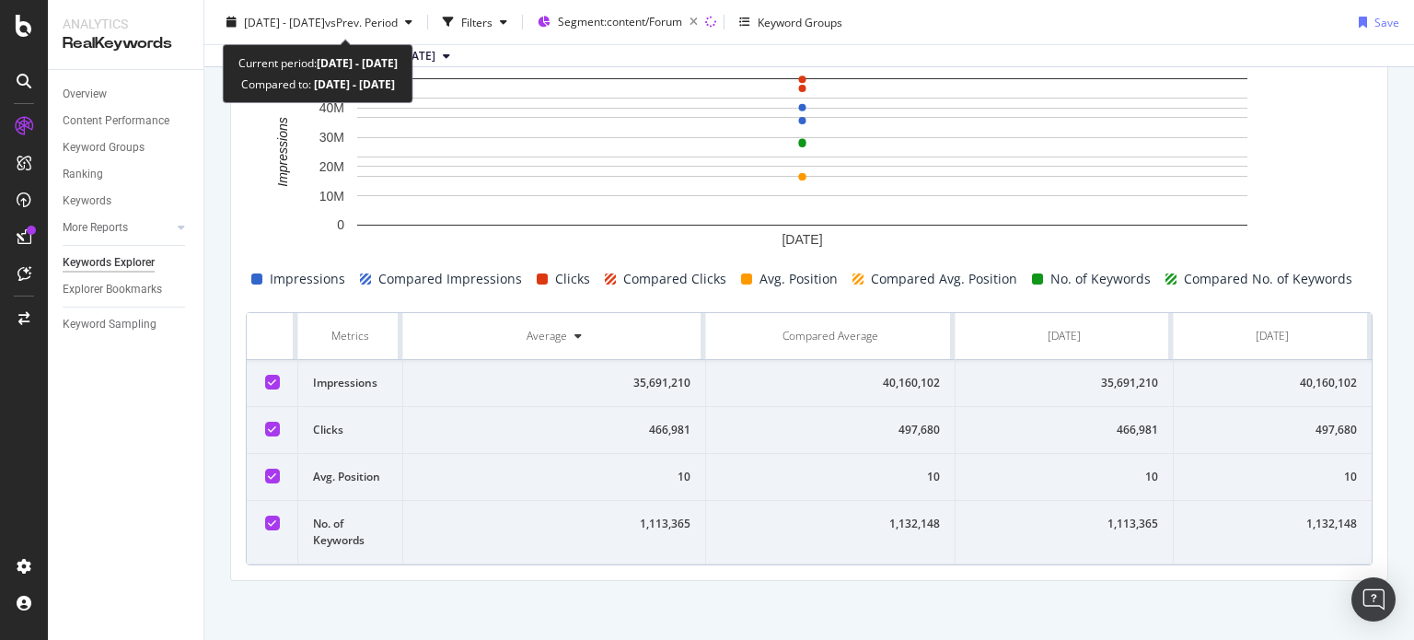
click at [380, 6] on div "[DATE] - [DATE] vs Prev. Period Filters Segment: content/Forum Keyword Groups S…" at bounding box center [809, 33] width 1210 height 67
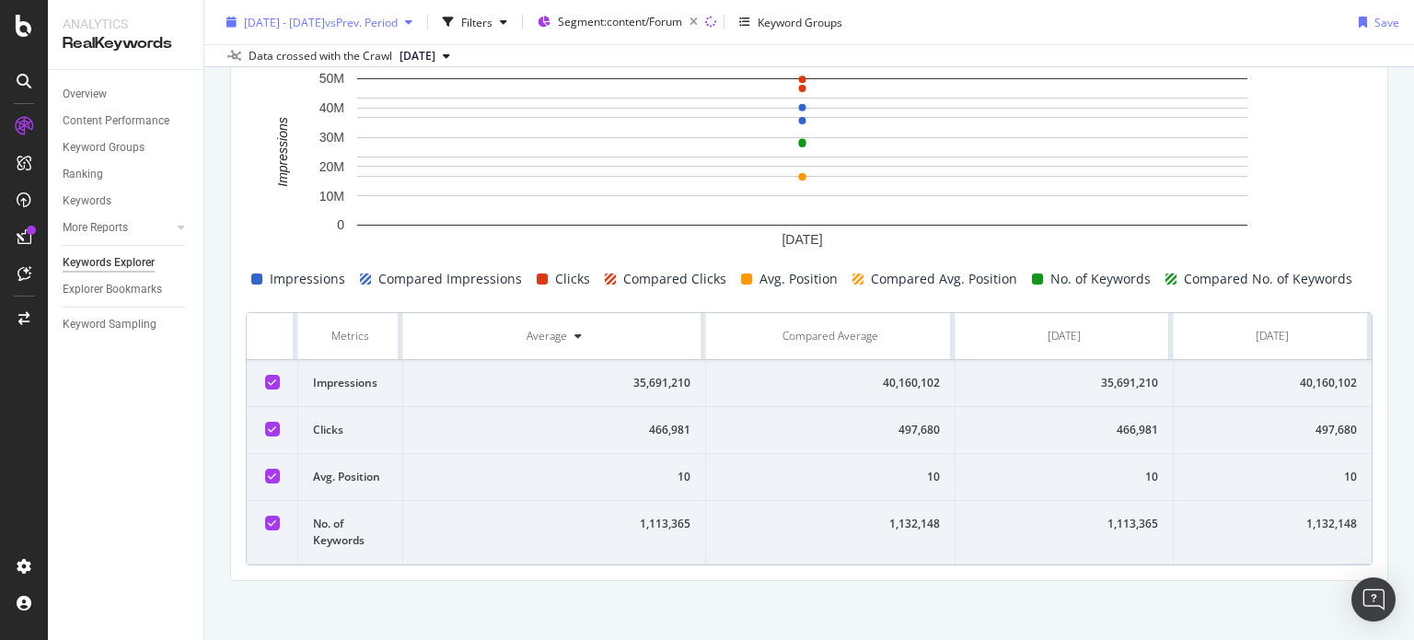
click at [325, 14] on span "[DATE] - [DATE]" at bounding box center [284, 22] width 81 height 16
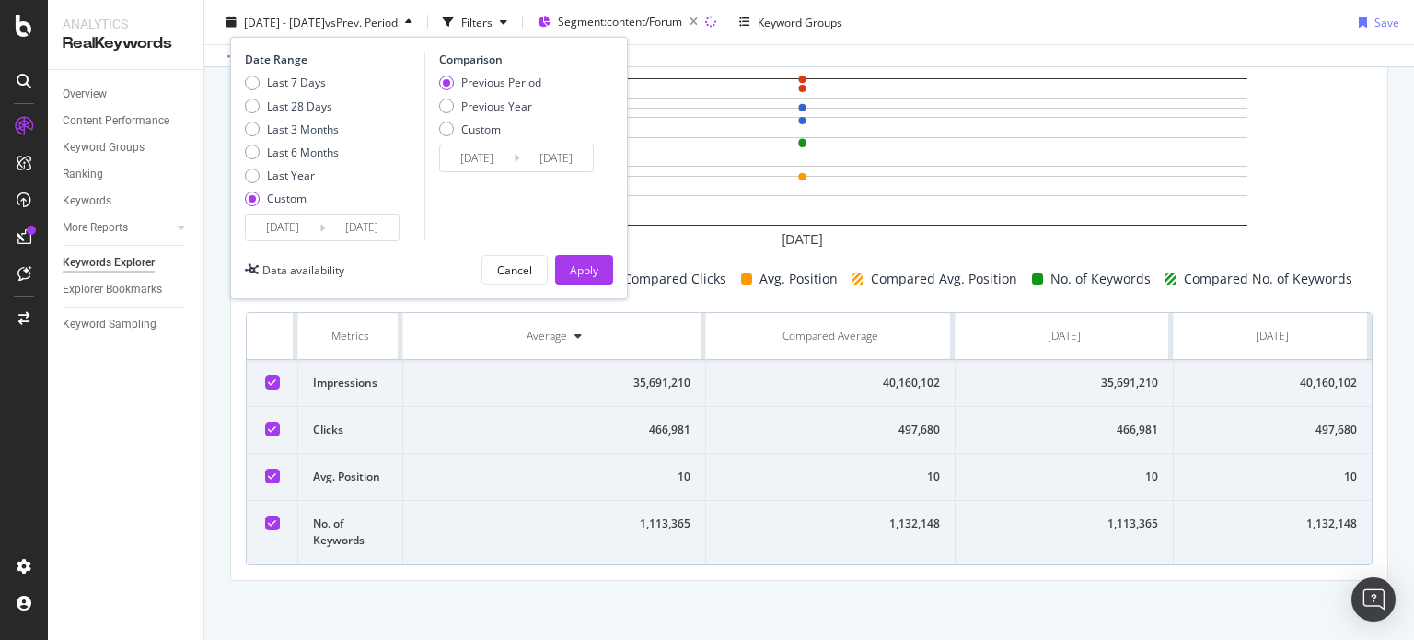
click at [350, 219] on input "[DATE]" at bounding box center [362, 227] width 74 height 26
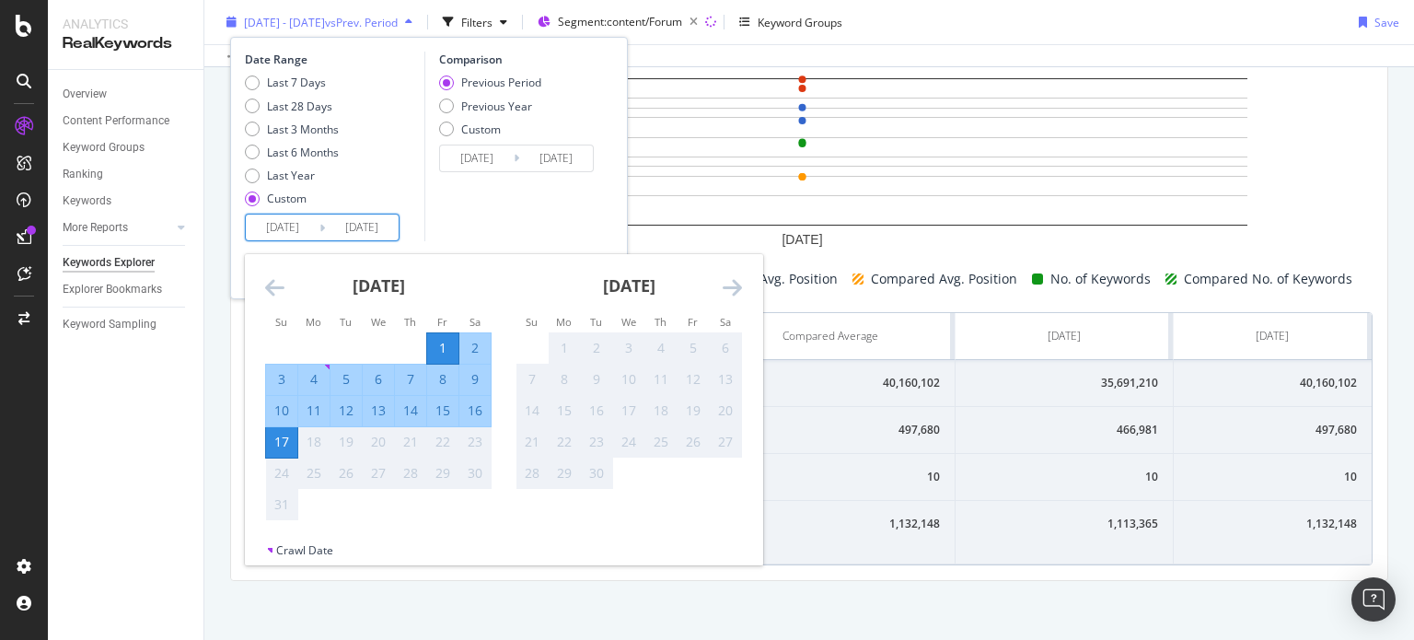
click at [398, 27] on span "vs Prev. Period" at bounding box center [361, 22] width 73 height 16
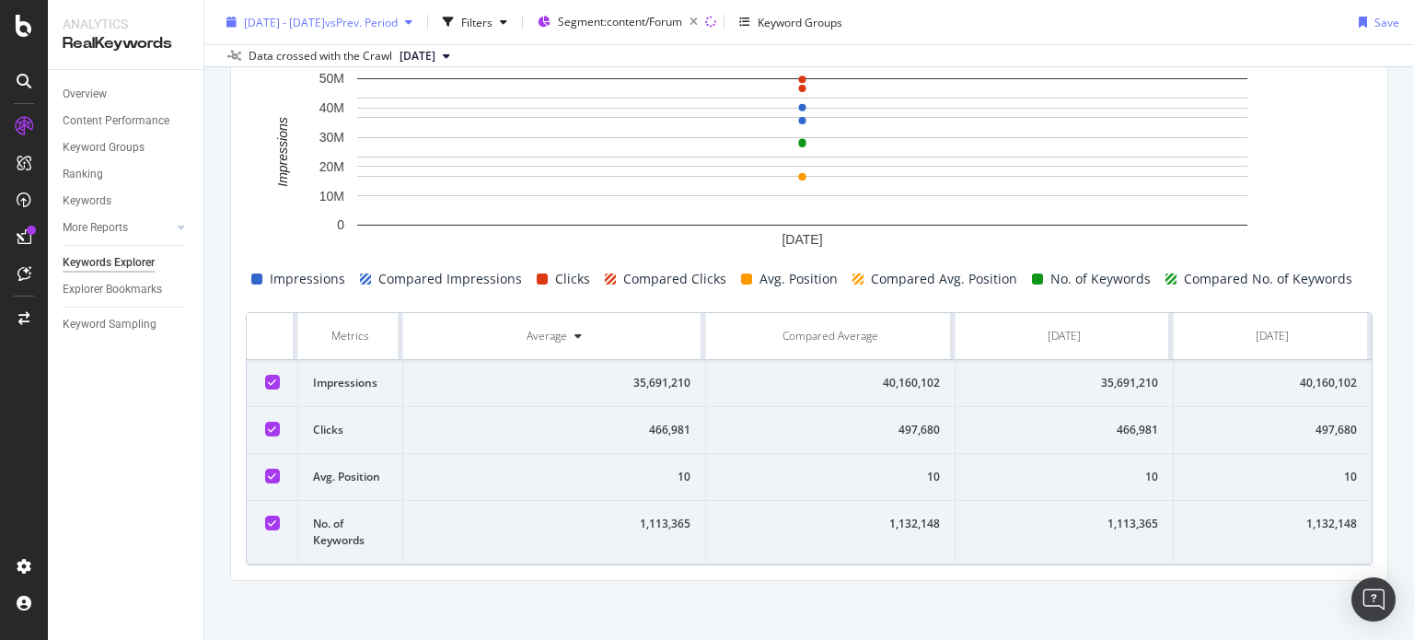
click at [370, 32] on div "[DATE] - [DATE] vs Prev. Period" at bounding box center [319, 22] width 201 height 28
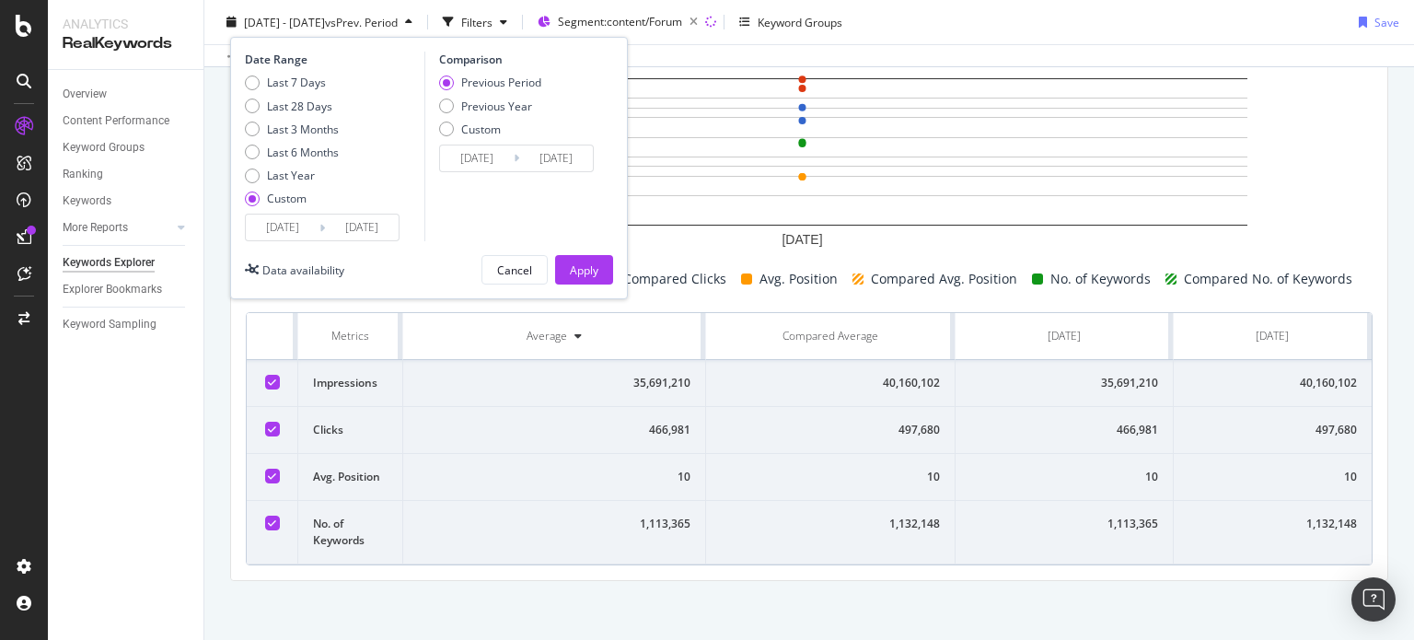
click at [295, 227] on input "[DATE]" at bounding box center [283, 227] width 74 height 26
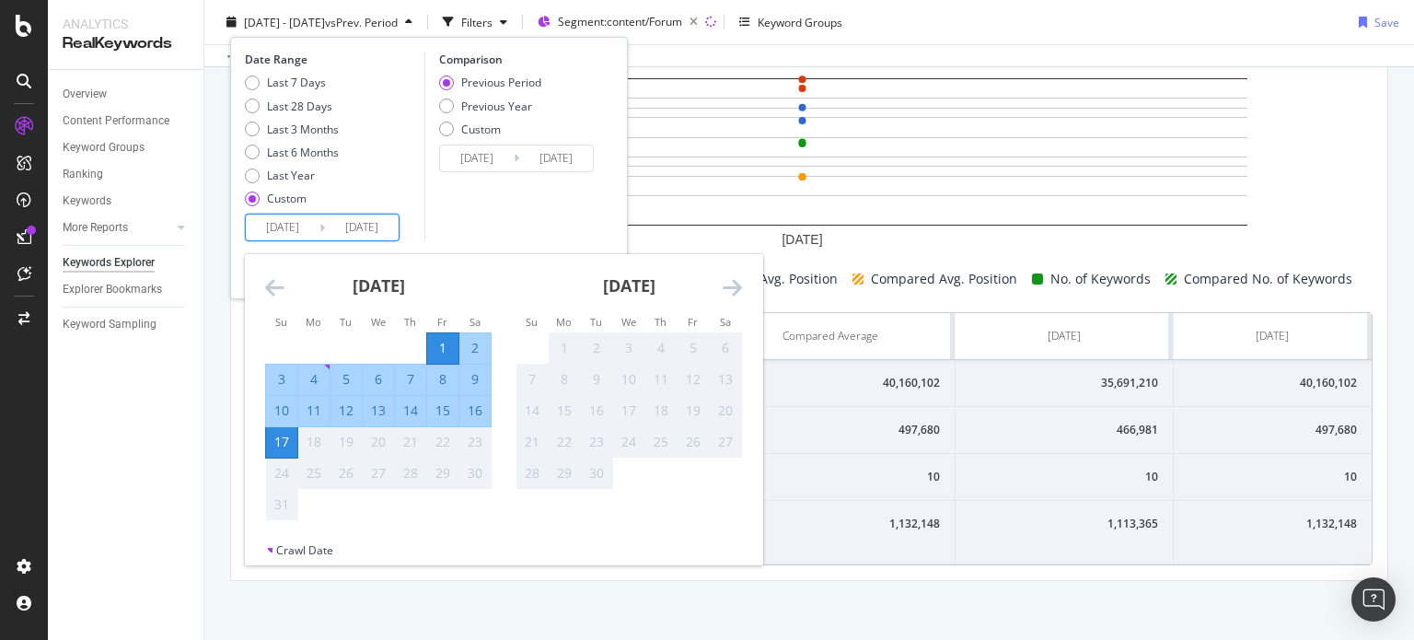
click at [272, 294] on icon "Move backward to switch to the previous month." at bounding box center [274, 287] width 19 height 22
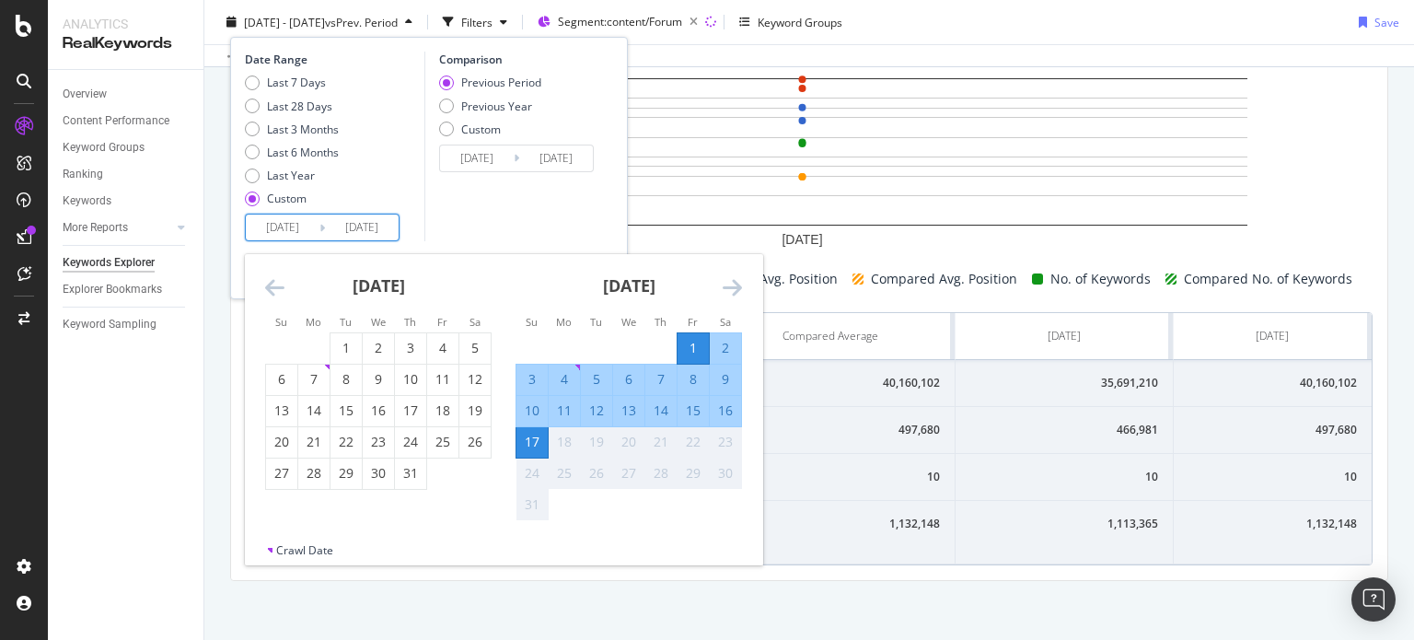
click at [272, 237] on input "[DATE]" at bounding box center [283, 227] width 74 height 26
click at [350, 352] on div "1" at bounding box center [345, 348] width 31 height 18
type input "[DATE]"
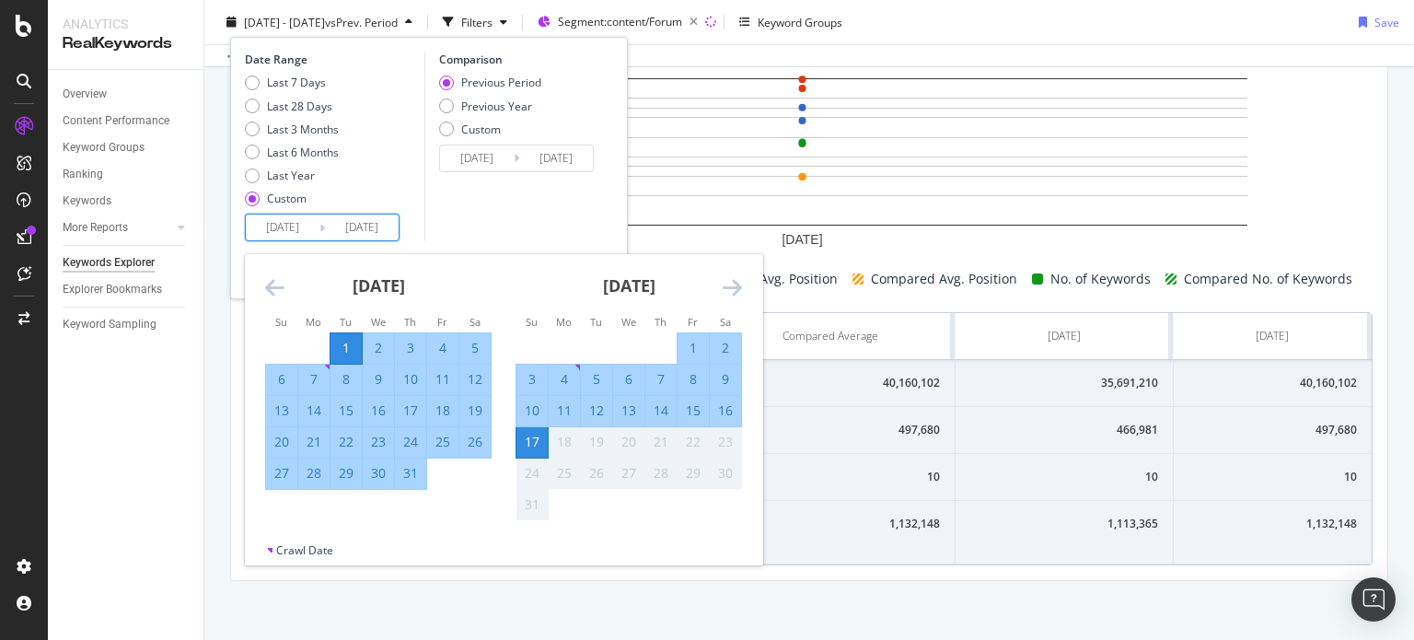
click at [370, 235] on input "[DATE]" at bounding box center [362, 227] width 74 height 26
click at [409, 473] on div "31" at bounding box center [410, 473] width 31 height 18
type input "[DATE]"
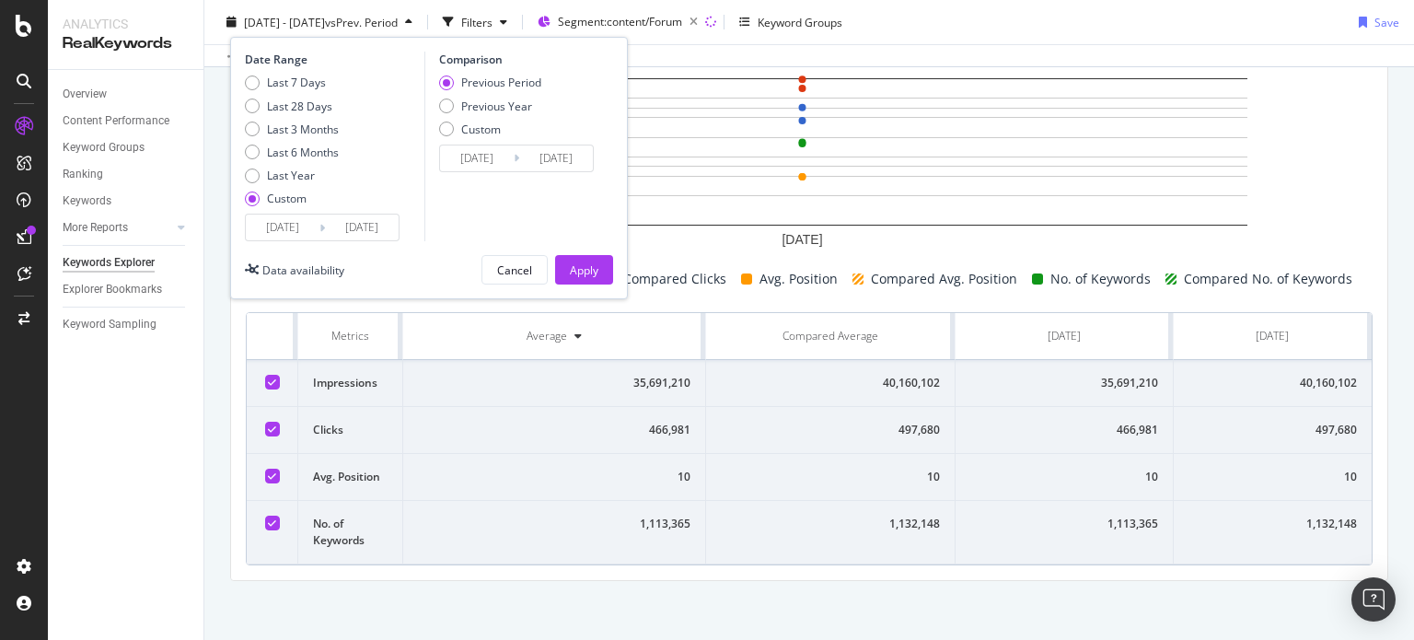
click at [352, 224] on input "[DATE]" at bounding box center [362, 227] width 74 height 26
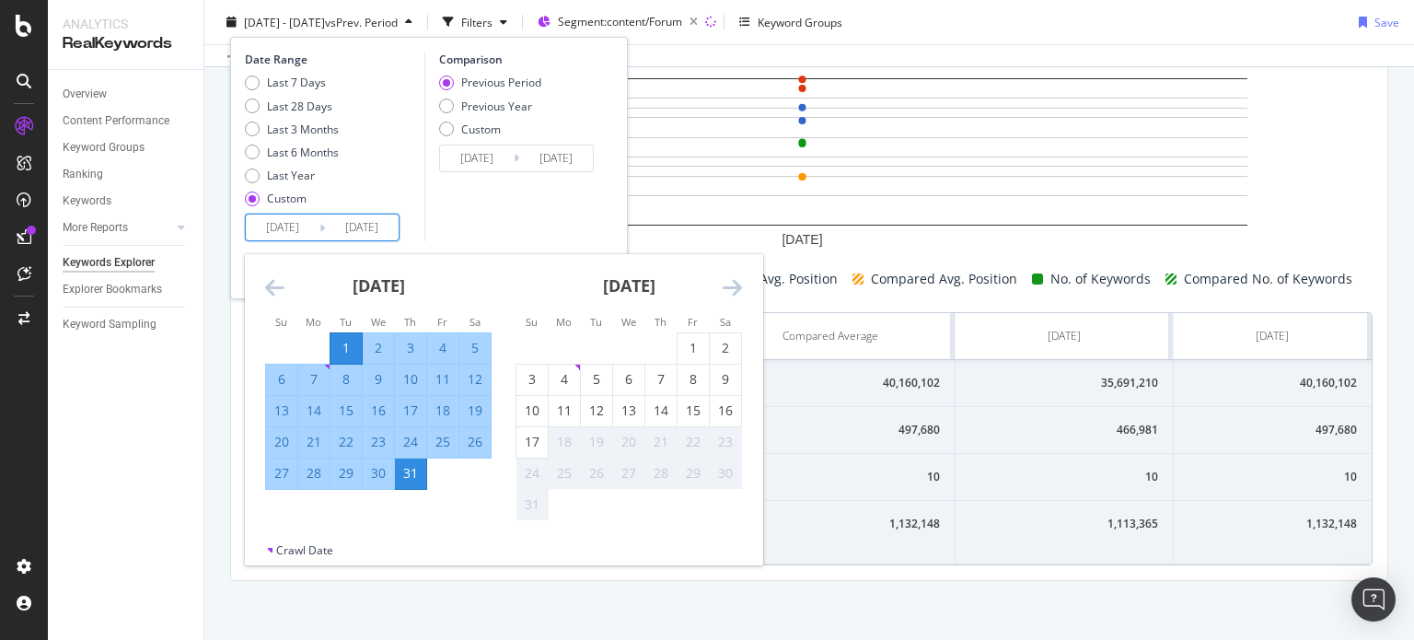
click at [507, 220] on div "Comparison Previous Period Previous Year Custom [DATE] Navigate forward to inte…" at bounding box center [511, 147] width 175 height 190
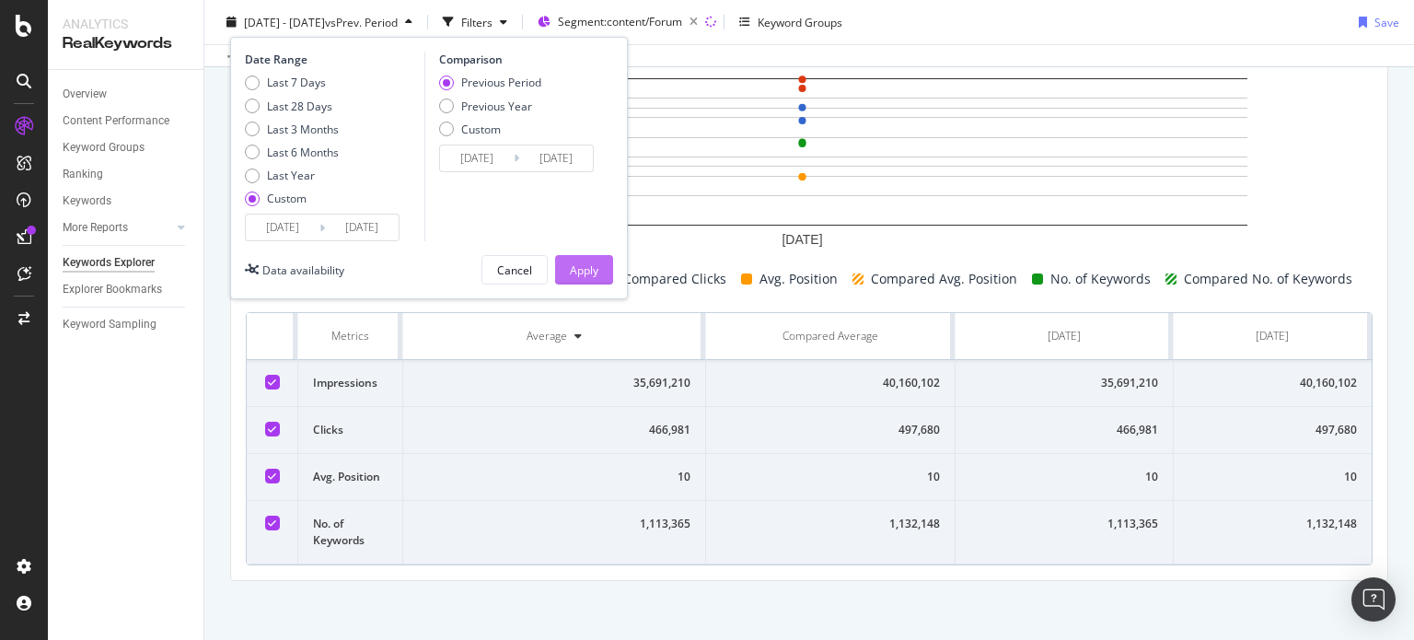
click at [598, 268] on button "Apply" at bounding box center [584, 269] width 58 height 29
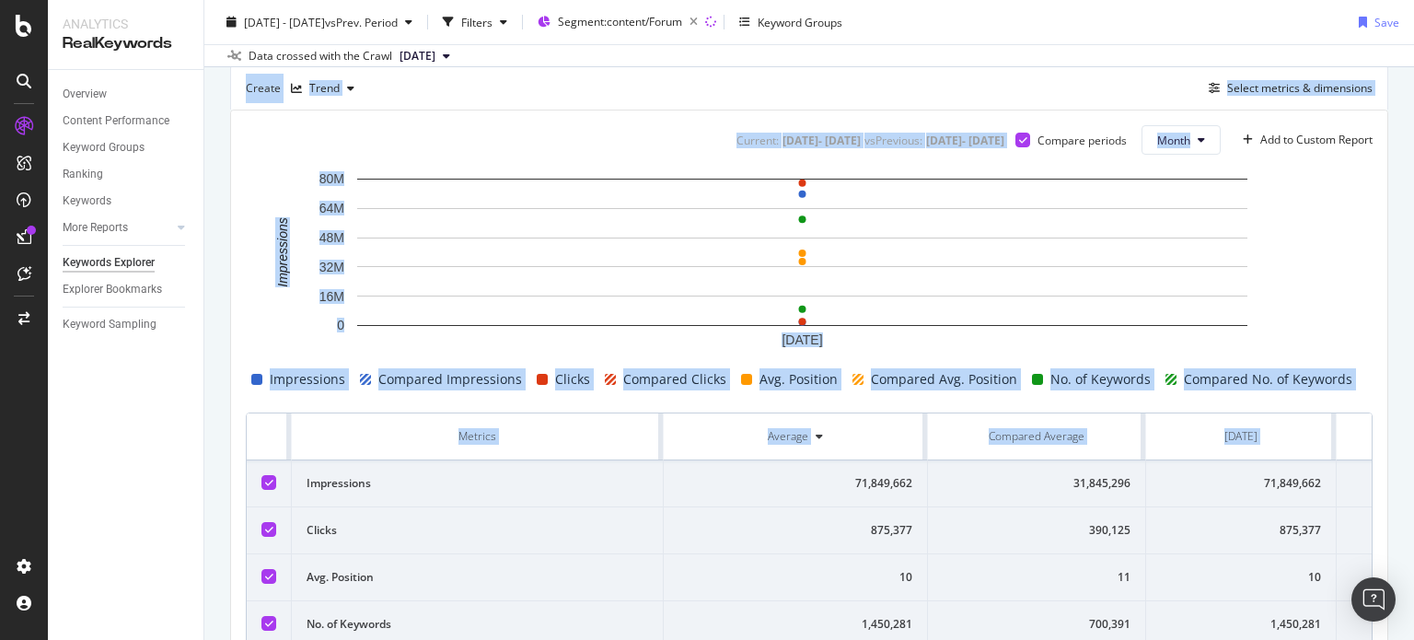
scroll to position [608, 0]
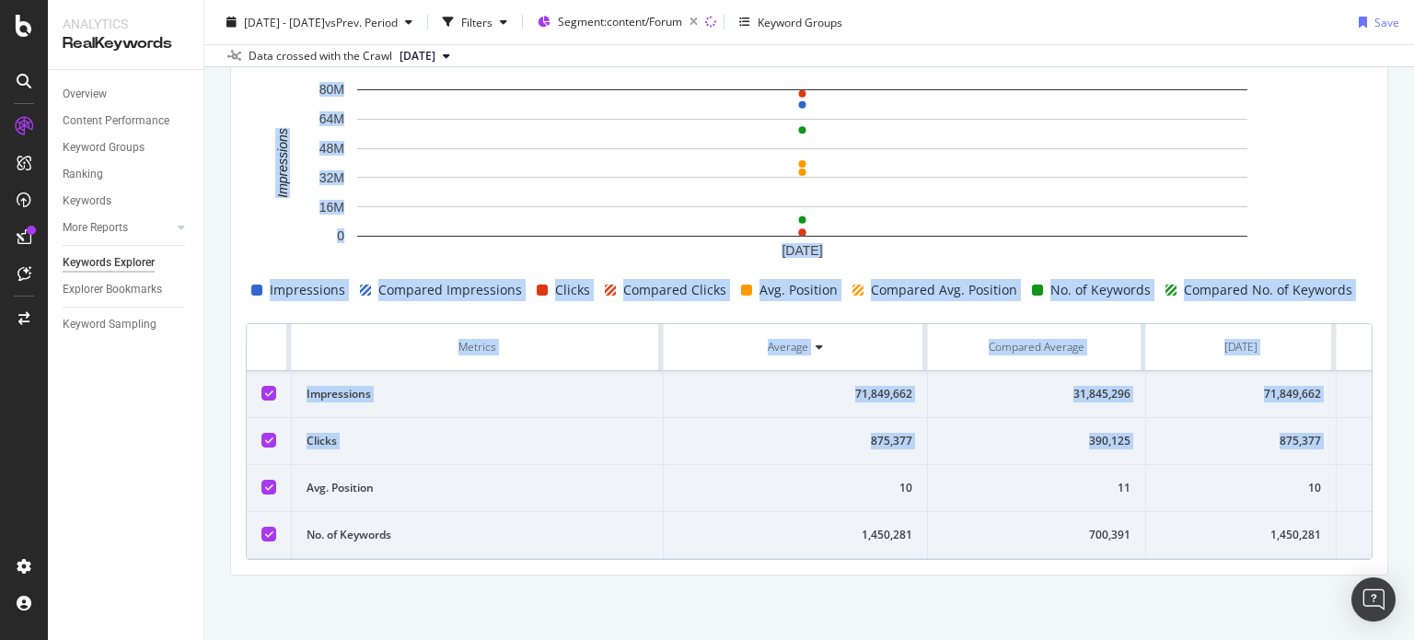
drag, startPoint x: 1413, startPoint y: 117, endPoint x: 1413, endPoint y: 448, distance: 331.4
click at [1413, 448] on div "Keywords Explorer nobroker [DATE] - [DATE] vs Prev. Period Filters Segment: con…" at bounding box center [809, 320] width 1210 height 640
click at [719, 371] on td "71,849,662" at bounding box center [796, 394] width 264 height 47
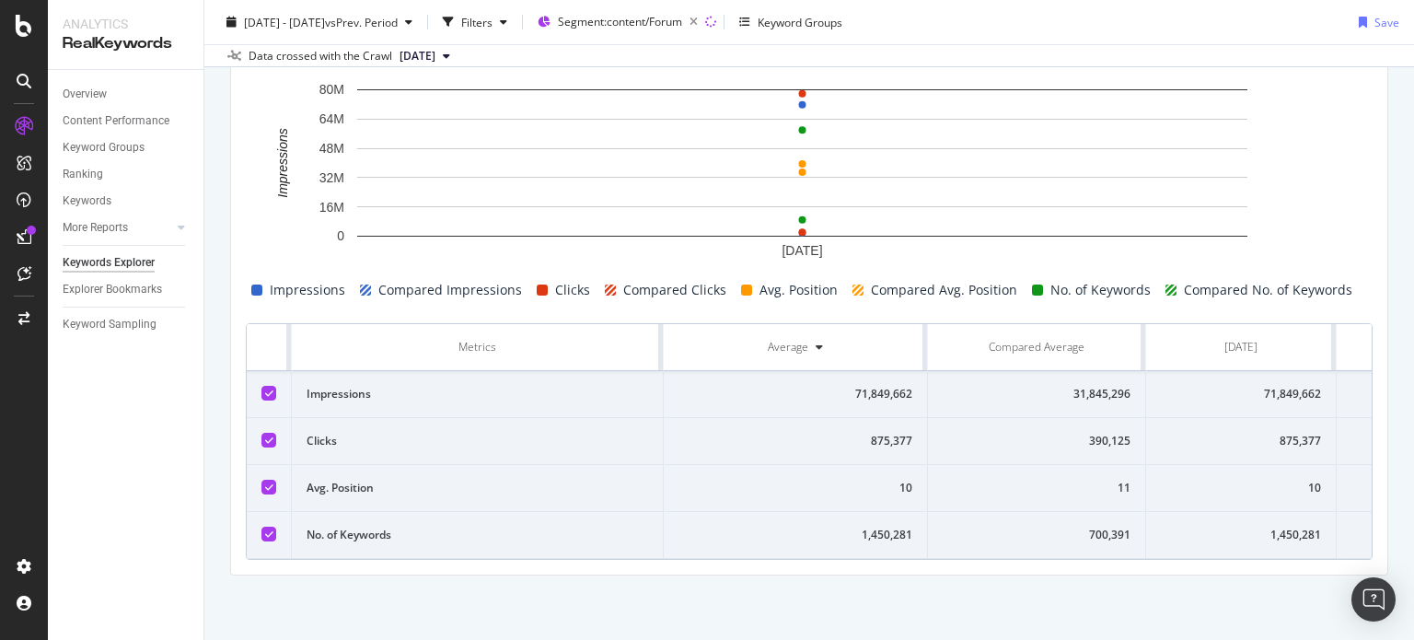
drag, startPoint x: 663, startPoint y: 330, endPoint x: 541, endPoint y: 332, distance: 121.5
click at [541, 332] on tr "Metrics Average Compared Average [DATE] [DATE]" at bounding box center [878, 347] width 1263 height 47
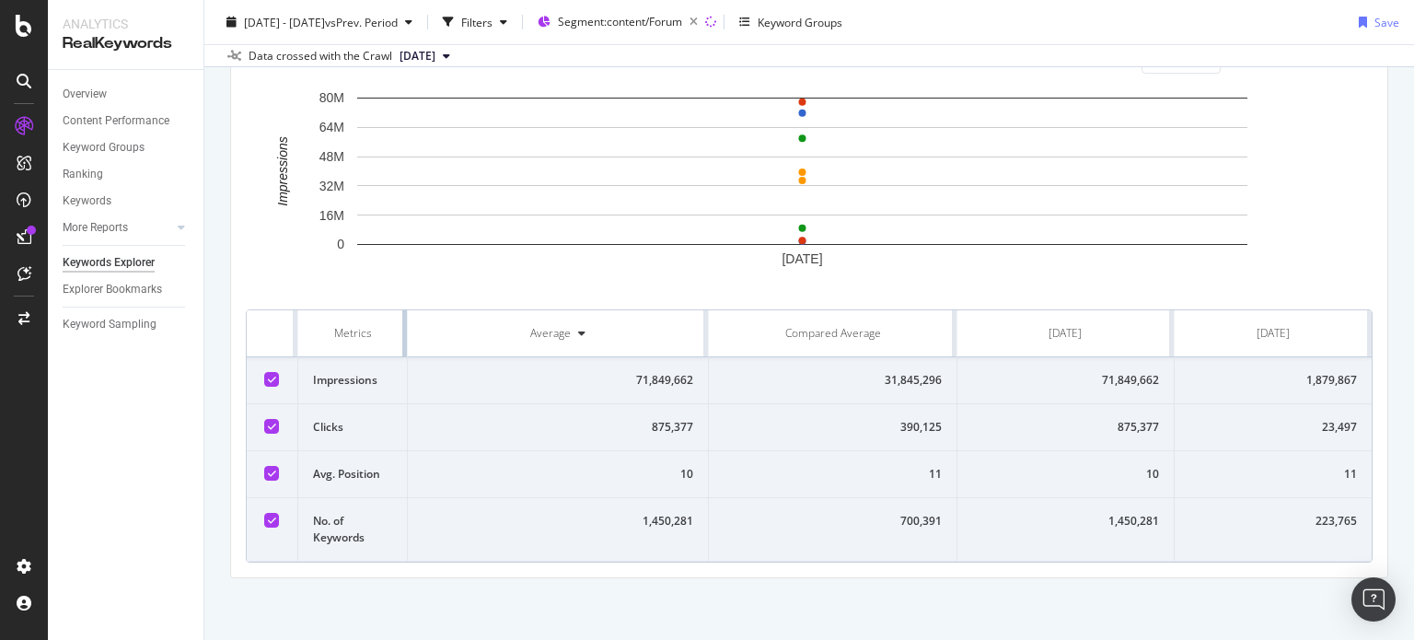
click at [364, 390] on td "Impressions" at bounding box center [353, 380] width 110 height 47
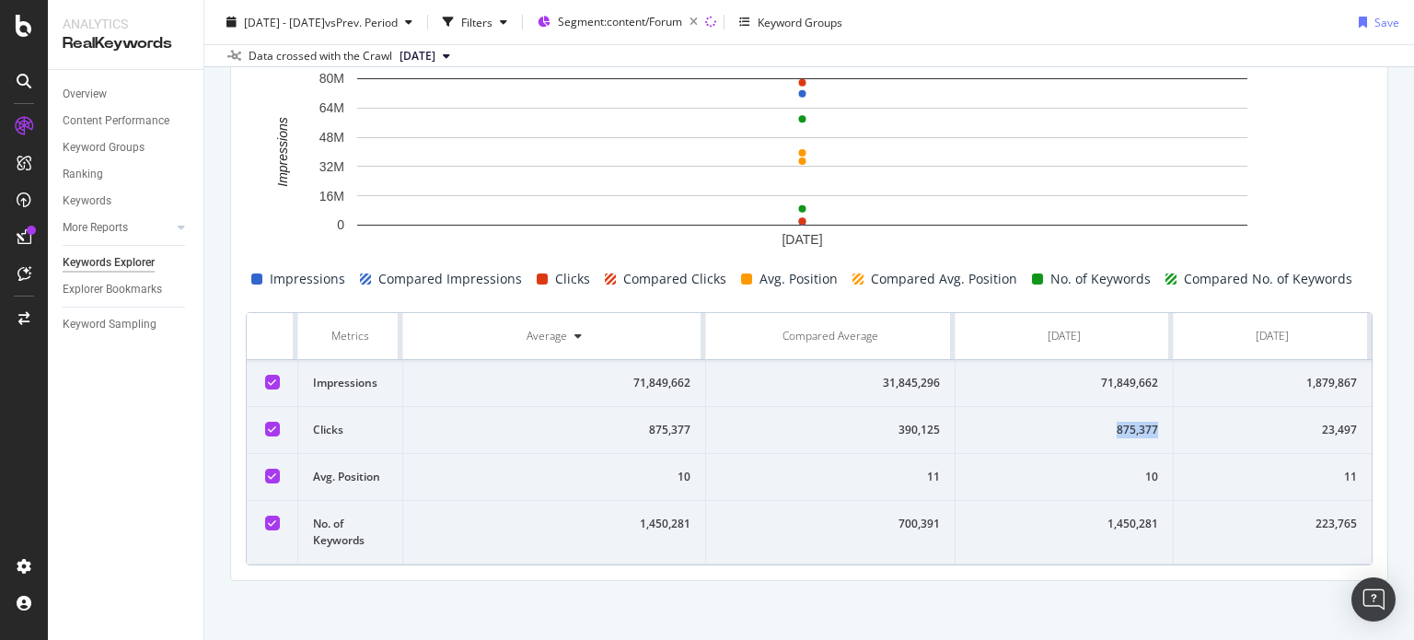
drag, startPoint x: 1093, startPoint y: 432, endPoint x: 1151, endPoint y: 431, distance: 58.0
click at [1151, 431] on td "875,377" at bounding box center [1065, 430] width 218 height 47
copy div "875,377"
drag, startPoint x: 271, startPoint y: 330, endPoint x: 1366, endPoint y: 526, distance: 1112.7
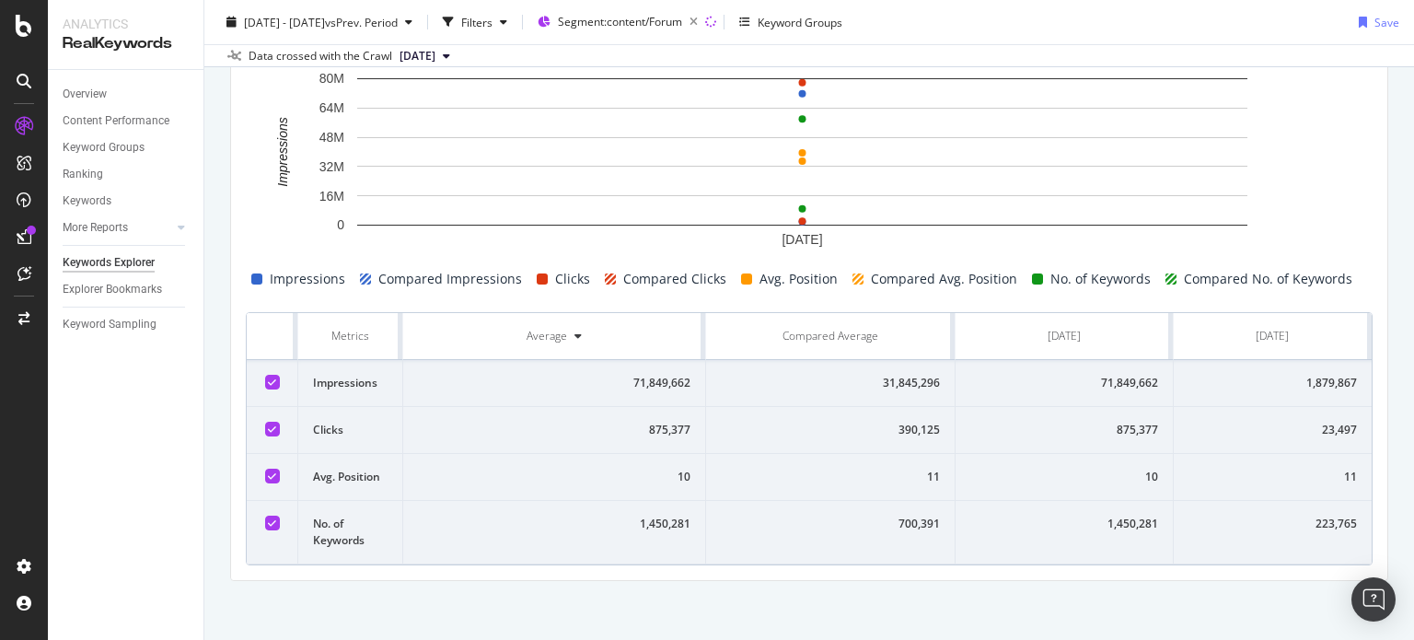
click at [1366, 526] on div "Current: [DATE] - [DATE] vs Previous : [DATE] - [DATE] Compare periods Month Ad…" at bounding box center [809, 295] width 1156 height 570
copy thead
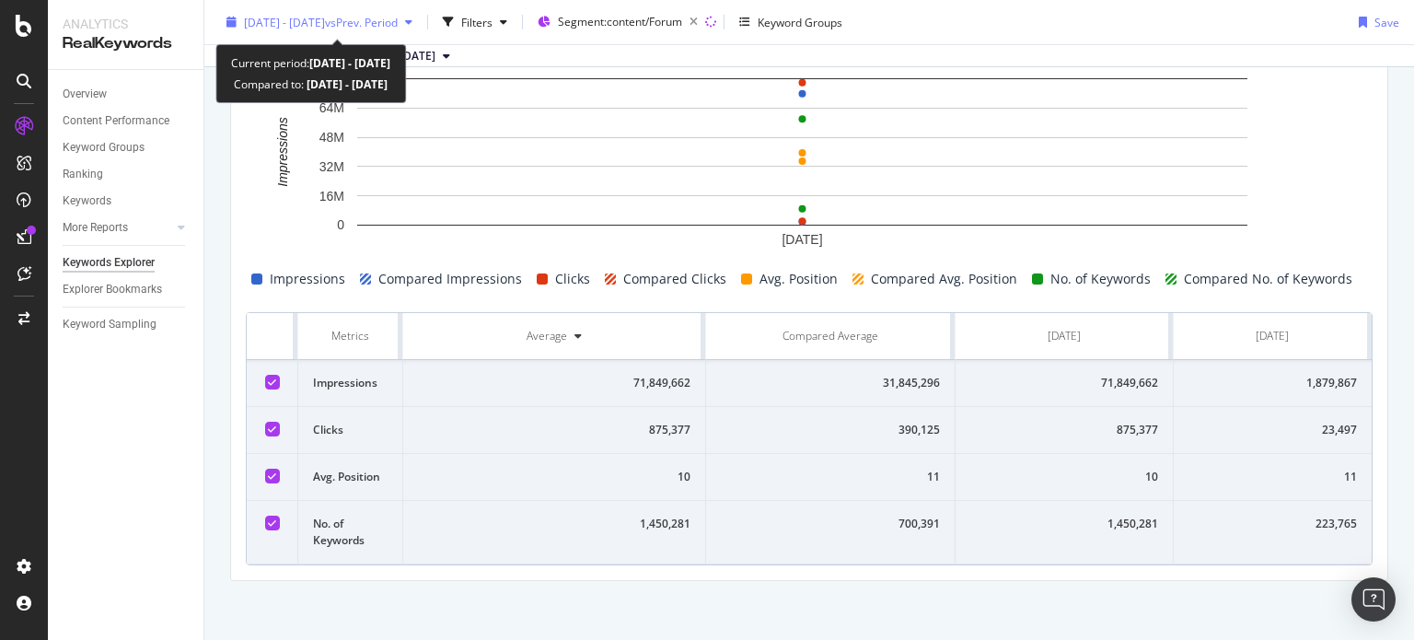
click at [325, 21] on span "[DATE] - [DATE]" at bounding box center [284, 22] width 81 height 16
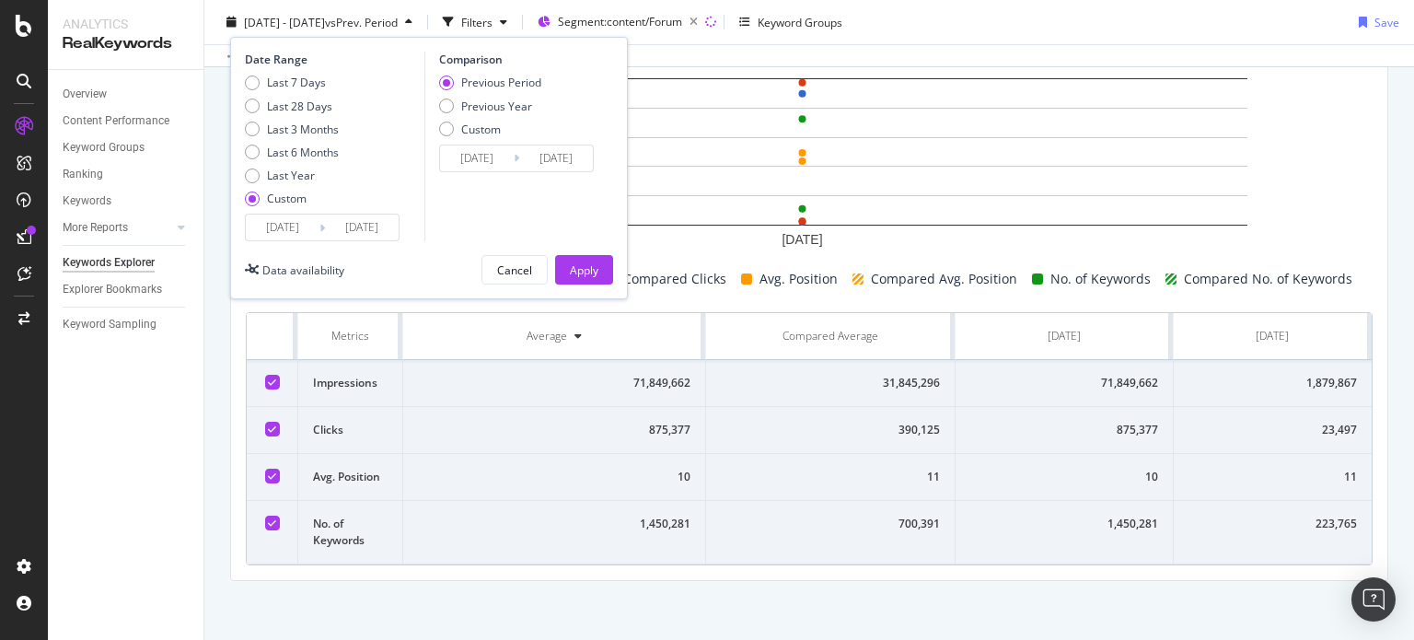
click at [366, 223] on input "[DATE]" at bounding box center [362, 227] width 74 height 26
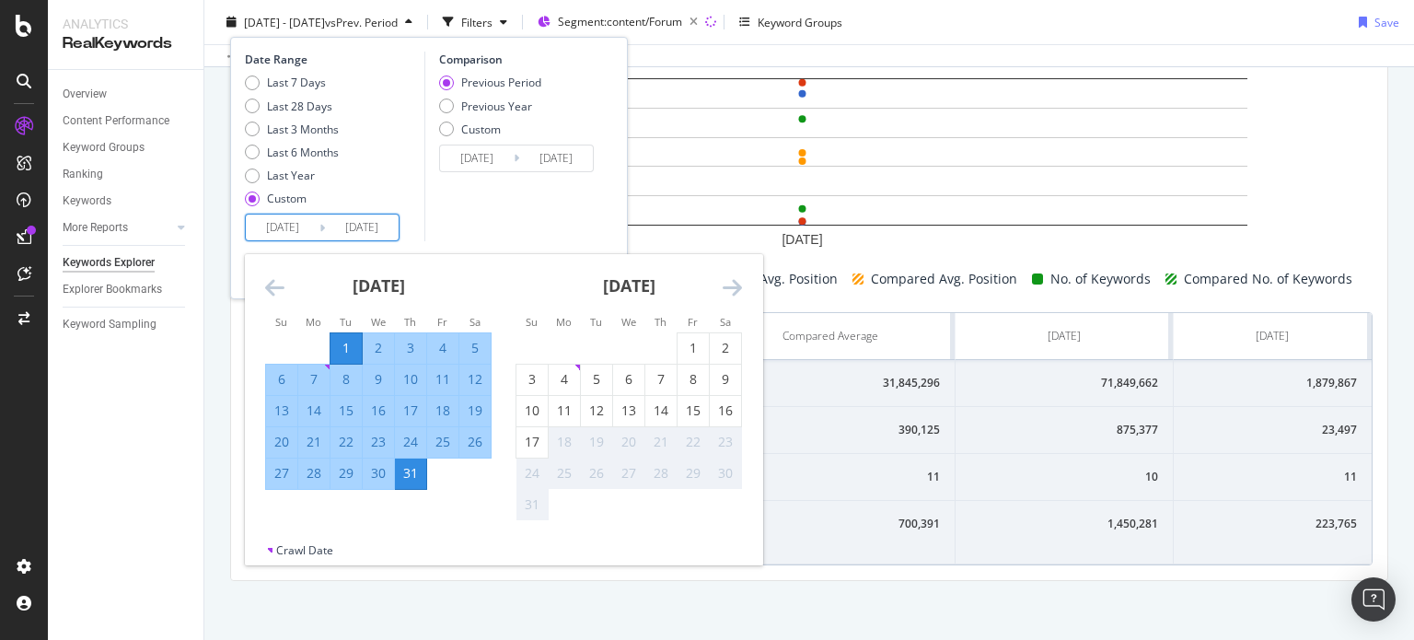
click at [284, 232] on input "[DATE]" at bounding box center [283, 227] width 74 height 26
click at [694, 345] on div "1" at bounding box center [693, 348] width 31 height 18
type input "[DATE]"
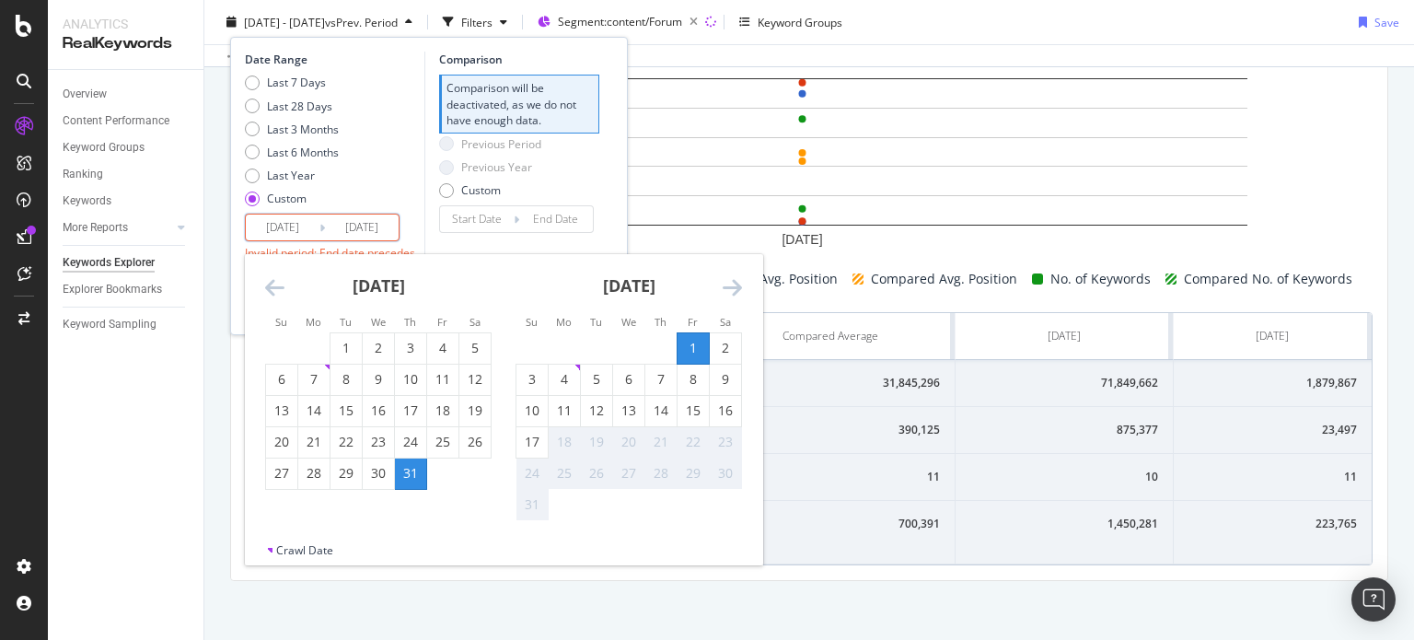
click at [346, 227] on input "[DATE]" at bounding box center [362, 227] width 74 height 26
click at [541, 435] on div "17" at bounding box center [531, 442] width 31 height 18
type input "[DATE]"
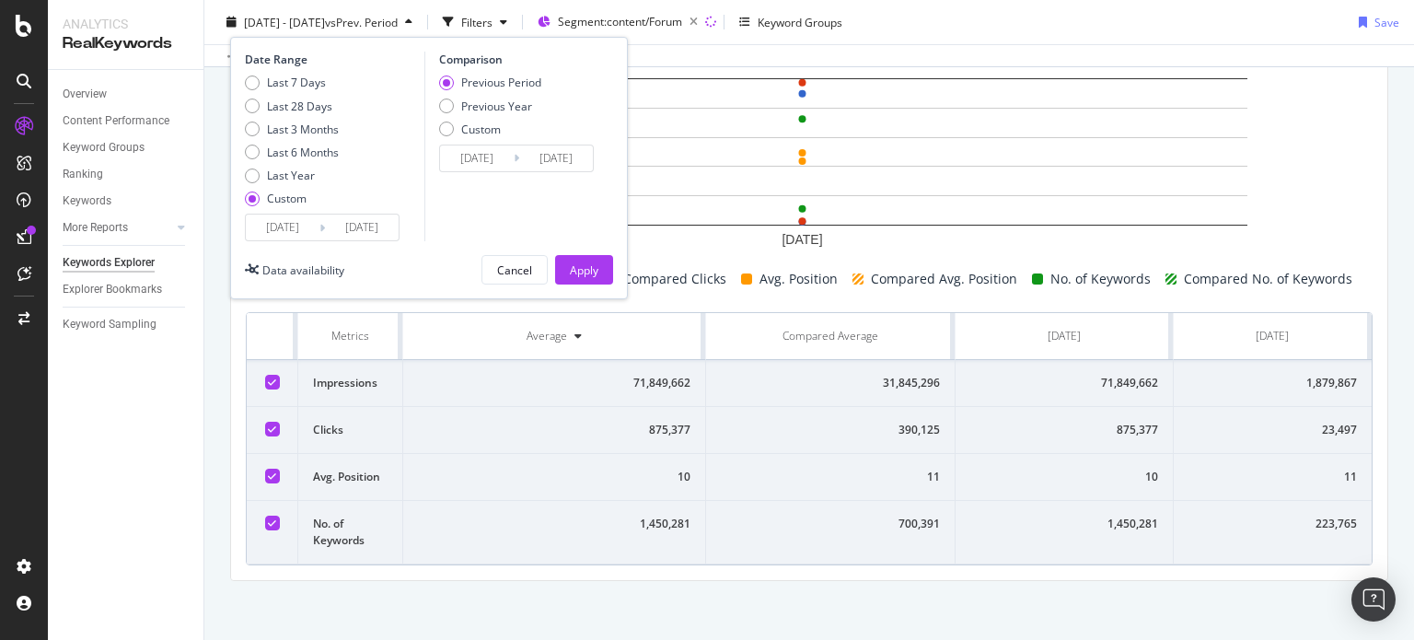
click at [365, 212] on div "Last 7 Days Last 28 Days Last 3 Months Last 6 Months Last Year Custom" at bounding box center [332, 144] width 175 height 139
click at [368, 216] on input "[DATE]" at bounding box center [362, 227] width 74 height 26
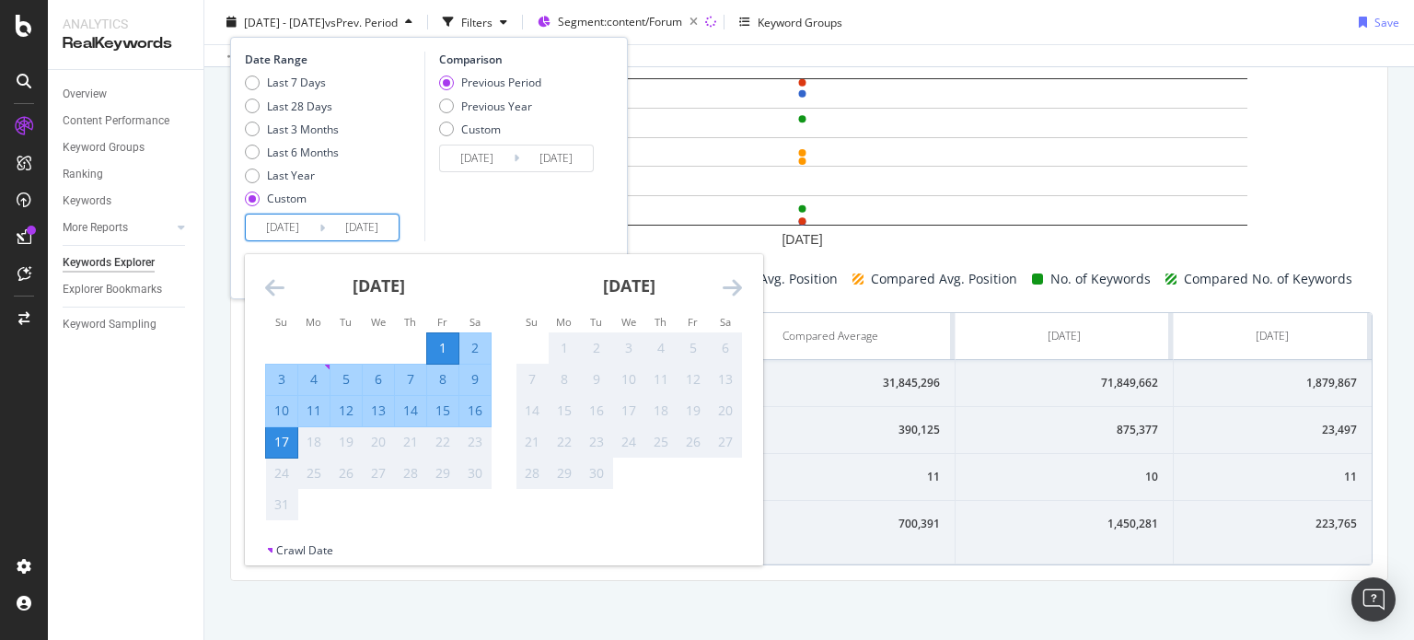
click at [471, 227] on div "Comparison Previous Period Previous Year Custom [DATE] Navigate forward to inte…" at bounding box center [511, 147] width 175 height 190
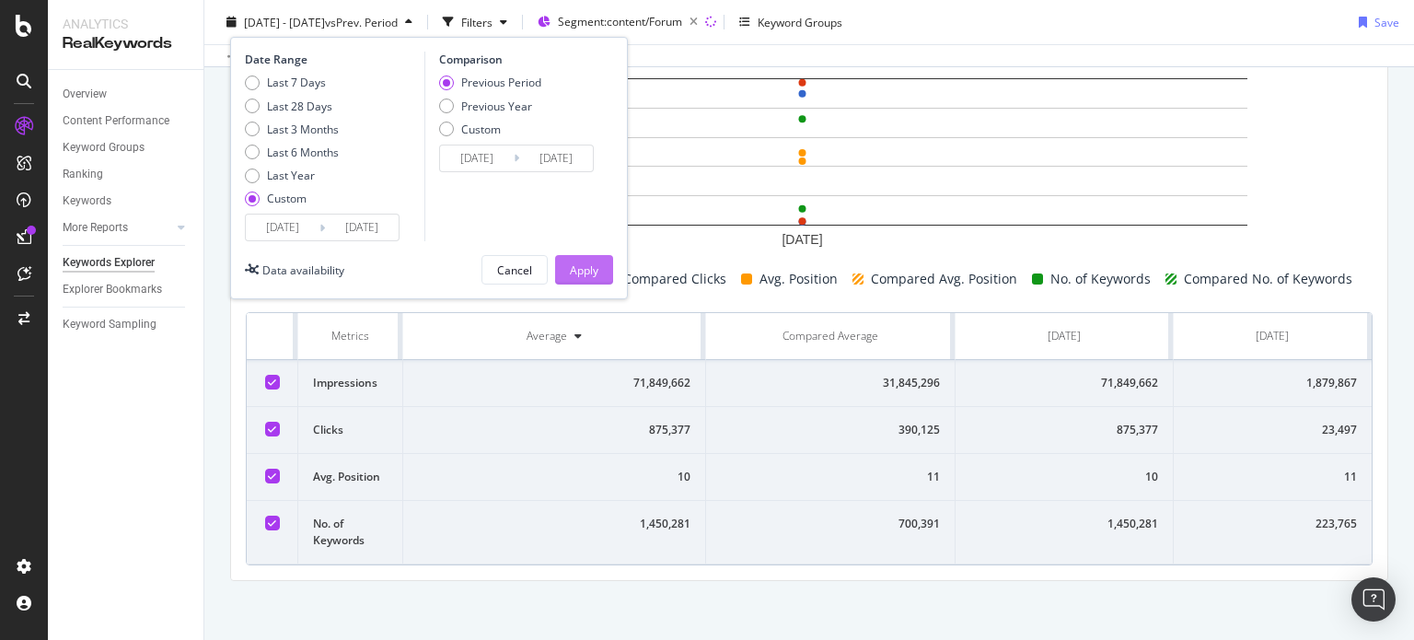
click at [585, 265] on div "Apply" at bounding box center [584, 269] width 29 height 16
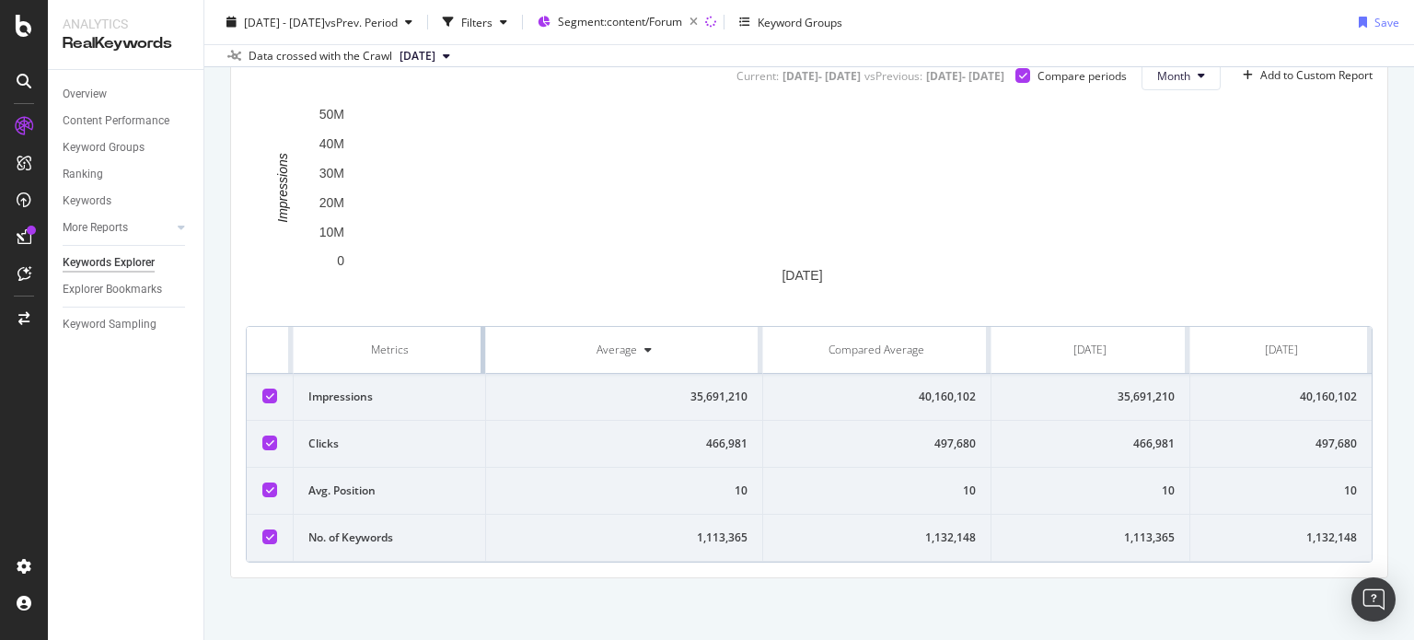
scroll to position [594, 0]
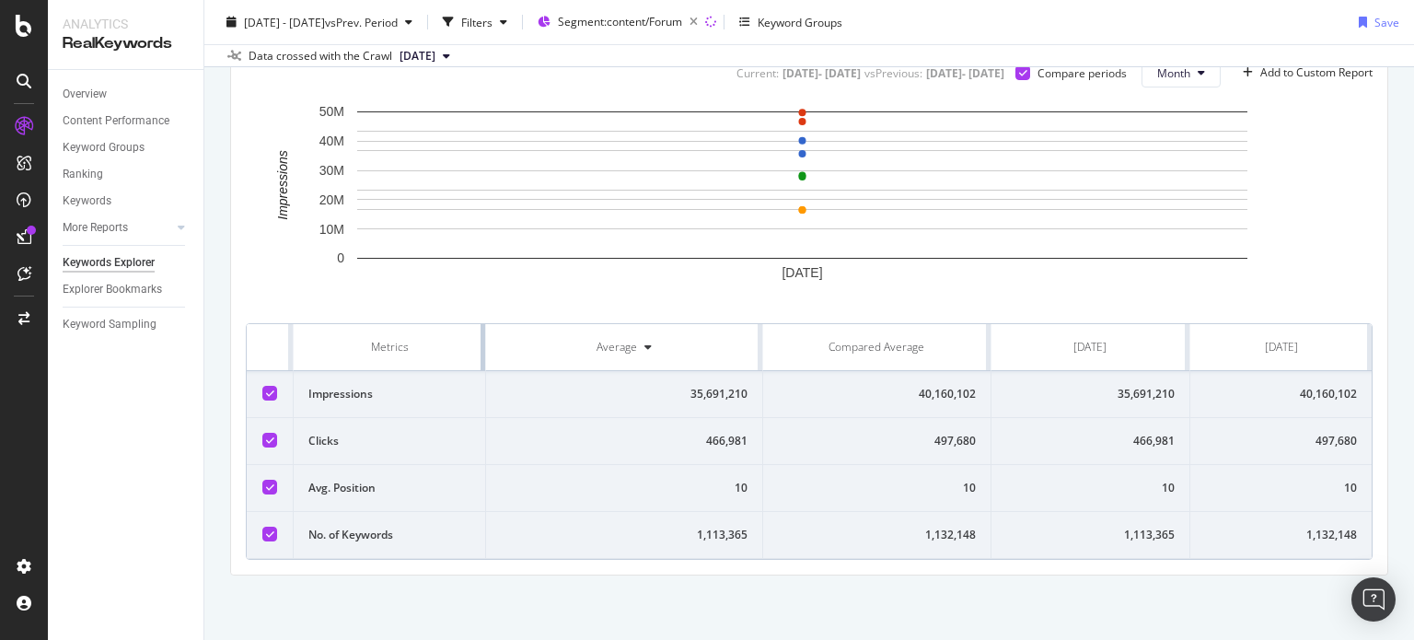
drag, startPoint x: 657, startPoint y: 331, endPoint x: 469, endPoint y: 332, distance: 187.8
click at [469, 332] on th "Metrics" at bounding box center [390, 347] width 192 height 47
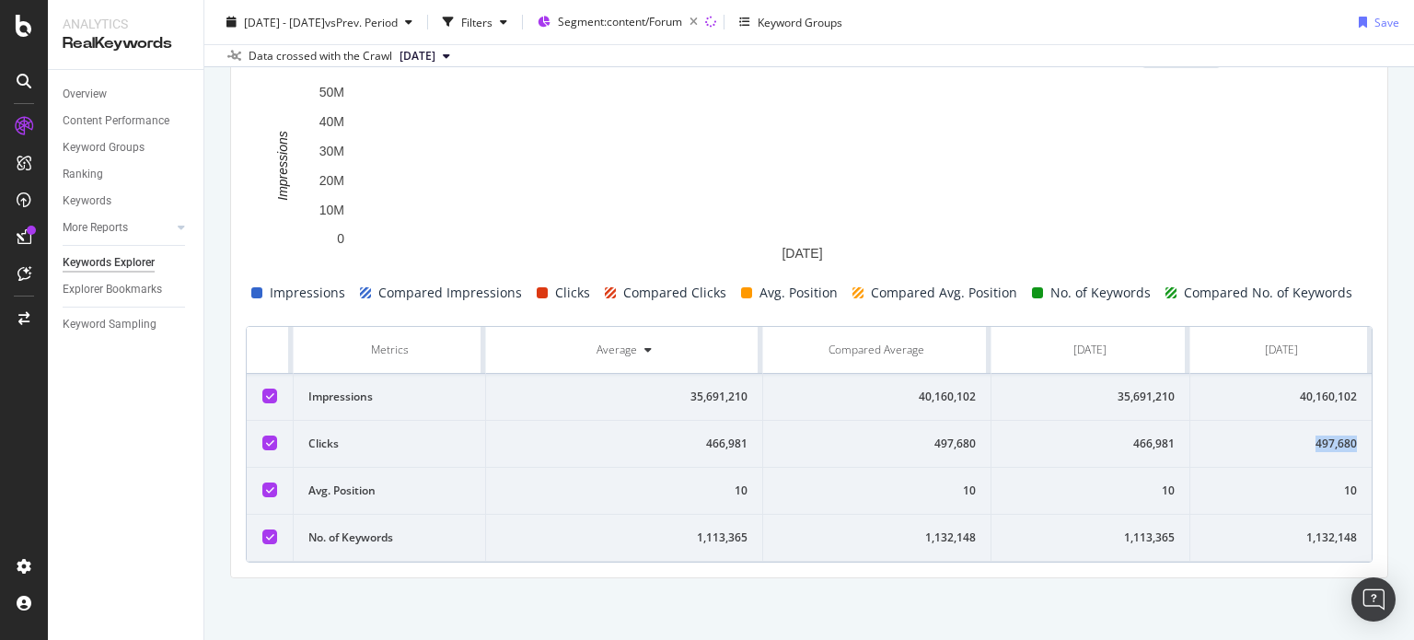
drag, startPoint x: 1276, startPoint y: 445, endPoint x: 1348, endPoint y: 452, distance: 72.2
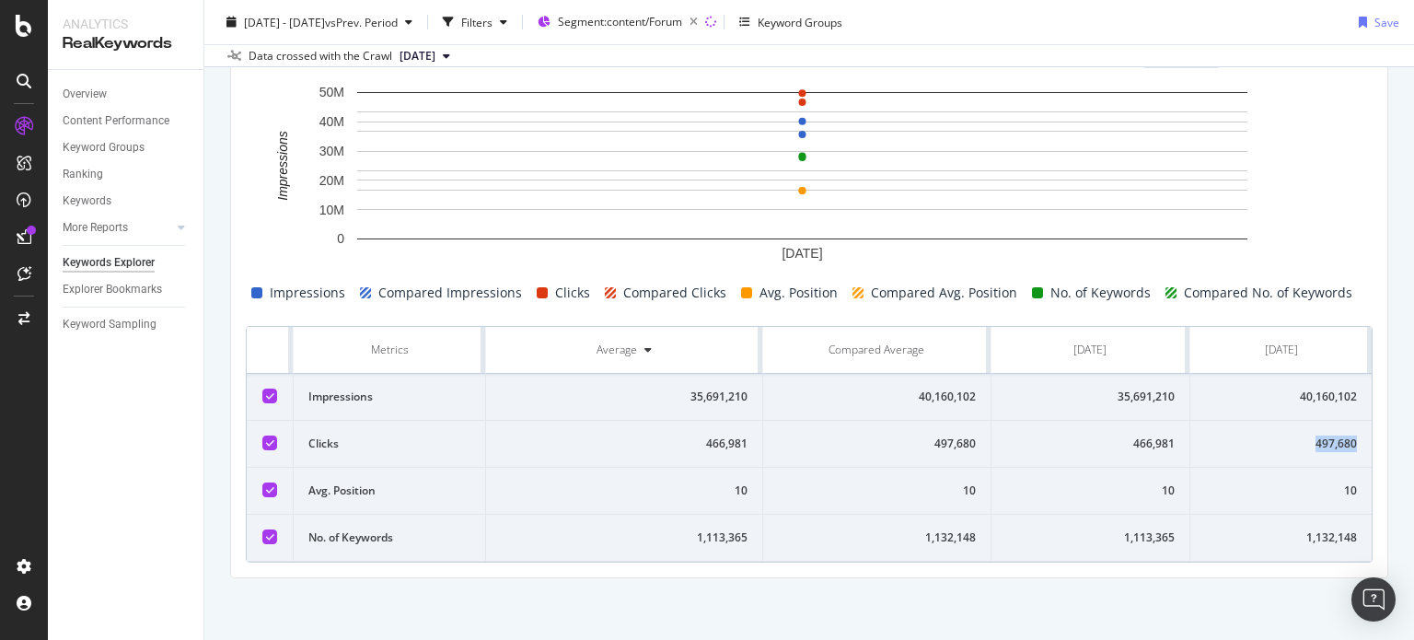
click at [1348, 452] on td "497,680" at bounding box center [1280, 444] width 181 height 47
click at [1127, 431] on td "466,981" at bounding box center [1091, 444] width 200 height 47
drag, startPoint x: 1113, startPoint y: 439, endPoint x: 1175, endPoint y: 440, distance: 61.7
click at [1175, 440] on td "466,981" at bounding box center [1091, 444] width 200 height 47
copy div "466,981"
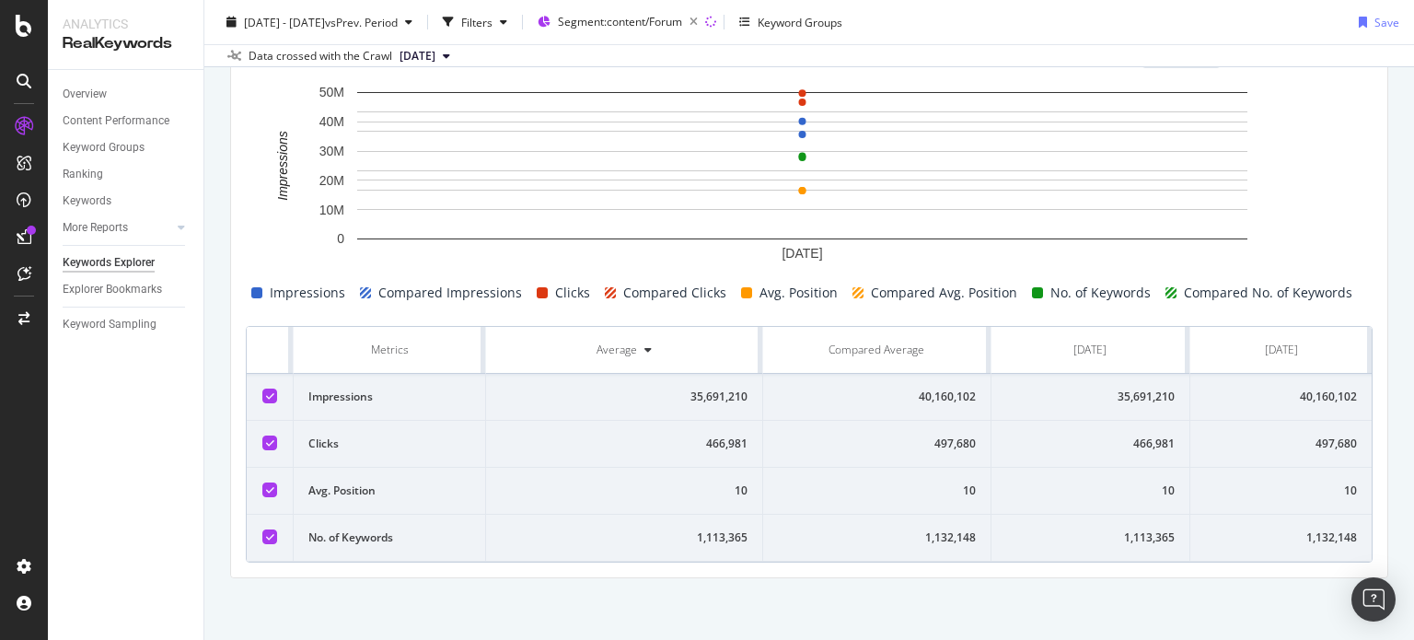
drag, startPoint x: 577, startPoint y: 401, endPoint x: 1332, endPoint y: 562, distance: 771.8
click at [1332, 562] on div "Current: [DATE] - [DATE] vs Previous : [DATE] - [DATE] Compare periods Month Ad…" at bounding box center [809, 300] width 1156 height 553
